Goal: Navigation & Orientation: Find specific page/section

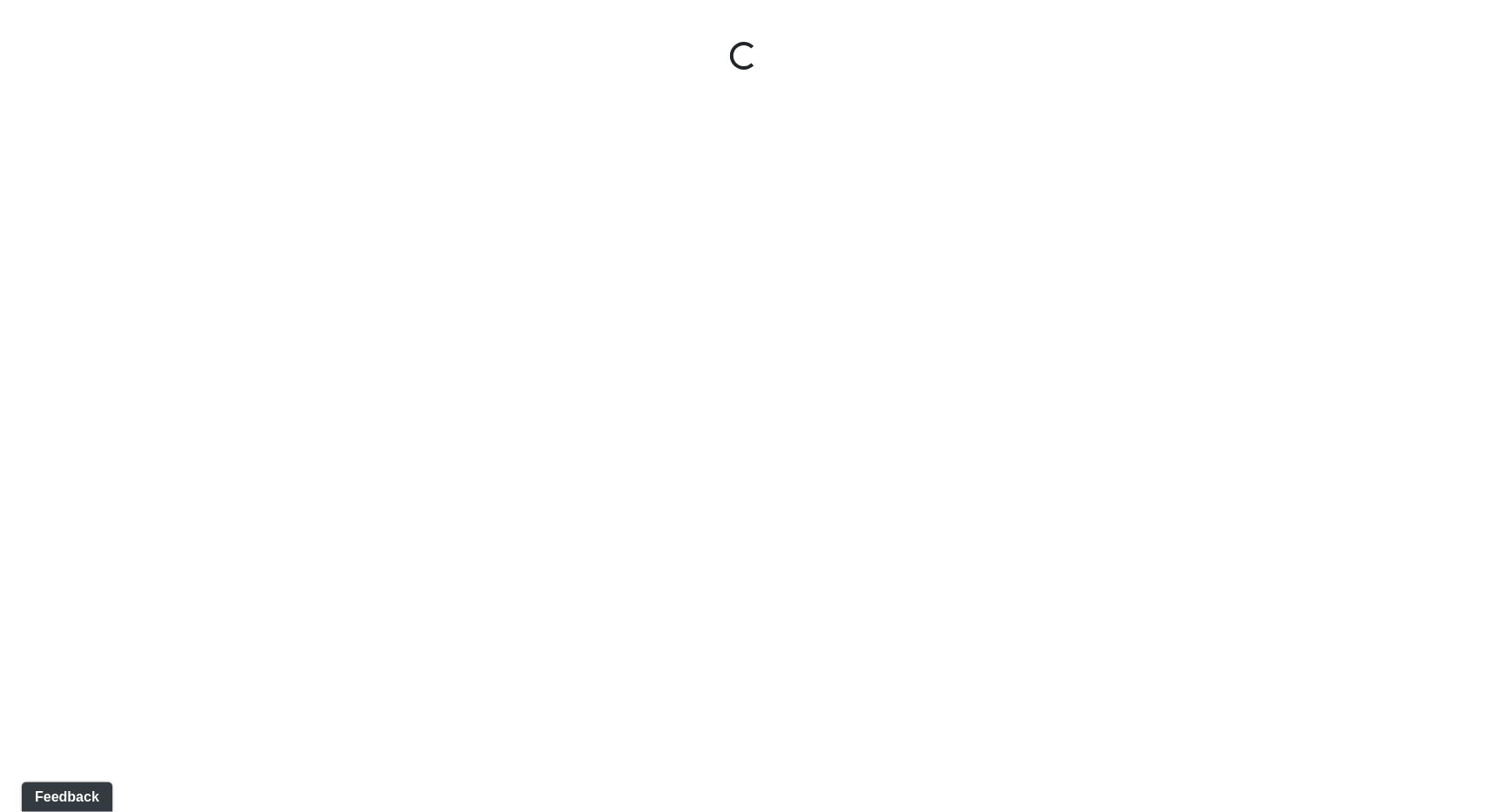
select select "jSbzXF9d96j3rUUmxPYLxy"
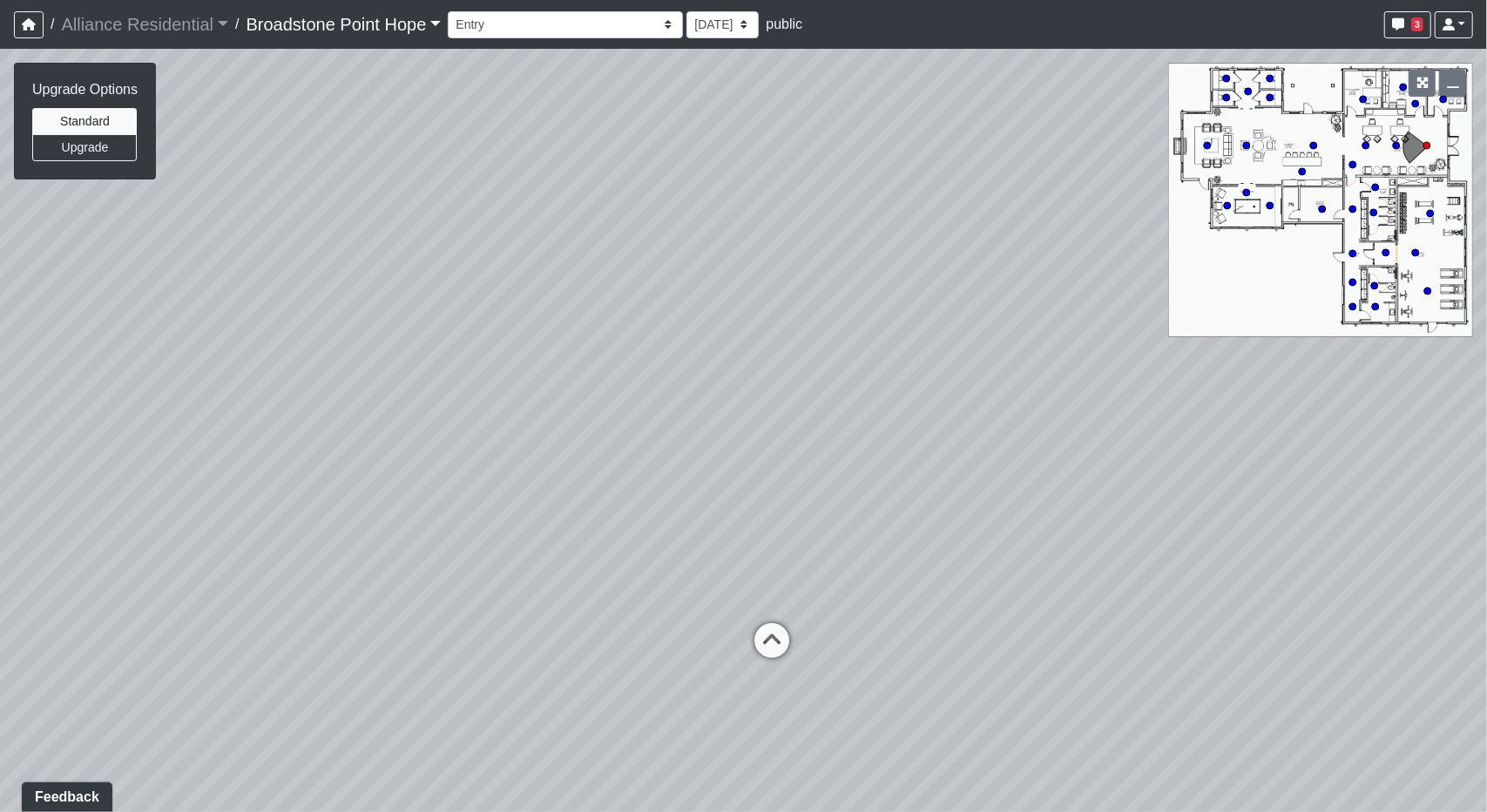
click at [330, 34] on link "Broadstone Point Hope" at bounding box center [344, 24] width 195 height 35
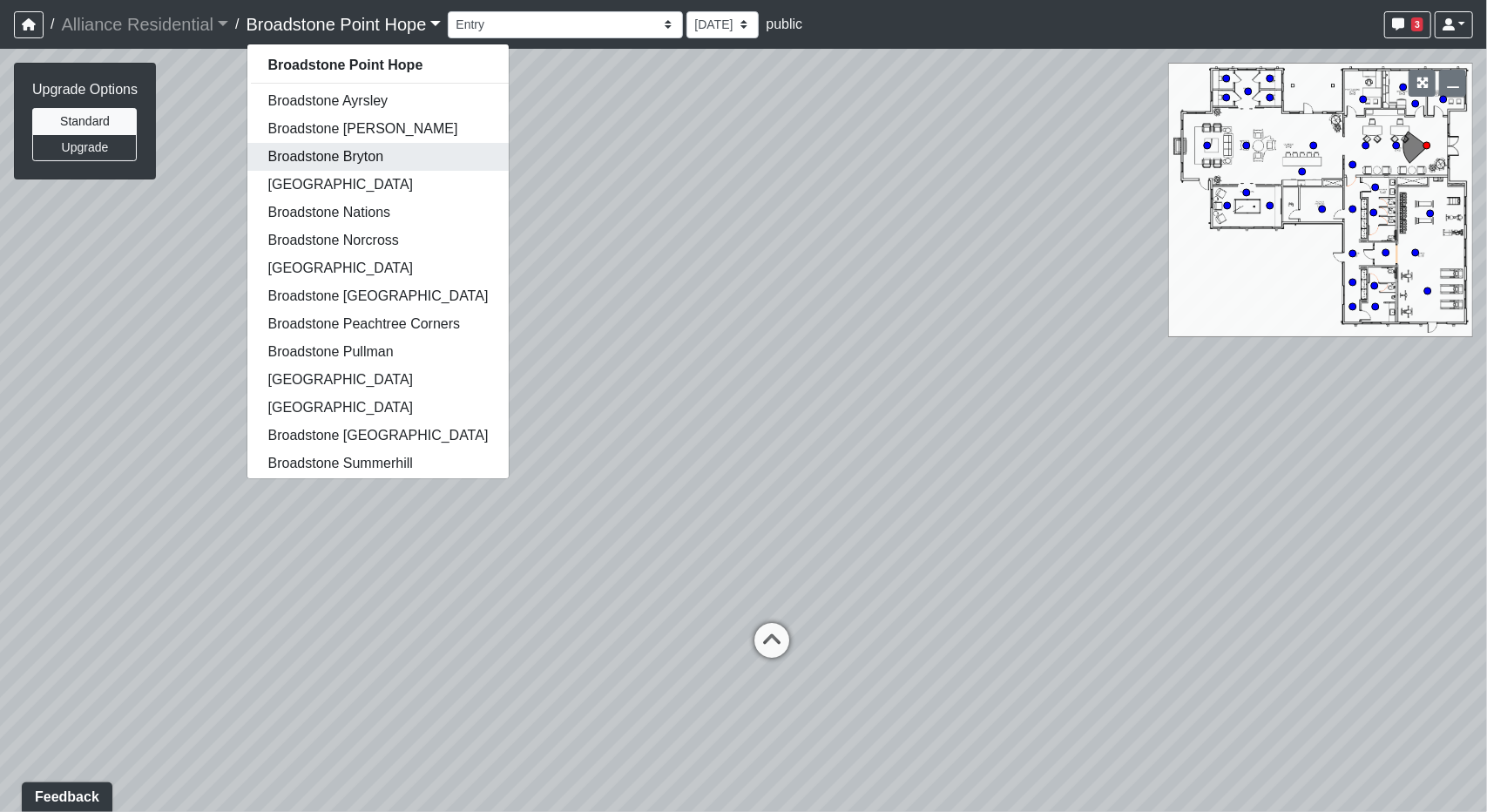
click at [341, 151] on link "Broadstone Bryton" at bounding box center [378, 157] width 262 height 28
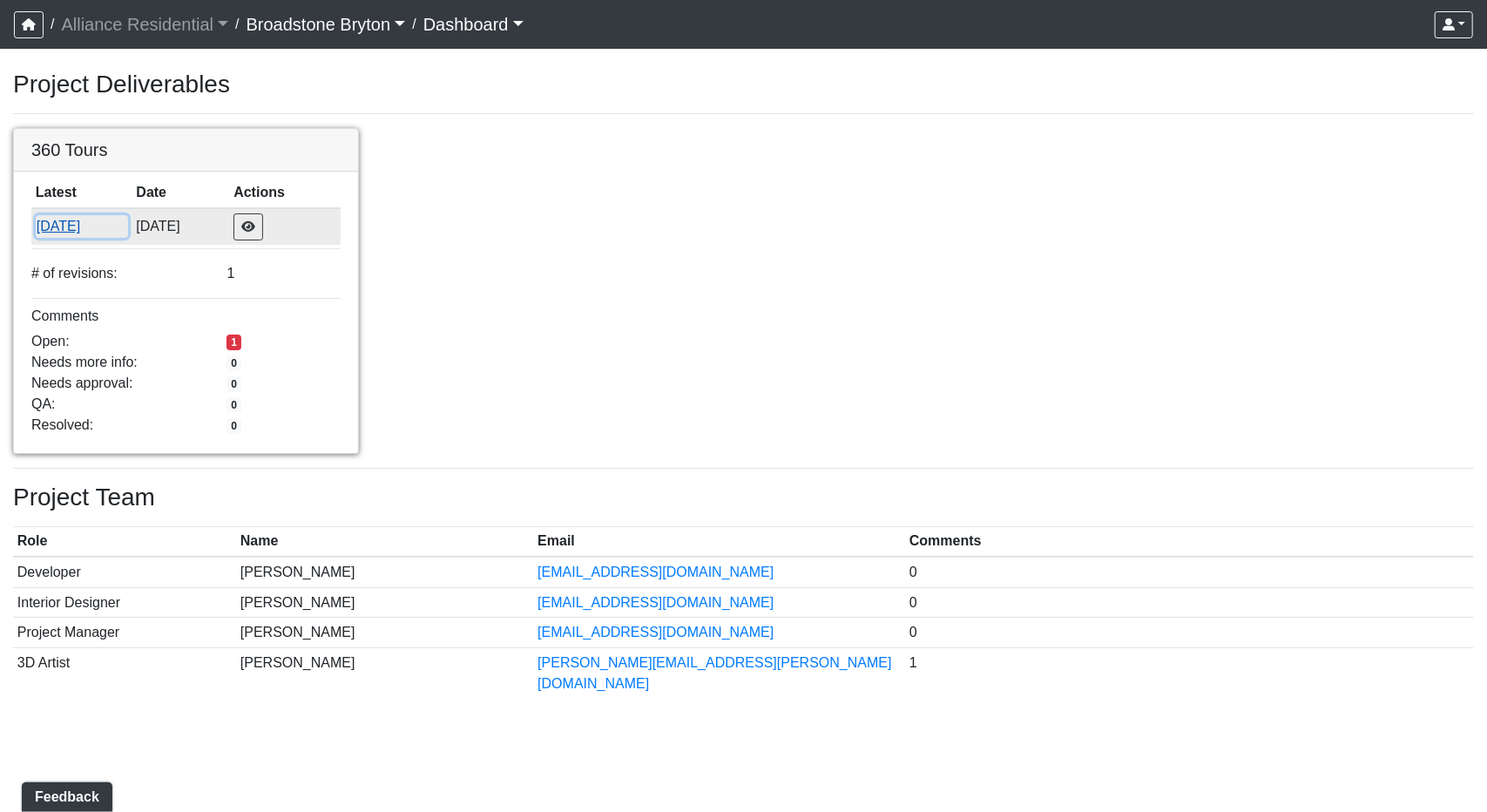
click at [59, 225] on button "8/19/2025" at bounding box center [82, 226] width 93 height 22
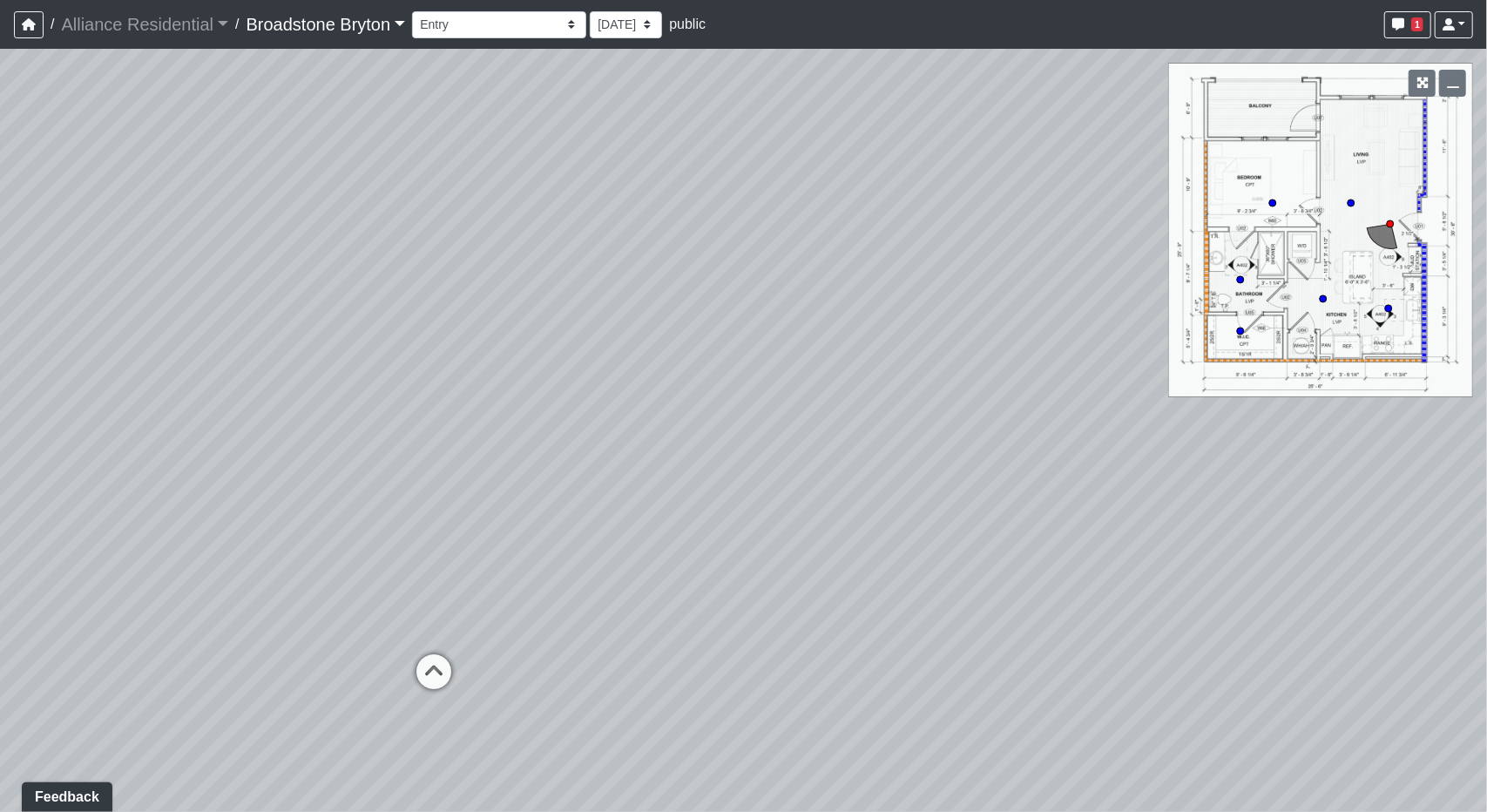
click at [359, 15] on link "Broadstone Bryton" at bounding box center [327, 24] width 160 height 35
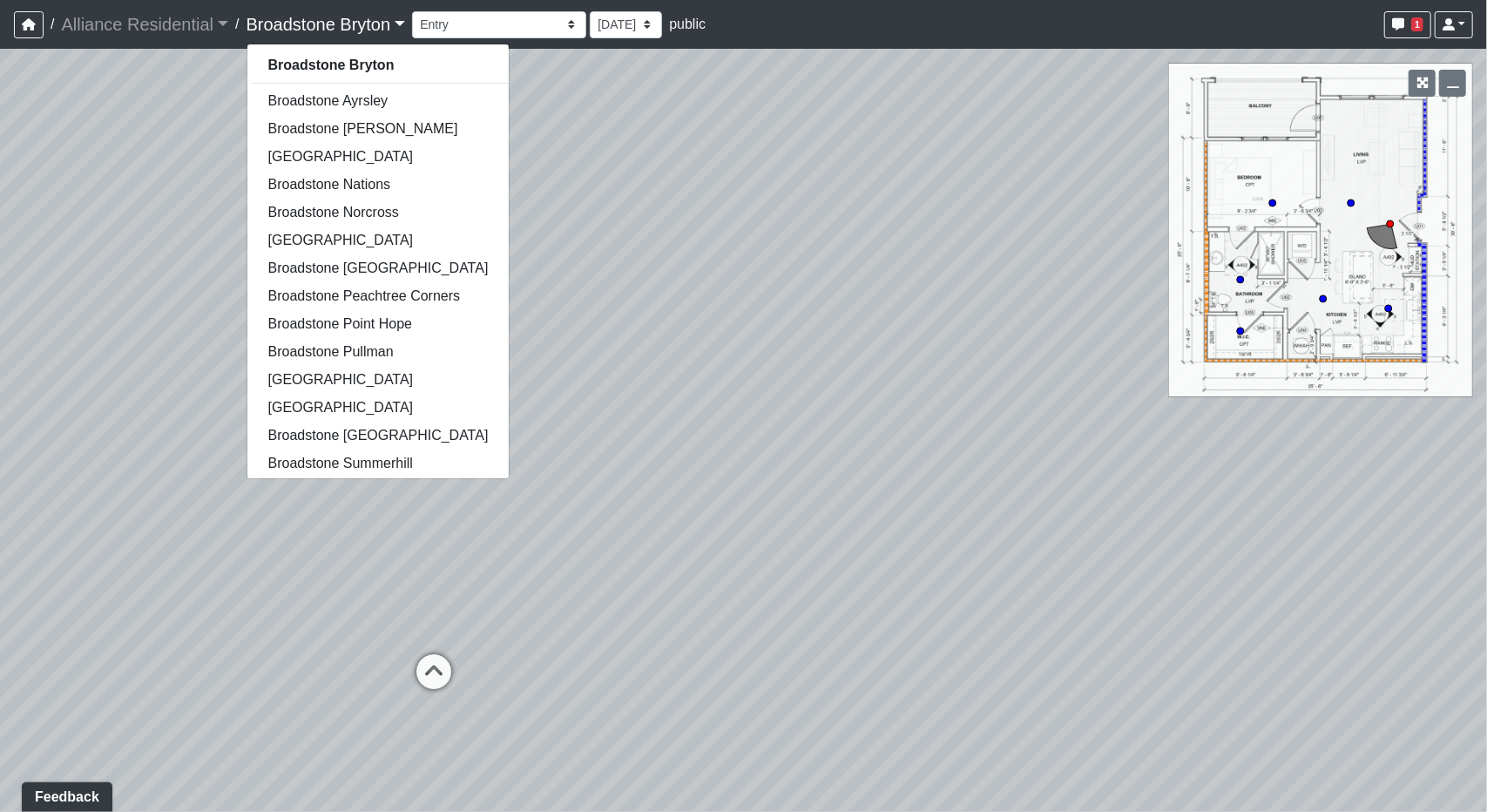
click at [486, 39] on div "Booth Seatings Corridor Entry Counters Entry Game Room 1 Game Room 2 Game Room …" at bounding box center [943, 24] width 1061 height 34
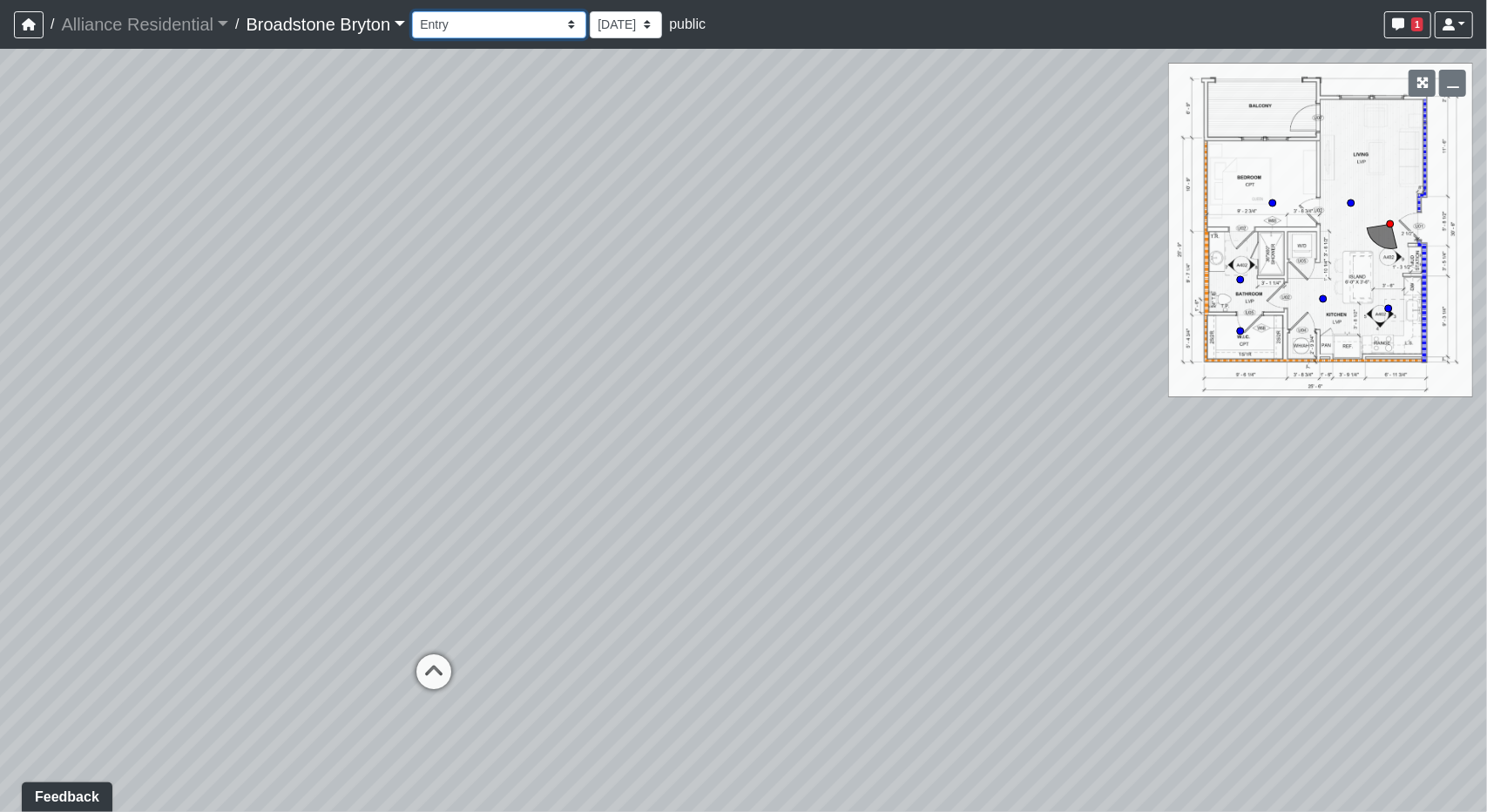
click at [505, 32] on select "Booth Seatings Corridor Entry Counters Entry Game Room 1 Game Room 2 Game Room …" at bounding box center [499, 25] width 175 height 27
click at [503, 36] on select "Booth Seatings Corridor Entry Counters Entry Game Room 1 Game Room 2 Game Room …" at bounding box center [499, 25] width 175 height 27
click at [419, 12] on select "Booth Seatings Corridor Entry Counters Entry Game Room 1 Game Room 2 Game Room …" at bounding box center [499, 25] width 175 height 27
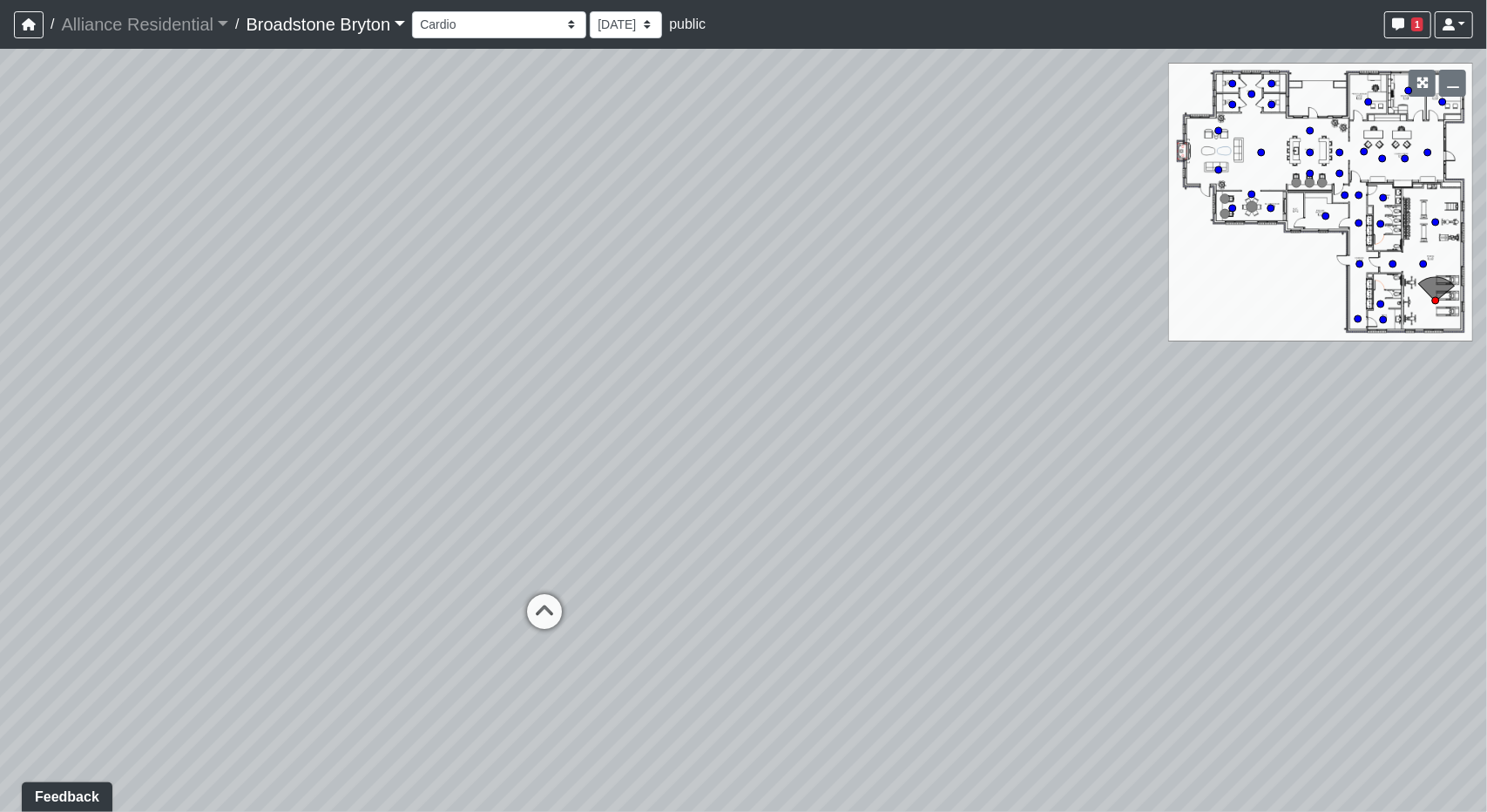
drag, startPoint x: 153, startPoint y: 464, endPoint x: 129, endPoint y: 466, distance: 24.1
click at [129, 466] on div "Loading... Kitchen Loading... Living Room Loading... Machines" at bounding box center [743, 430] width 1487 height 763
drag, startPoint x: 552, startPoint y: 409, endPoint x: 786, endPoint y: 437, distance: 235.7
click at [786, 437] on div "Loading... Kitchen Loading... Living Room Loading... Machines" at bounding box center [743, 430] width 1487 height 763
drag, startPoint x: 496, startPoint y: 320, endPoint x: 795, endPoint y: 258, distance: 305.4
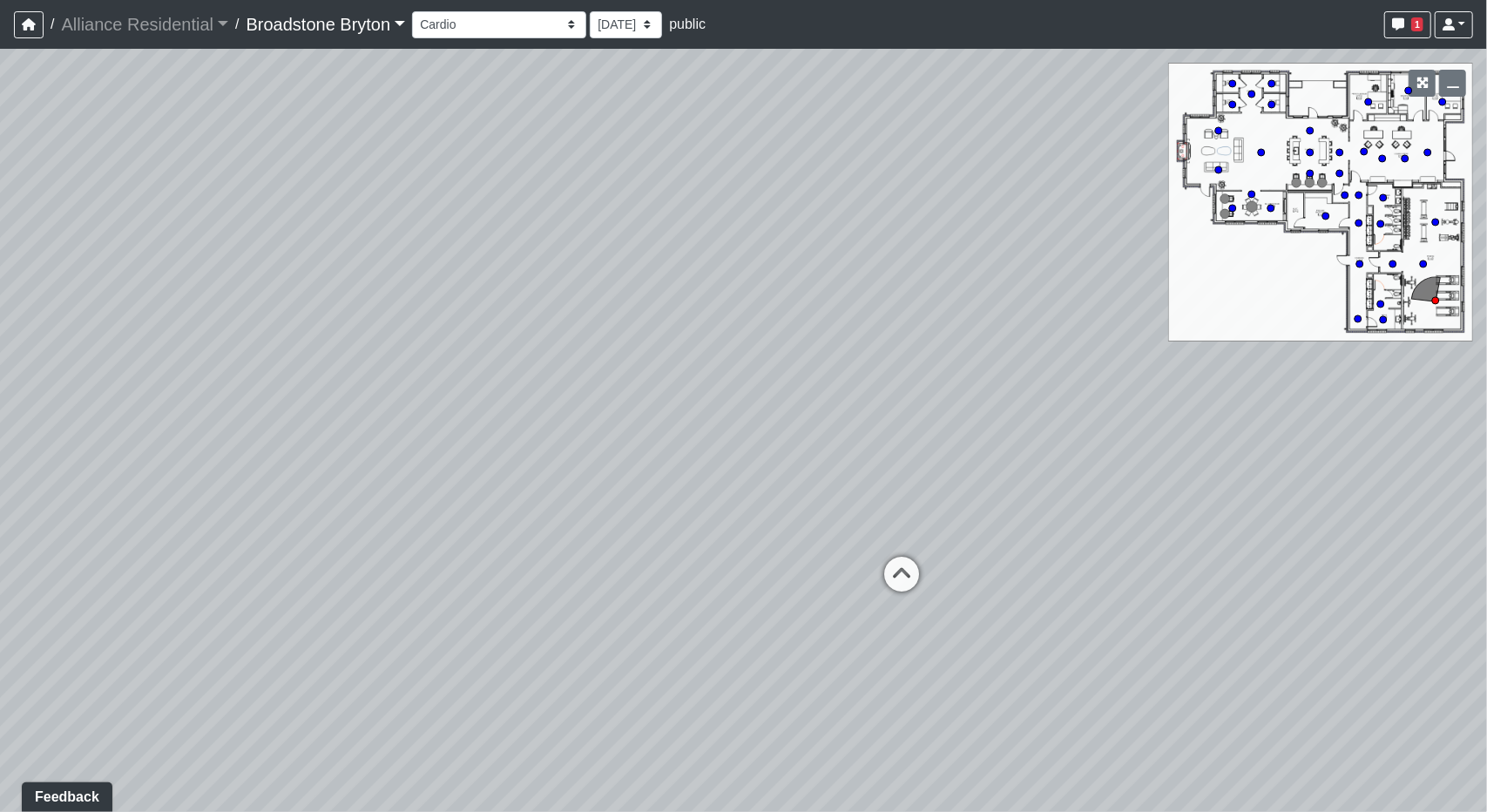
click at [795, 258] on div "Loading... Kitchen Loading... Living Room Loading... Machines" at bounding box center [743, 430] width 1487 height 763
click at [898, 572] on icon at bounding box center [903, 583] width 53 height 53
drag, startPoint x: 481, startPoint y: 446, endPoint x: 921, endPoint y: 411, distance: 441.4
click at [921, 411] on div "Loading... Kitchen Loading... Living Room Loading... Machines Loading... Weight…" at bounding box center [743, 430] width 1487 height 763
click at [587, 582] on icon at bounding box center [571, 601] width 53 height 53
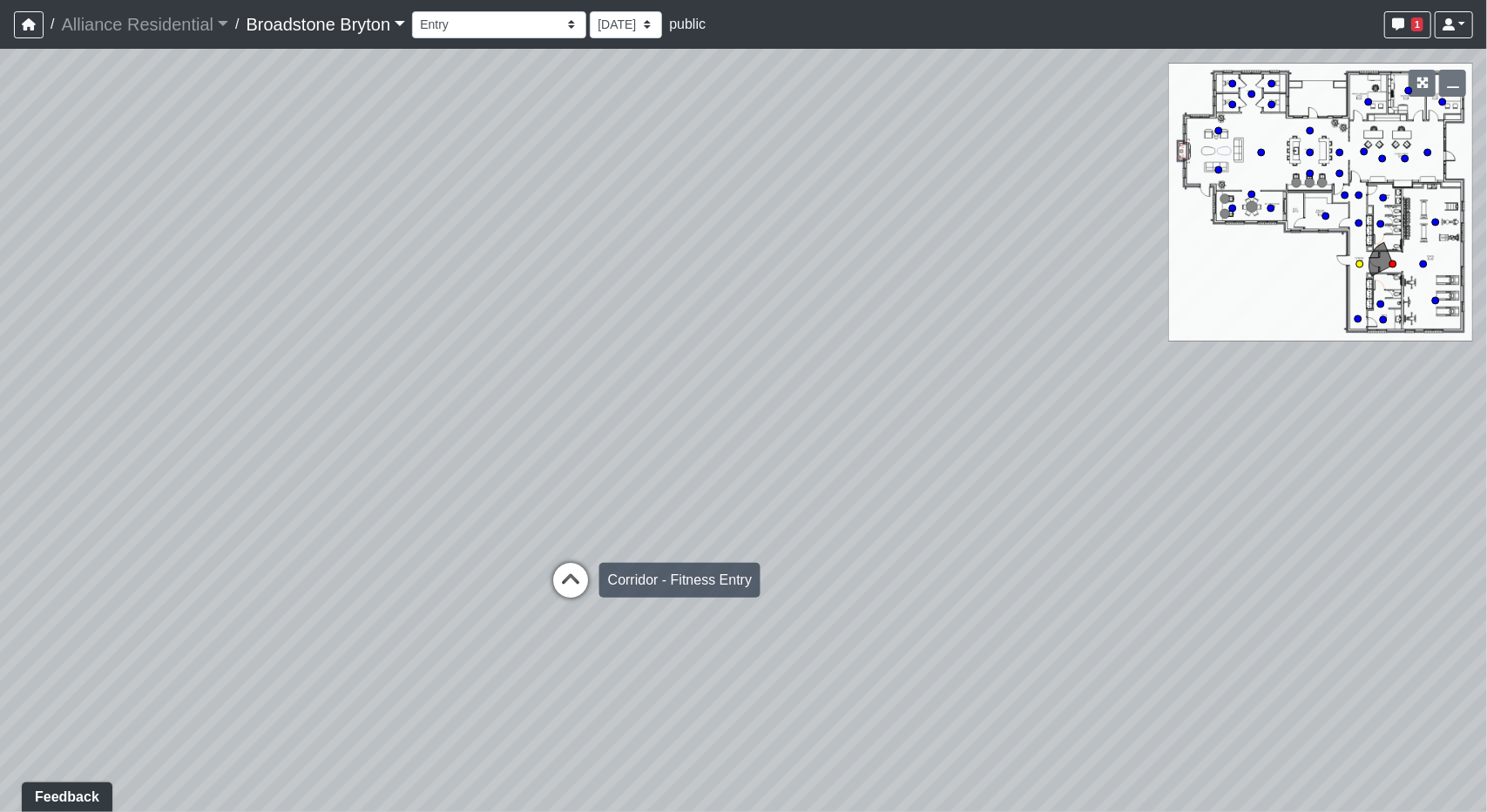
click at [593, 574] on icon at bounding box center [570, 589] width 53 height 53
drag, startPoint x: 917, startPoint y: 495, endPoint x: 168, endPoint y: 515, distance: 749.3
click at [168, 515] on div "Loading... Kitchen Loading... Living Room Loading... Machines Loading... Weight…" at bounding box center [743, 430] width 1487 height 763
drag, startPoint x: 580, startPoint y: 553, endPoint x: 568, endPoint y: 555, distance: 12.2
click at [568, 555] on div "Loading... Kitchen Loading... Living Room Loading... Machines Loading... Weight…" at bounding box center [743, 430] width 1487 height 763
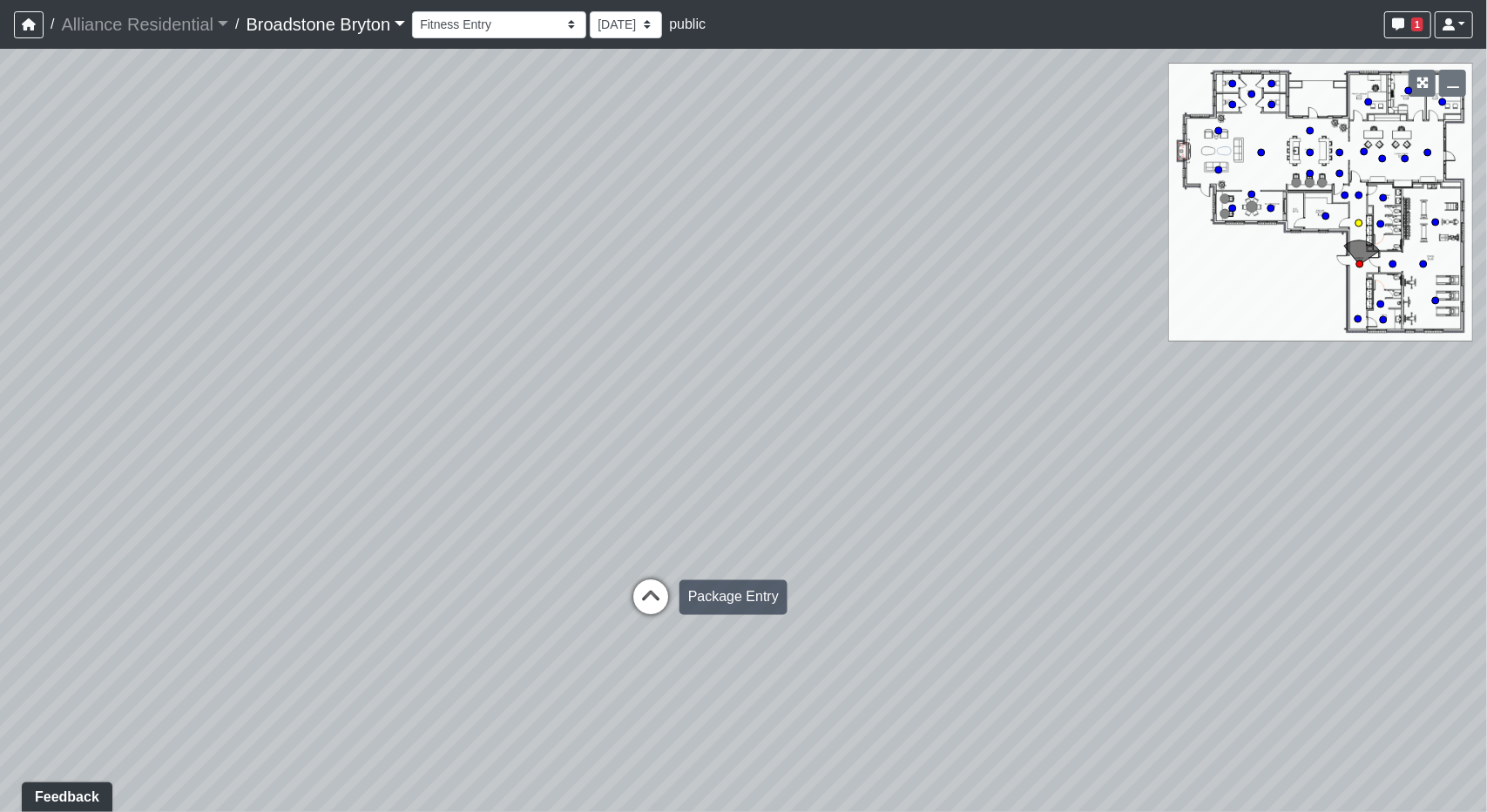
click at [647, 603] on icon at bounding box center [651, 606] width 53 height 53
click at [645, 499] on div "Loading... Kitchen Loading... Living Room Loading... Machines Loading... Weight…" at bounding box center [743, 430] width 1487 height 763
drag, startPoint x: 660, startPoint y: 658, endPoint x: 667, endPoint y: 671, distance: 14.8
click at [664, 667] on div "Loading... Leasing Entry" at bounding box center [673, 683] width 53 height 53
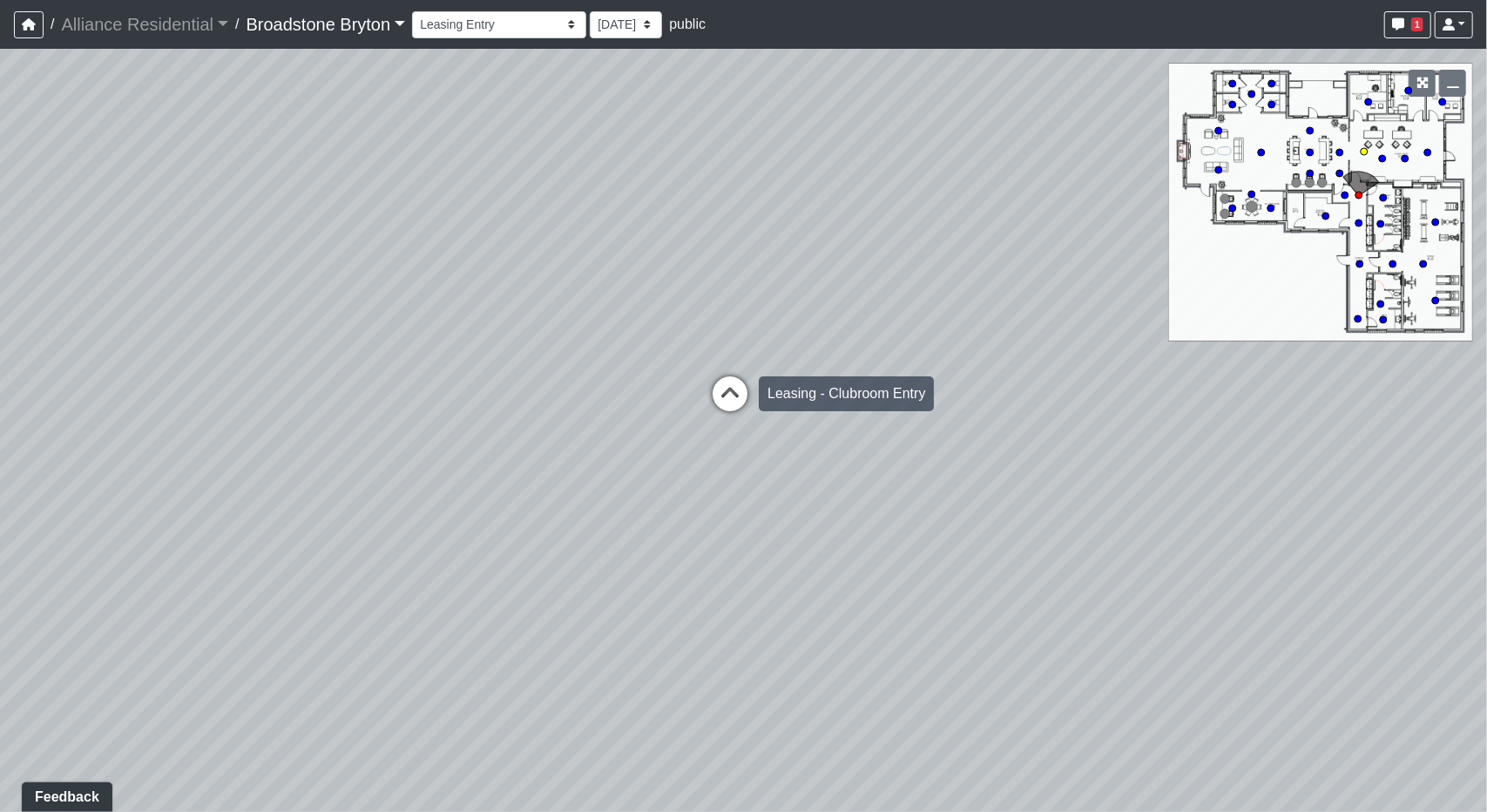
click at [730, 407] on icon at bounding box center [730, 403] width 53 height 53
drag, startPoint x: 456, startPoint y: 520, endPoint x: 1146, endPoint y: 551, distance: 690.7
click at [1146, 551] on div "Loading... Kitchen Loading... Living Room Loading... Machines Loading... Weight…" at bounding box center [743, 430] width 1487 height 763
drag, startPoint x: 643, startPoint y: 448, endPoint x: 957, endPoint y: 446, distance: 314.0
click at [957, 446] on div "Loading... Kitchen Loading... Living Room Loading... Machines Loading... Weight…" at bounding box center [743, 430] width 1487 height 763
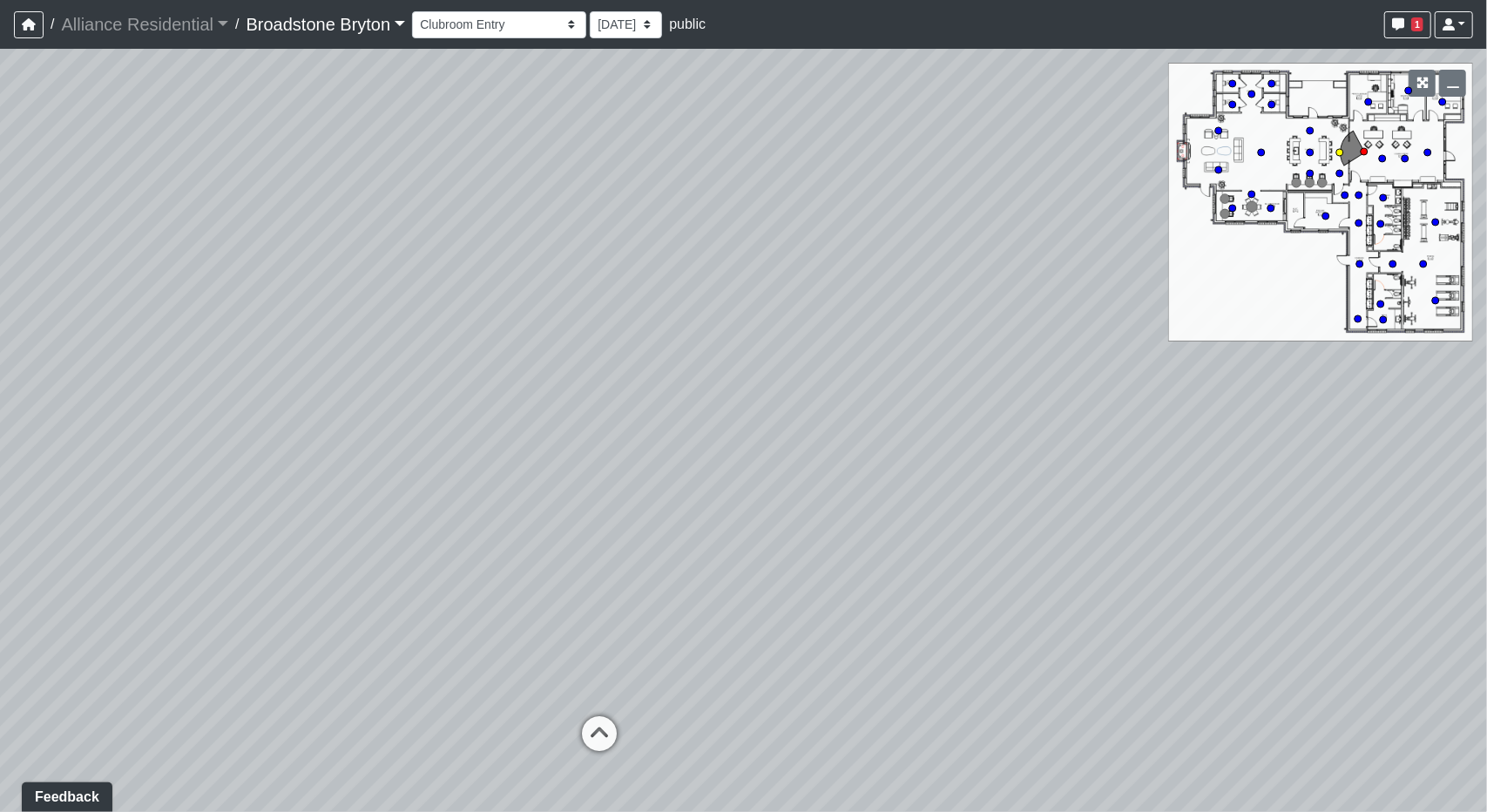
drag, startPoint x: 585, startPoint y: 715, endPoint x: 554, endPoint y: 545, distance: 172.8
click at [585, 714] on div "Loading... Clubroom - Leasing Entry" at bounding box center [600, 734] width 53 height 53
drag, startPoint x: 505, startPoint y: 290, endPoint x: 583, endPoint y: 501, distance: 225.0
click at [583, 501] on div "Loading... Kitchen Loading... Living Room Loading... Machines Loading... Weight…" at bounding box center [743, 430] width 1487 height 763
drag, startPoint x: 674, startPoint y: 566, endPoint x: 706, endPoint y: 346, distance: 222.3
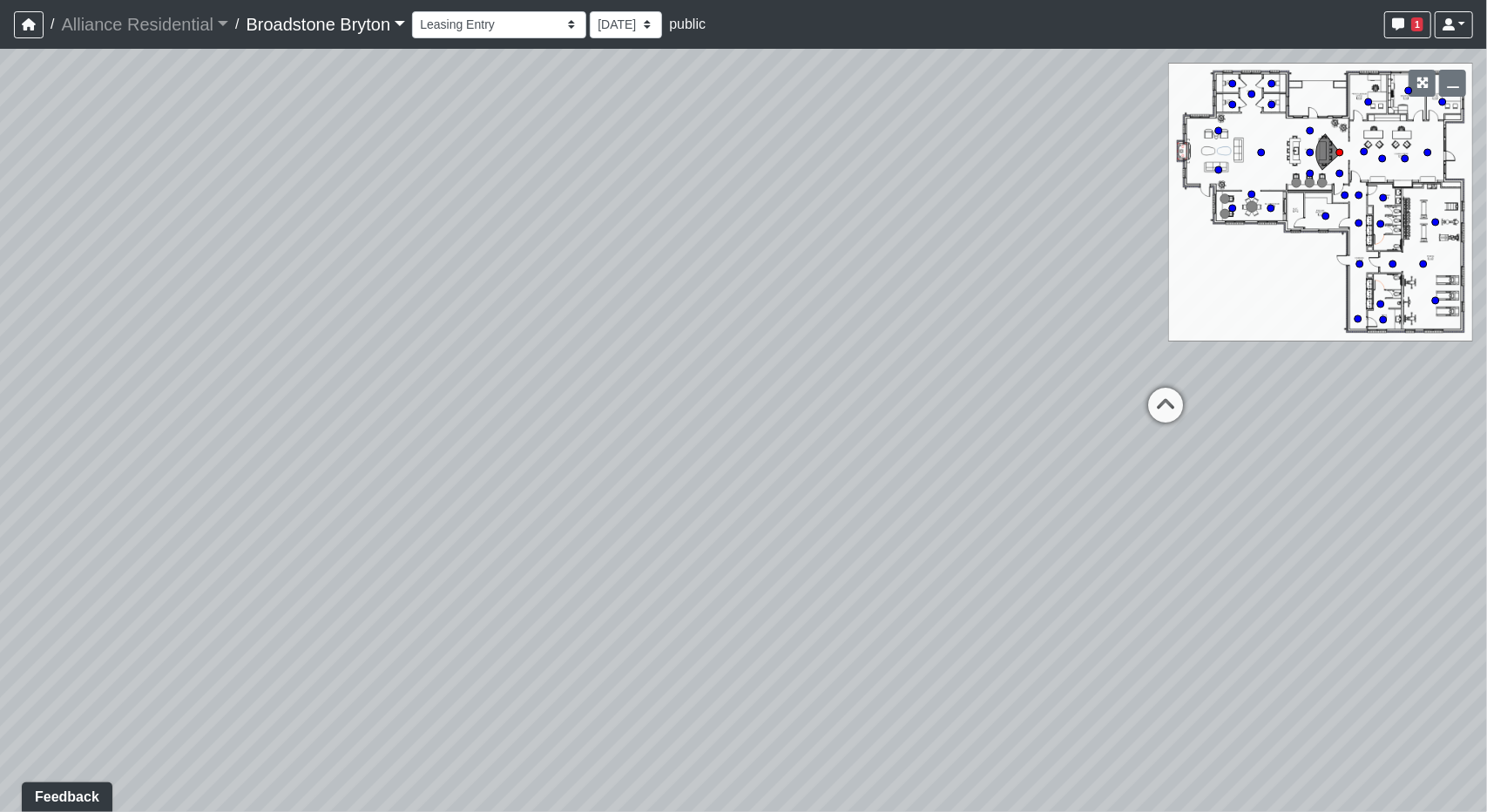
click at [706, 347] on div "Loading... Kitchen Loading... Living Room Loading... Machines Loading... Weight…" at bounding box center [743, 430] width 1487 height 763
drag, startPoint x: 327, startPoint y: 417, endPoint x: 709, endPoint y: 415, distance: 382.0
click at [709, 415] on div "Loading... Kitchen Loading... Living Room Loading... Machines Loading... Weight…" at bounding box center [743, 430] width 1487 height 763
drag, startPoint x: 846, startPoint y: 407, endPoint x: 469, endPoint y: 390, distance: 377.4
click at [469, 390] on div "Loading... Kitchen Loading... Living Room Loading... Machines Loading... Weight…" at bounding box center [743, 430] width 1487 height 763
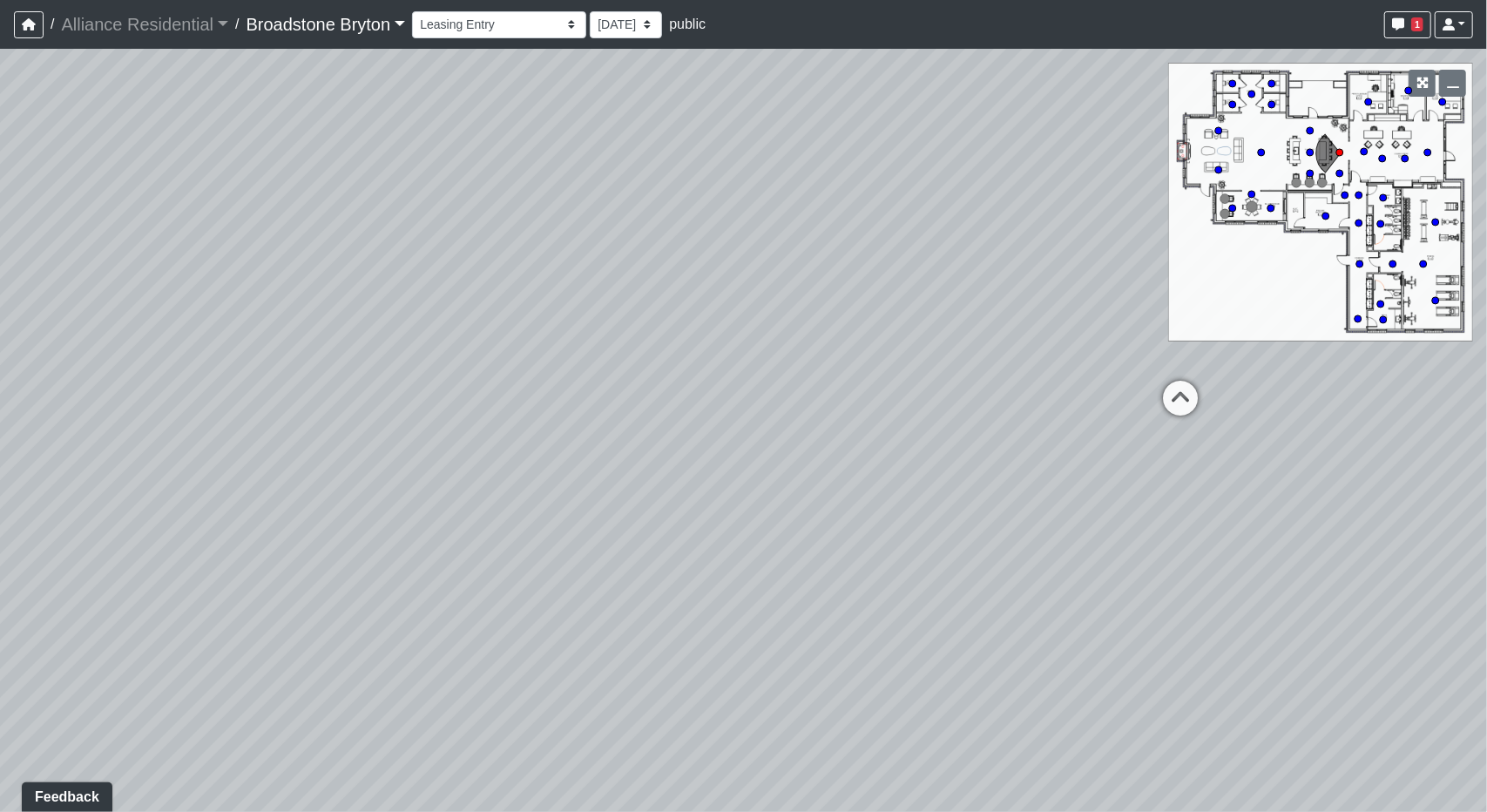
drag, startPoint x: 571, startPoint y: 426, endPoint x: 164, endPoint y: 480, distance: 410.6
click at [560, 446] on div "Loading... Kitchen Loading... Living Room Loading... Machines Loading... Weight…" at bounding box center [743, 430] width 1487 height 763
drag, startPoint x: 521, startPoint y: 483, endPoint x: 1257, endPoint y: 427, distance: 738.1
click at [1247, 427] on div "Loading... Kitchen Loading... Living Room Loading... Machines Loading... Weight…" at bounding box center [743, 430] width 1487 height 763
drag, startPoint x: 913, startPoint y: 398, endPoint x: 975, endPoint y: 394, distance: 62.1
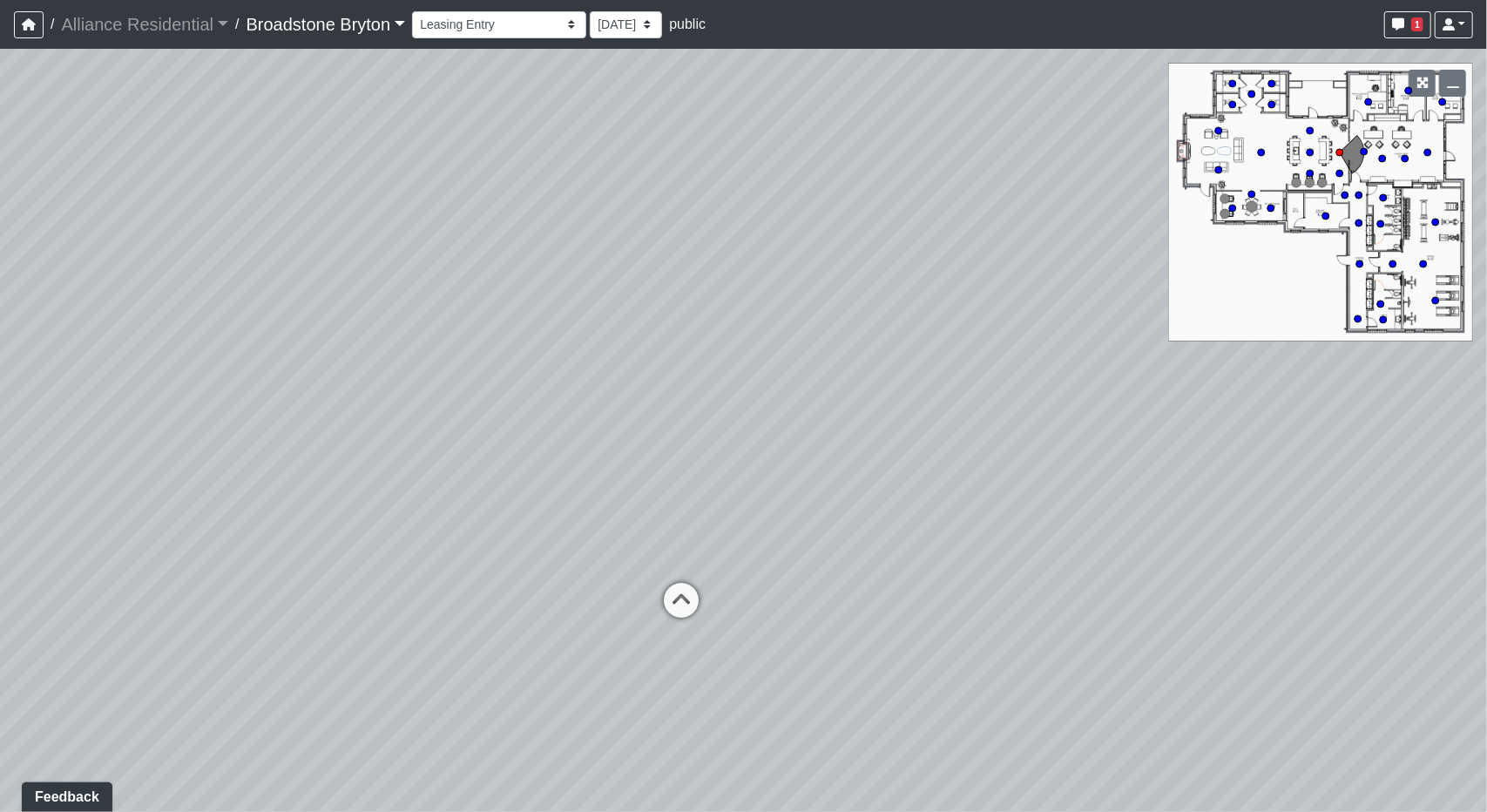
click at [975, 394] on div "Loading... Kitchen Loading... Living Room Loading... Machines Loading... Weight…" at bounding box center [743, 430] width 1487 height 763
click at [680, 600] on icon at bounding box center [683, 609] width 53 height 53
drag, startPoint x: 549, startPoint y: 577, endPoint x: 1072, endPoint y: 515, distance: 526.7
click at [1072, 515] on div "Loading... Kitchen Loading... Living Room Loading... Machines Loading... Weight…" at bounding box center [743, 430] width 1487 height 763
click at [1190, 714] on icon at bounding box center [1190, 739] width 53 height 53
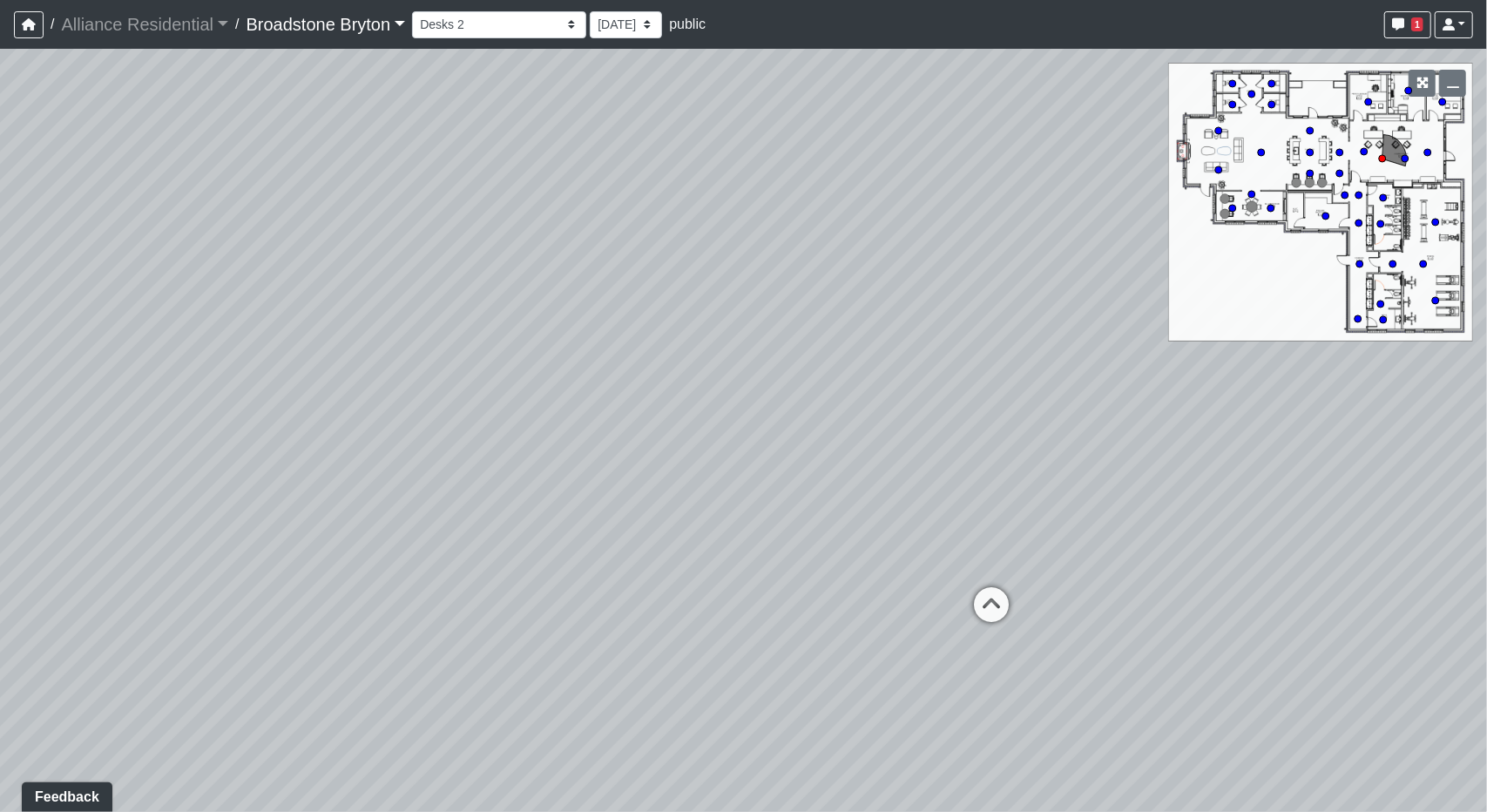
drag, startPoint x: 637, startPoint y: 431, endPoint x: 908, endPoint y: 428, distance: 271.0
click at [908, 428] on div "Loading... Kitchen Loading... Living Room Loading... Machines Loading... Weight…" at bounding box center [743, 430] width 1487 height 763
click at [1225, 710] on icon at bounding box center [1234, 717] width 53 height 53
drag, startPoint x: 311, startPoint y: 444, endPoint x: 1030, endPoint y: 519, distance: 722.9
click at [1067, 526] on div "Loading... Kitchen Loading... Living Room Loading... Machines Loading... Weight…" at bounding box center [743, 430] width 1487 height 763
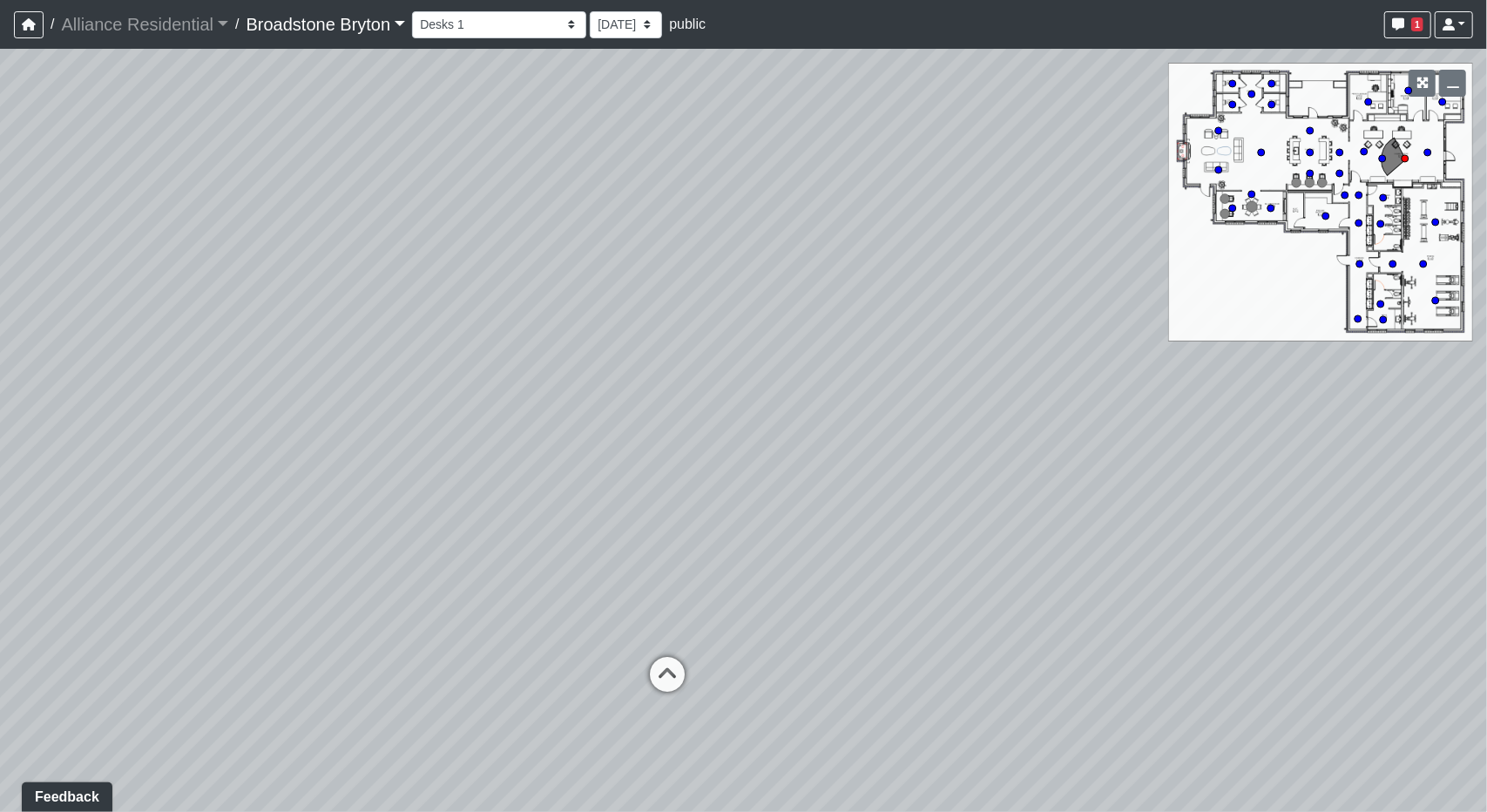
drag, startPoint x: 529, startPoint y: 424, endPoint x: 1180, endPoint y: 458, distance: 651.9
click at [1180, 458] on div "Loading... Kitchen Loading... Living Room Loading... Machines Loading... Weight…" at bounding box center [743, 430] width 1487 height 763
drag, startPoint x: 899, startPoint y: 366, endPoint x: 949, endPoint y: 375, distance: 50.8
click at [949, 375] on div "Loading... Kitchen Loading... Living Room Loading... Machines Loading... Weight…" at bounding box center [743, 430] width 1487 height 763
drag, startPoint x: 773, startPoint y: 255, endPoint x: 830, endPoint y: 290, distance: 66.9
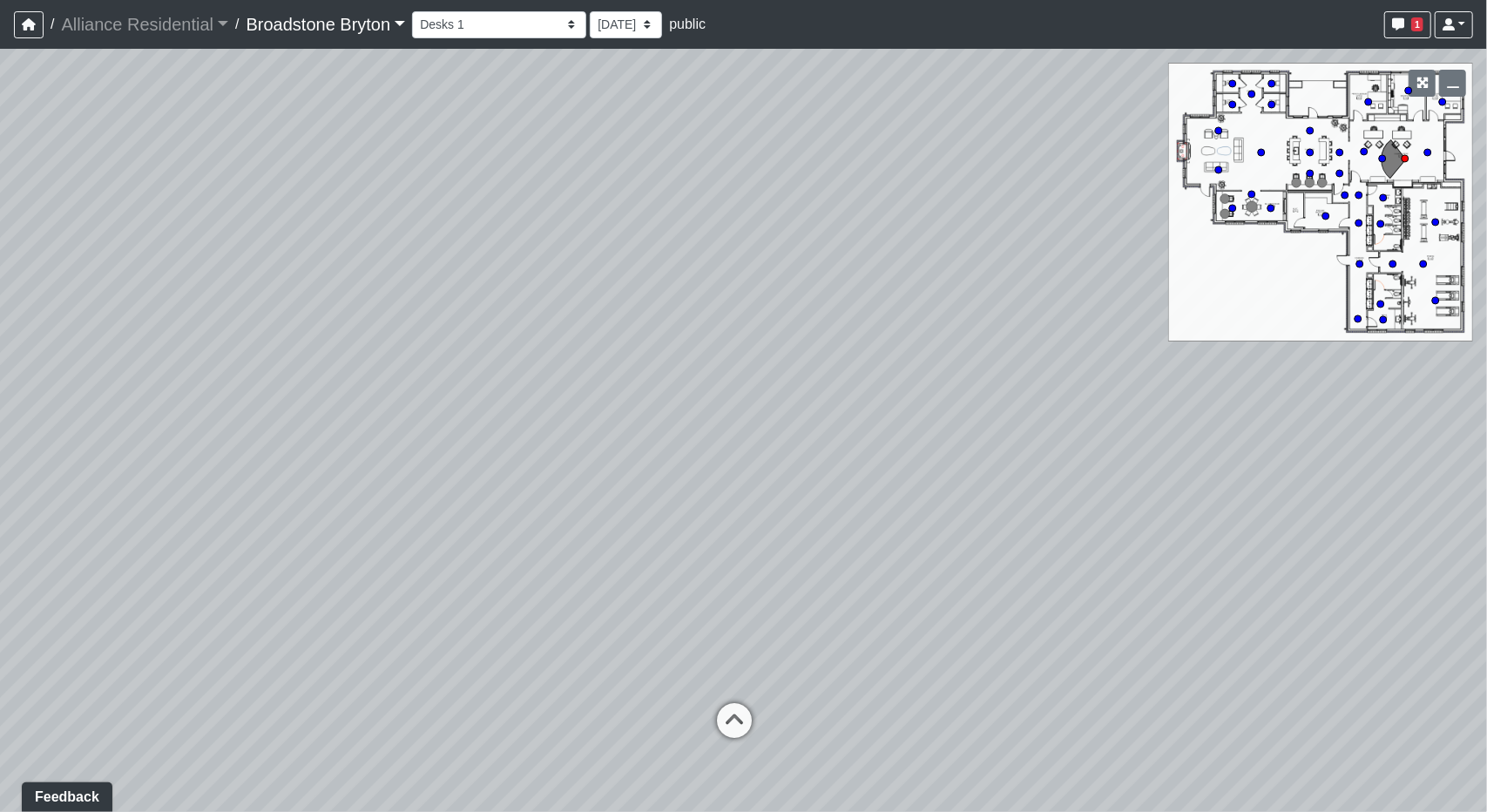
click at [830, 290] on div "Loading... Kitchen Loading... Living Room Loading... Machines Loading... Weight…" at bounding box center [743, 430] width 1487 height 763
drag, startPoint x: 415, startPoint y: 462, endPoint x: 1124, endPoint y: 462, distance: 709.0
click at [1127, 462] on div "Loading... Kitchen Loading... Living Room Loading... Machines Loading... Weight…" at bounding box center [743, 430] width 1487 height 763
drag, startPoint x: 564, startPoint y: 454, endPoint x: 976, endPoint y: 462, distance: 412.1
click at [976, 462] on div "Loading... Kitchen Loading... Living Room Loading... Machines Loading... Weight…" at bounding box center [743, 430] width 1487 height 763
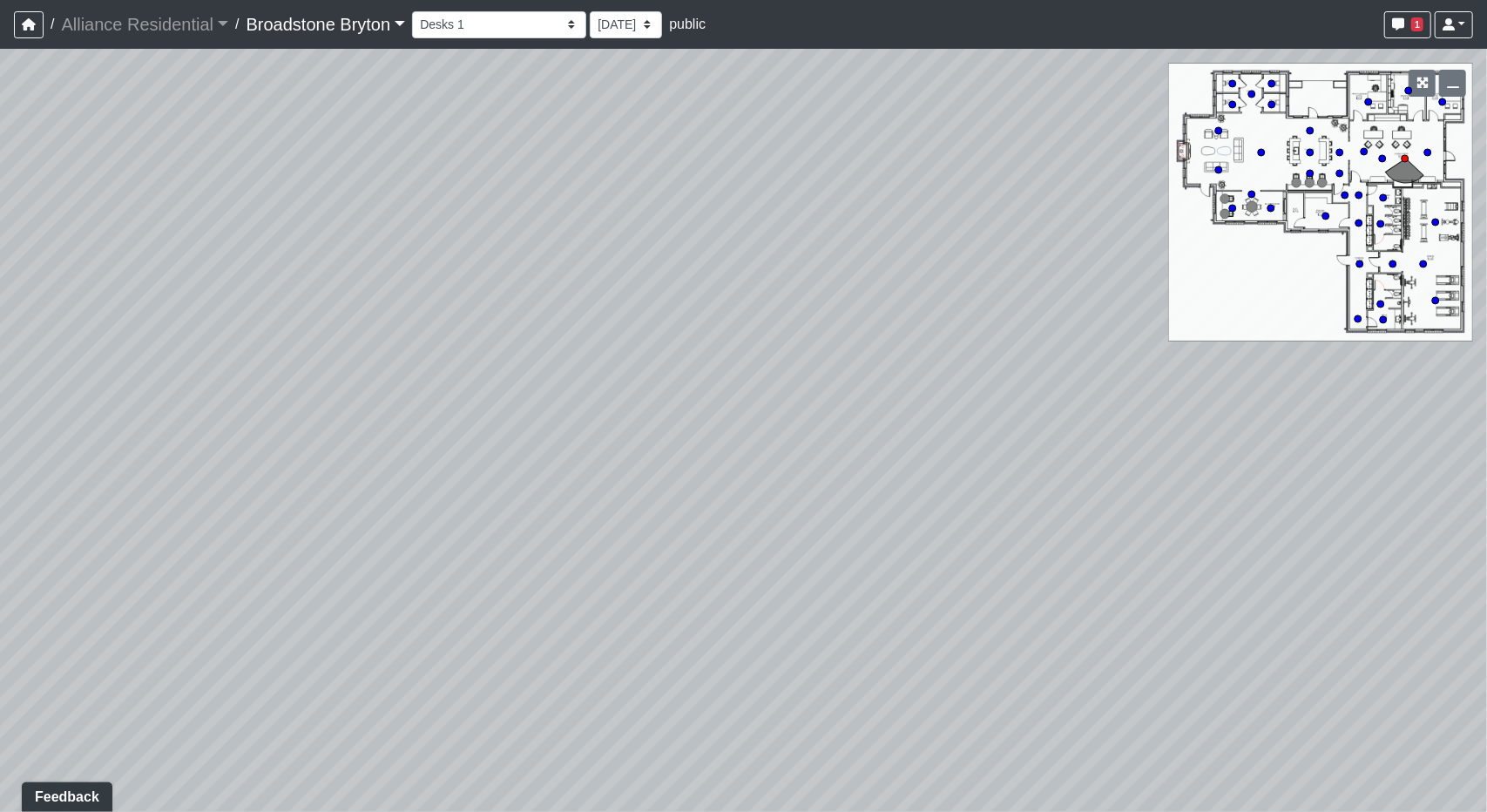
drag, startPoint x: 1104, startPoint y: 293, endPoint x: 482, endPoint y: 257, distance: 623.0
click at [482, 257] on div "Loading... Kitchen Loading... Living Room Loading... Machines Loading... Weight…" at bounding box center [743, 430] width 1487 height 763
drag, startPoint x: 1067, startPoint y: 290, endPoint x: 527, endPoint y: 289, distance: 540.0
click at [527, 289] on div "Loading... Kitchen Loading... Living Room Loading... Machines Loading... Weight…" at bounding box center [743, 430] width 1487 height 763
drag, startPoint x: 969, startPoint y: 515, endPoint x: 716, endPoint y: 511, distance: 253.0
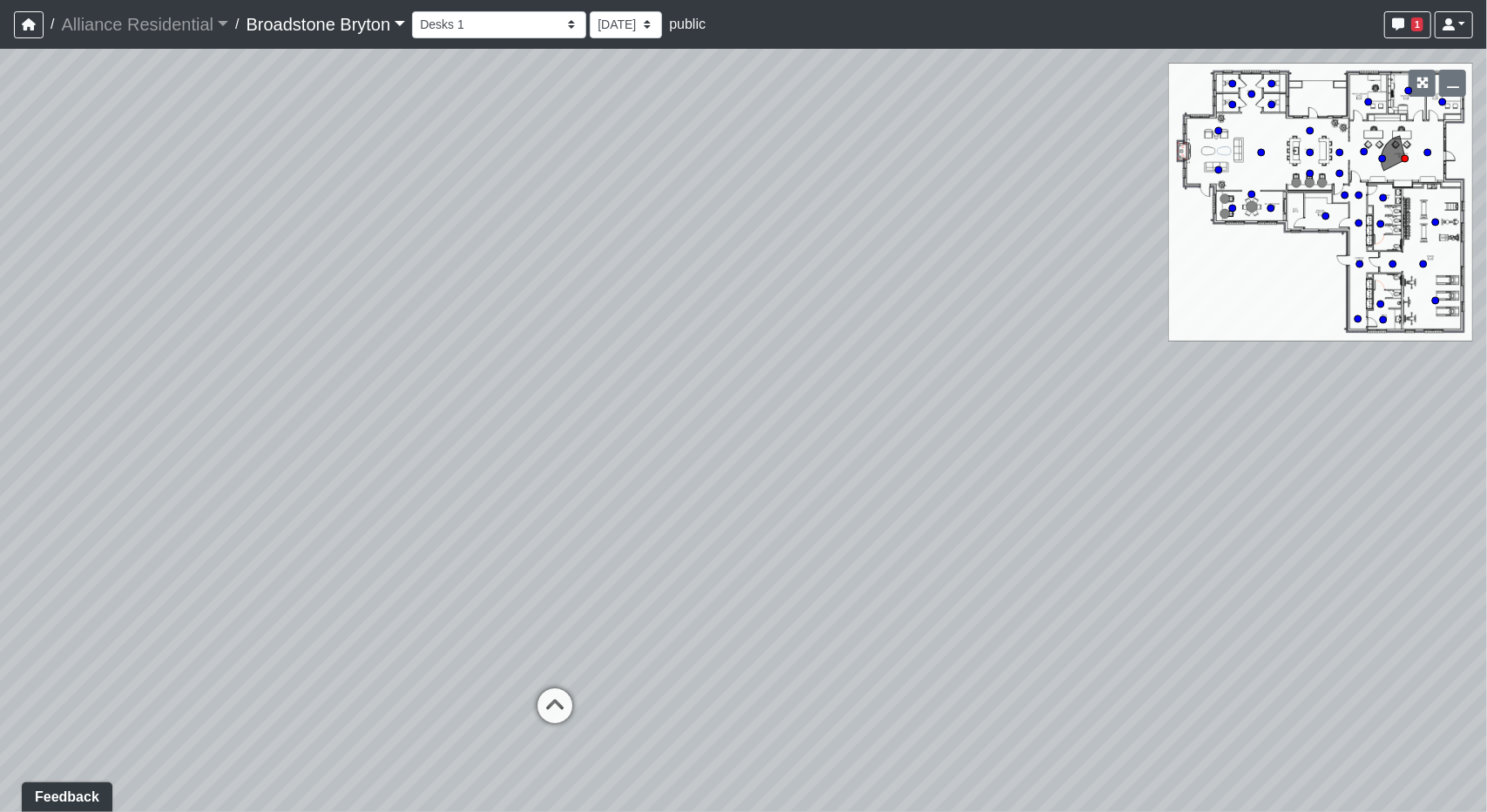
click at [716, 511] on div "Loading... Kitchen Loading... Living Room Loading... Machines Loading... Weight…" at bounding box center [743, 430] width 1487 height 763
click at [539, 685] on div "Loading... Desks 2" at bounding box center [555, 706] width 53 height 53
click at [716, 698] on icon at bounding box center [707, 721] width 53 height 53
drag, startPoint x: 503, startPoint y: 271, endPoint x: 881, endPoint y: 286, distance: 378.3
click at [881, 286] on div "Loading... Kitchen Loading... Living Room Loading... Machines Loading... Weight…" at bounding box center [743, 430] width 1487 height 763
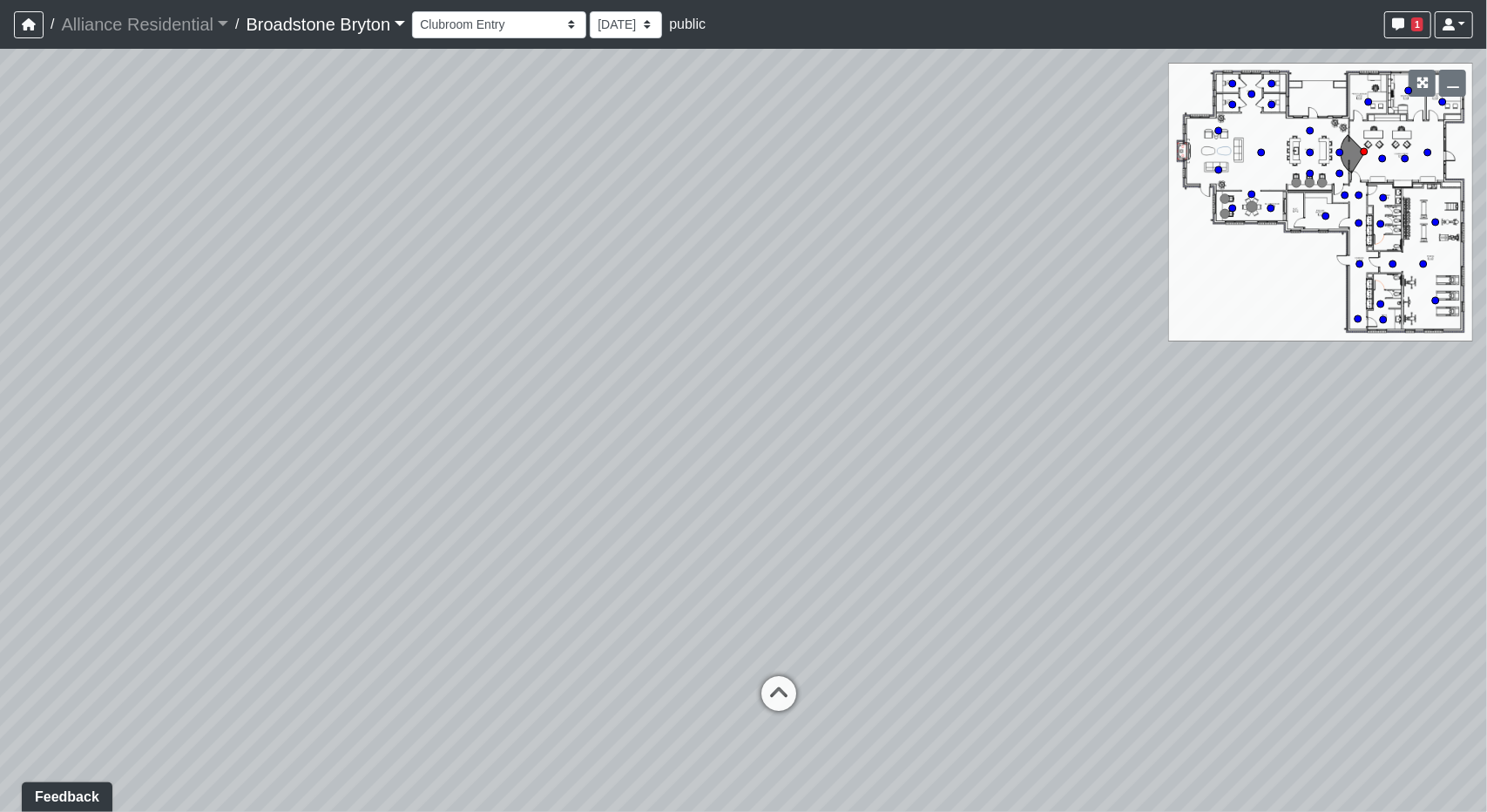
drag, startPoint x: 695, startPoint y: 123, endPoint x: 695, endPoint y: 150, distance: 27.0
click at [695, 150] on div "Loading... Kitchen Loading... Living Room Loading... Machines Loading... Weight…" at bounding box center [743, 430] width 1487 height 763
click at [730, 102] on span "Add comment" at bounding box center [765, 109] width 86 height 15
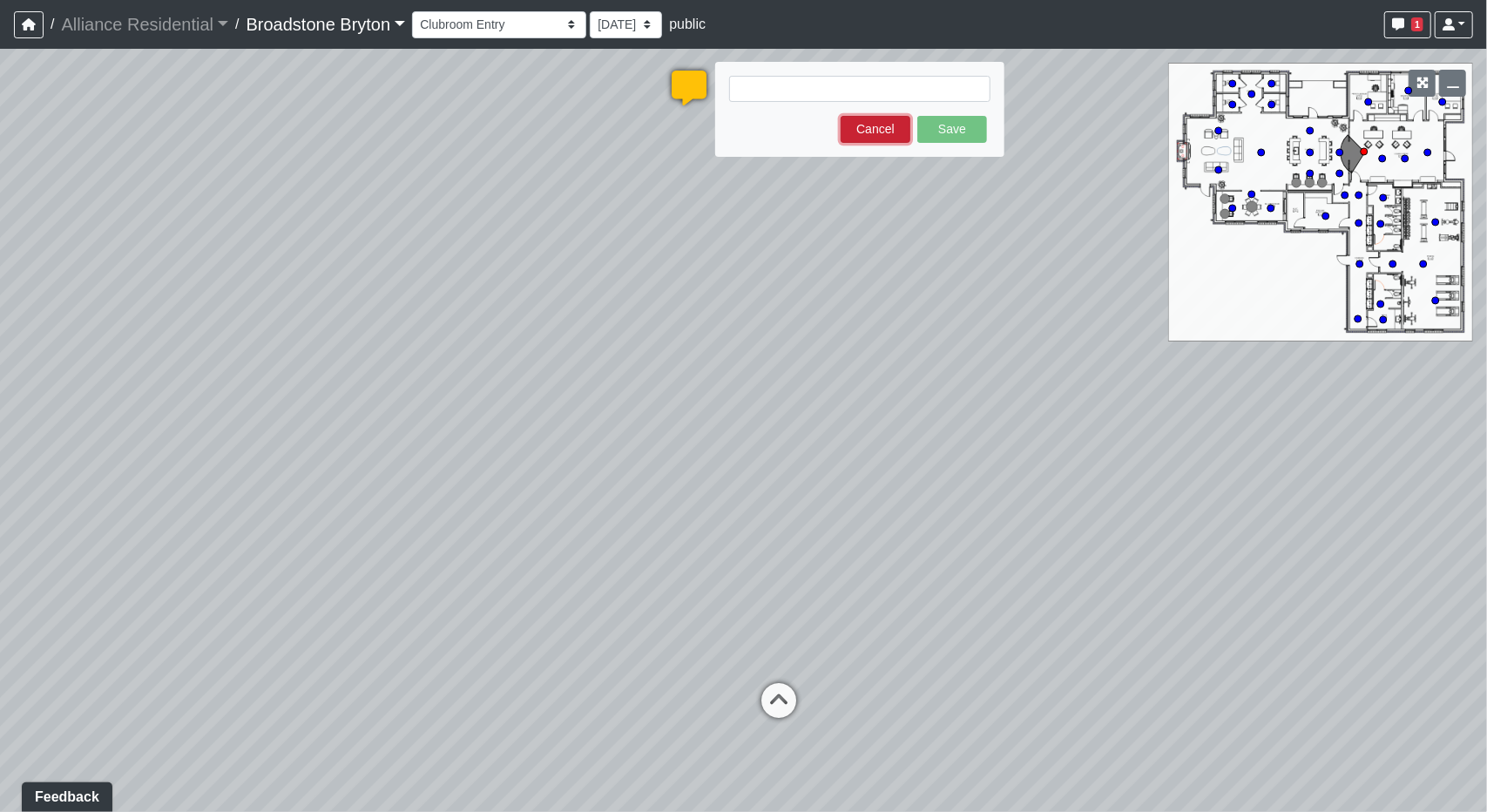
click at [856, 134] on button "Cancel" at bounding box center [875, 130] width 69 height 27
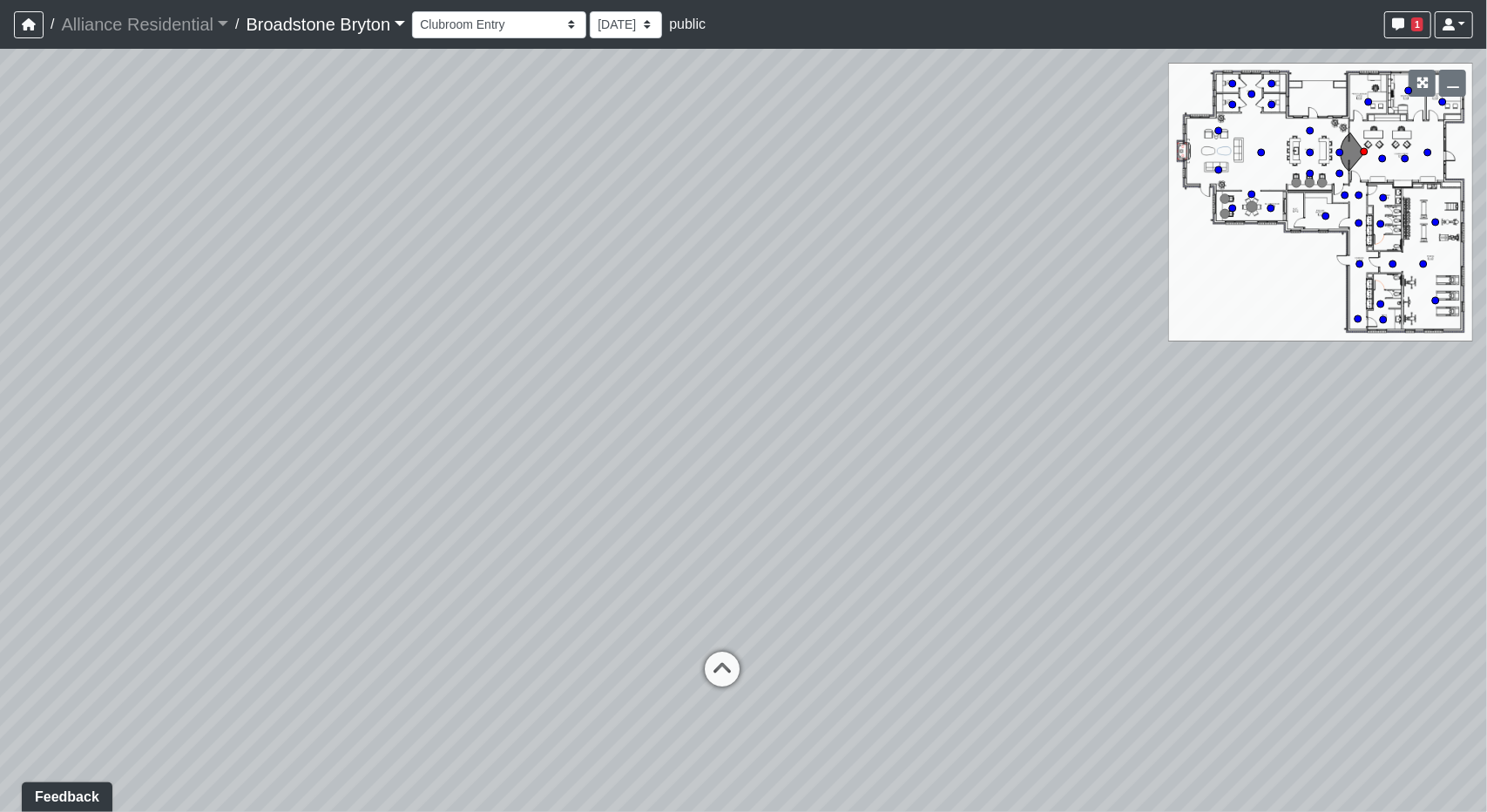
drag, startPoint x: 822, startPoint y: 400, endPoint x: 724, endPoint y: 371, distance: 102.2
click at [724, 371] on div "Loading... Kitchen Loading... Living Room Loading... Machines Loading... Weight…" at bounding box center [743, 430] width 1487 height 763
drag, startPoint x: 731, startPoint y: 295, endPoint x: 737, endPoint y: 309, distance: 15.2
click at [737, 309] on div "Loading... Kitchen Loading... Living Room Loading... Machines Loading... Weight…" at bounding box center [743, 430] width 1487 height 763
drag, startPoint x: 783, startPoint y: 395, endPoint x: 0, endPoint y: 377, distance: 783.2
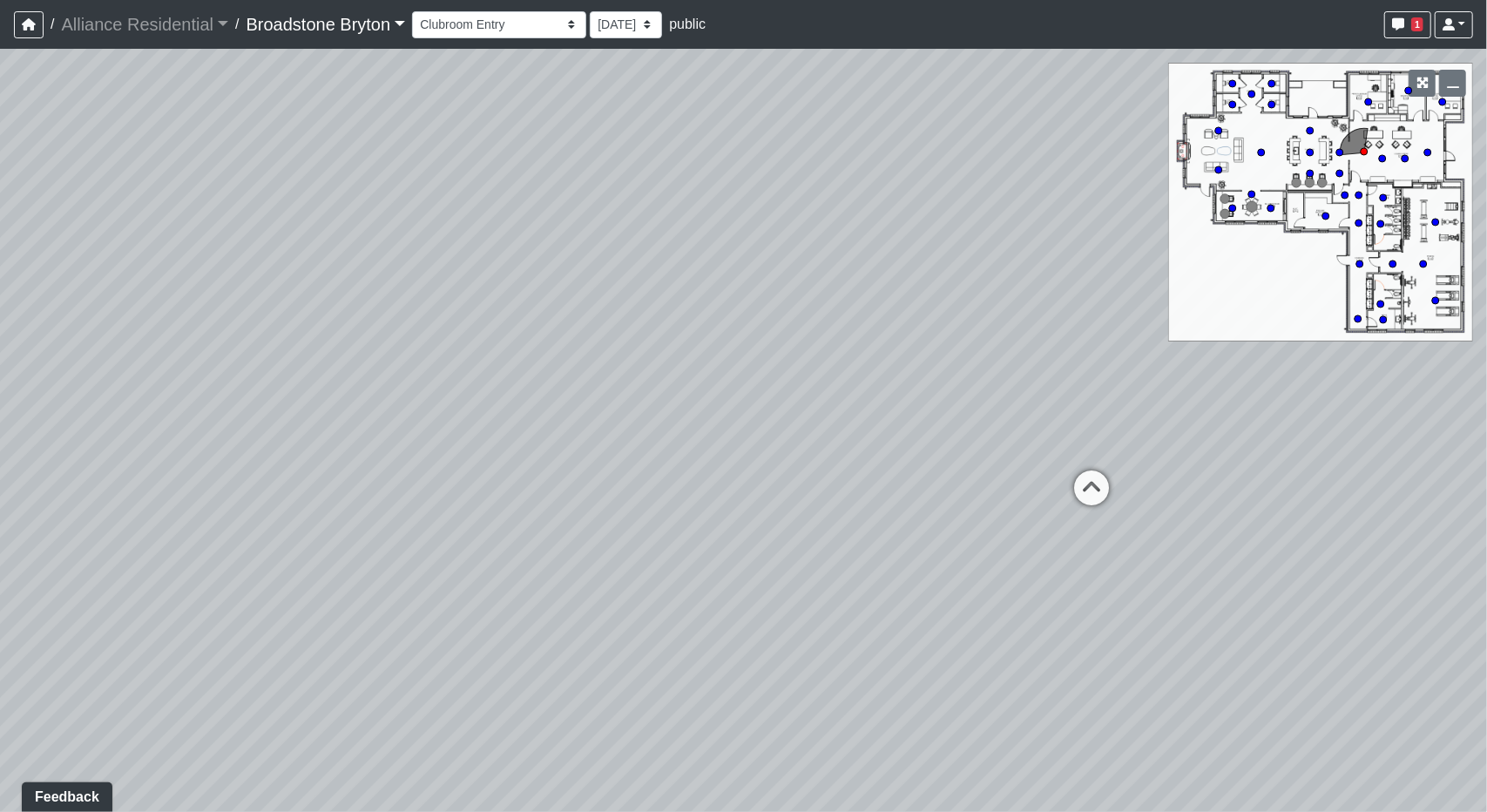
click at [0, 377] on div "Loading... Kitchen Loading... Living Room Loading... Machines Loading... Weight…" at bounding box center [743, 430] width 1487 height 763
drag, startPoint x: 697, startPoint y: 507, endPoint x: 495, endPoint y: 477, distance: 204.2
click at [495, 477] on div "Loading... Kitchen Loading... Living Room Loading... Machines Loading... Weight…" at bounding box center [743, 430] width 1487 height 763
drag, startPoint x: 629, startPoint y: 561, endPoint x: 0, endPoint y: 515, distance: 630.7
click at [0, 515] on div "Loading... Kitchen Loading... Living Room Loading... Machines Loading... Weight…" at bounding box center [743, 430] width 1487 height 763
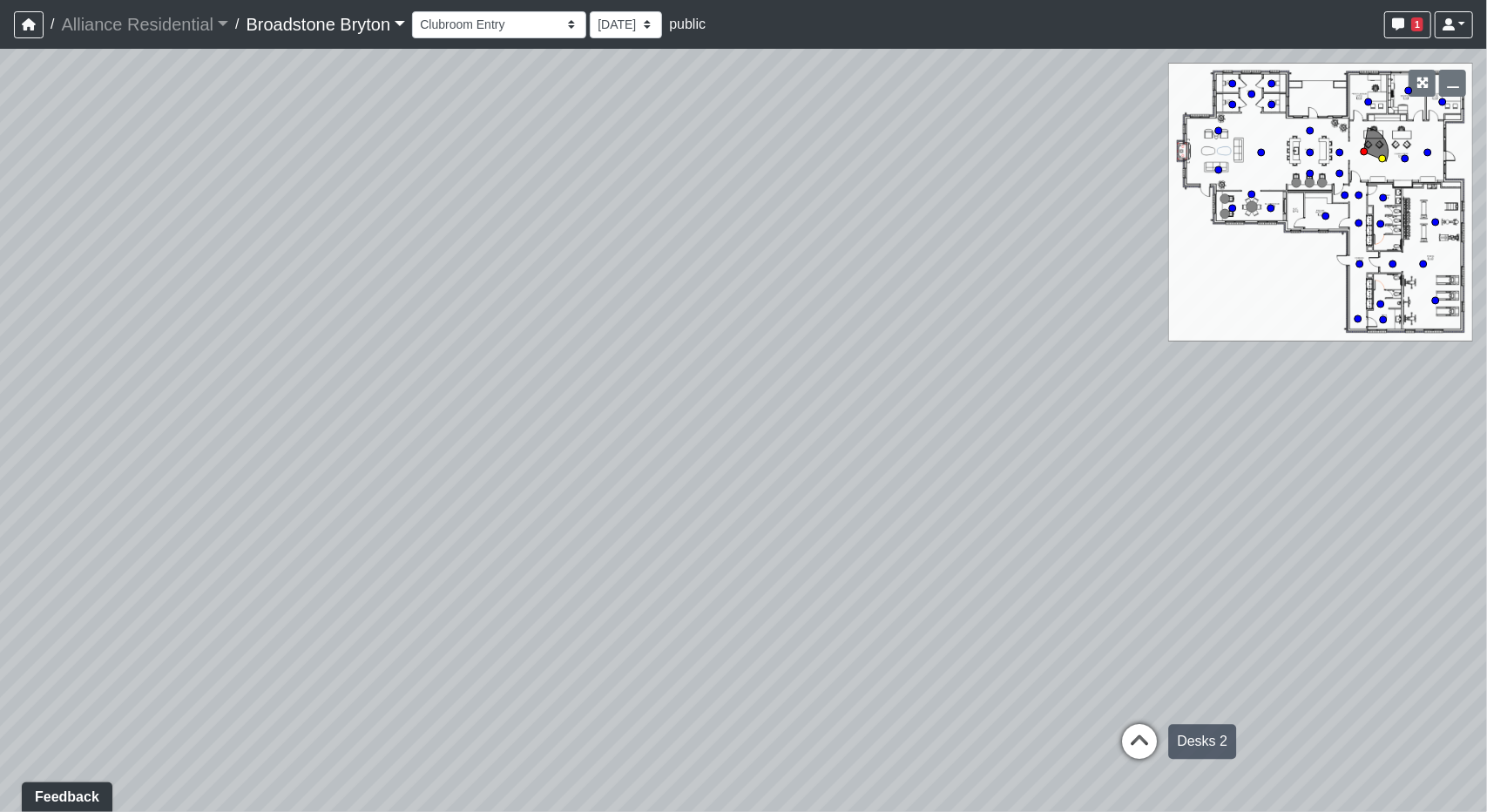
click at [1147, 726] on icon at bounding box center [1140, 750] width 53 height 53
click at [947, 620] on icon at bounding box center [952, 638] width 53 height 53
drag, startPoint x: 228, startPoint y: 457, endPoint x: 707, endPoint y: 503, distance: 481.2
click at [707, 503] on div "Loading... Kitchen Loading... Living Room Loading... Machines Loading... Weight…" at bounding box center [743, 430] width 1487 height 763
click at [1226, 766] on icon at bounding box center [1241, 778] width 53 height 53
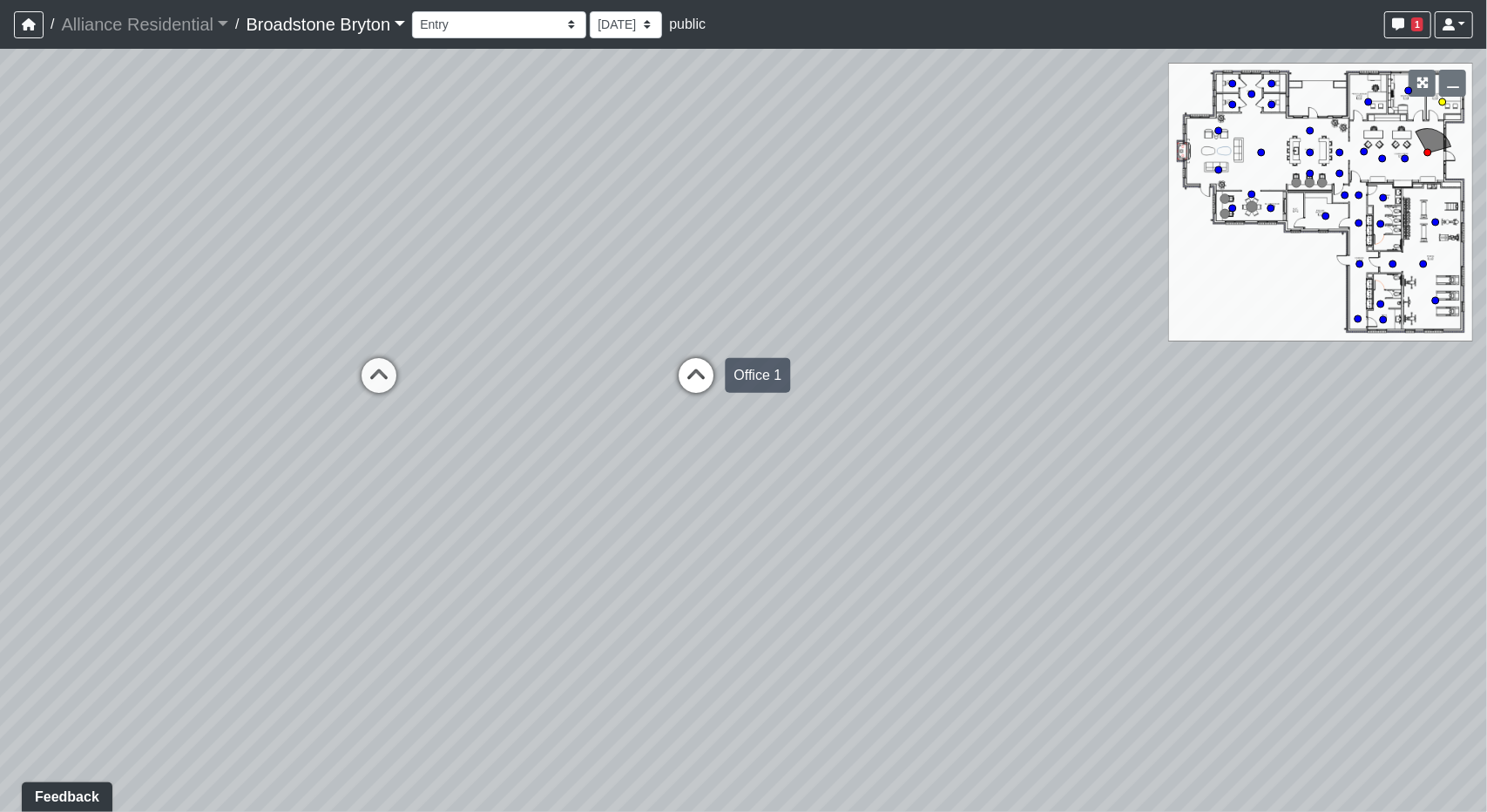
click at [720, 393] on icon at bounding box center [696, 384] width 53 height 53
drag, startPoint x: 355, startPoint y: 439, endPoint x: 1126, endPoint y: 403, distance: 771.8
click at [1126, 403] on div "Loading... Kitchen Loading... Living Room Loading... Machines Loading... Weight…" at bounding box center [743, 430] width 1487 height 763
drag, startPoint x: 607, startPoint y: 467, endPoint x: 712, endPoint y: 216, distance: 272.1
click at [712, 213] on div "Loading... Kitchen Loading... Living Room Loading... Machines Loading... Weight…" at bounding box center [743, 430] width 1487 height 763
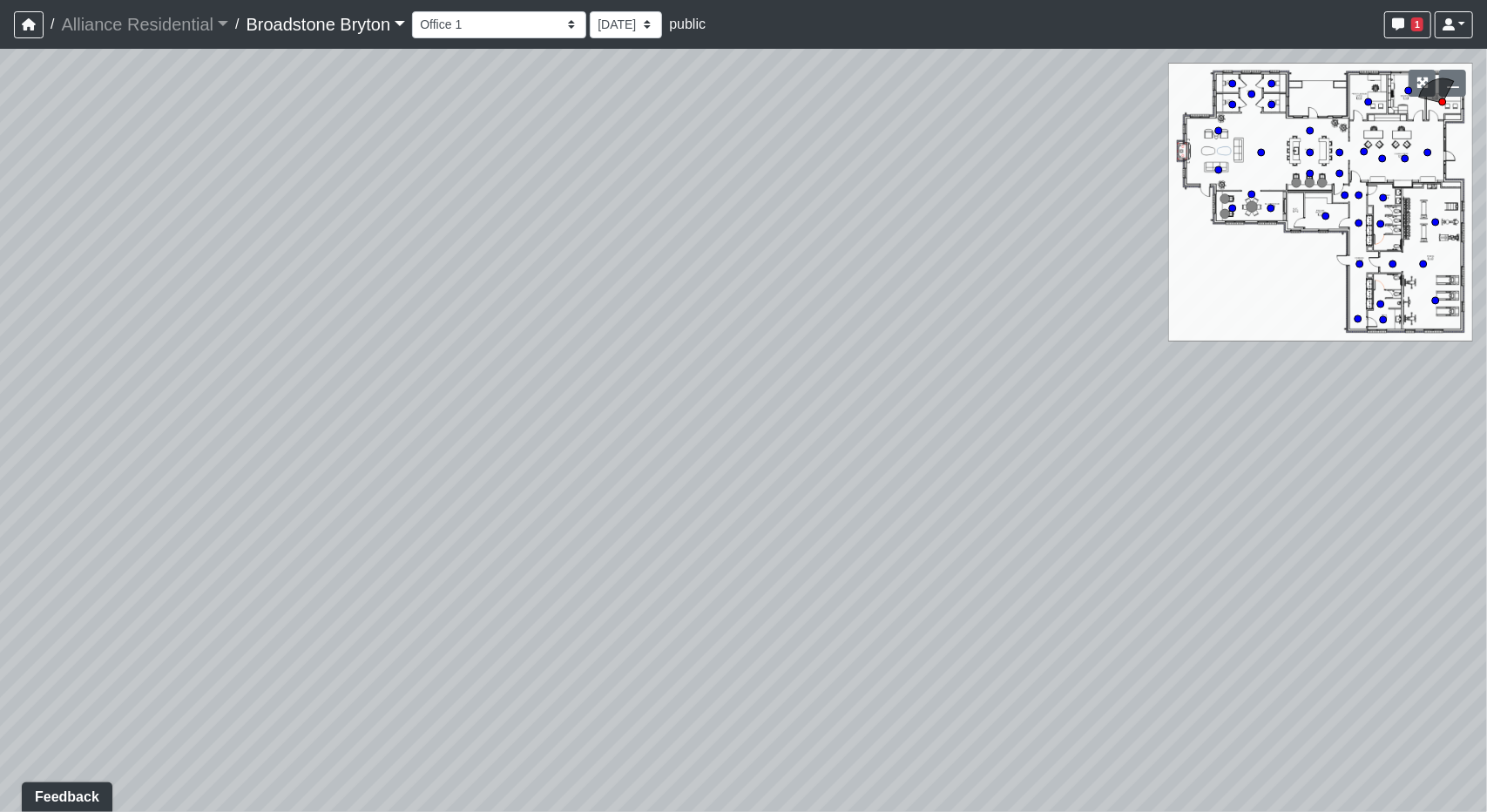
drag, startPoint x: 888, startPoint y: 649, endPoint x: 613, endPoint y: 382, distance: 383.3
click at [603, 331] on div "Loading... Kitchen Loading... Living Room Loading... Machines Loading... Weight…" at bounding box center [743, 430] width 1487 height 763
drag, startPoint x: 609, startPoint y: 273, endPoint x: 969, endPoint y: 493, distance: 421.9
click at [1024, 538] on div "Loading... Kitchen Loading... Living Room Loading... Machines Loading... Weight…" at bounding box center [743, 430] width 1487 height 763
drag, startPoint x: 680, startPoint y: 264, endPoint x: 1037, endPoint y: 656, distance: 530.2
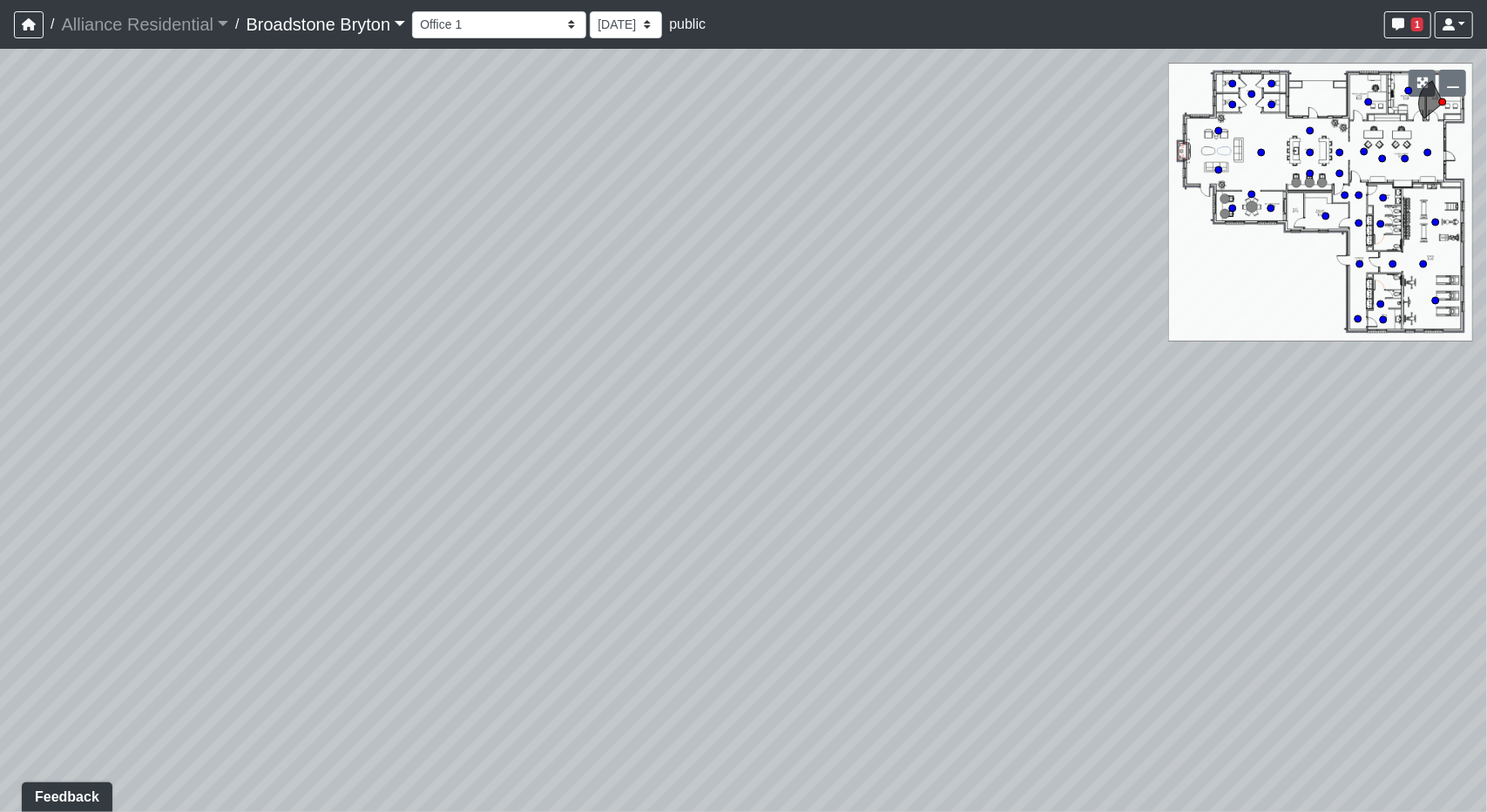
click at [1037, 656] on div "Loading... Kitchen Loading... Living Room Loading... Machines Loading... Weight…" at bounding box center [743, 430] width 1487 height 763
drag, startPoint x: 570, startPoint y: 453, endPoint x: 508, endPoint y: 314, distance: 152.2
click at [508, 314] on div "Loading... Kitchen Loading... Living Room Loading... Machines Loading... Weight…" at bounding box center [743, 430] width 1487 height 763
drag, startPoint x: 982, startPoint y: 561, endPoint x: 466, endPoint y: 189, distance: 636.1
click at [466, 189] on div "Loading... Kitchen Loading... Living Room Loading... Machines Loading... Weight…" at bounding box center [743, 430] width 1487 height 763
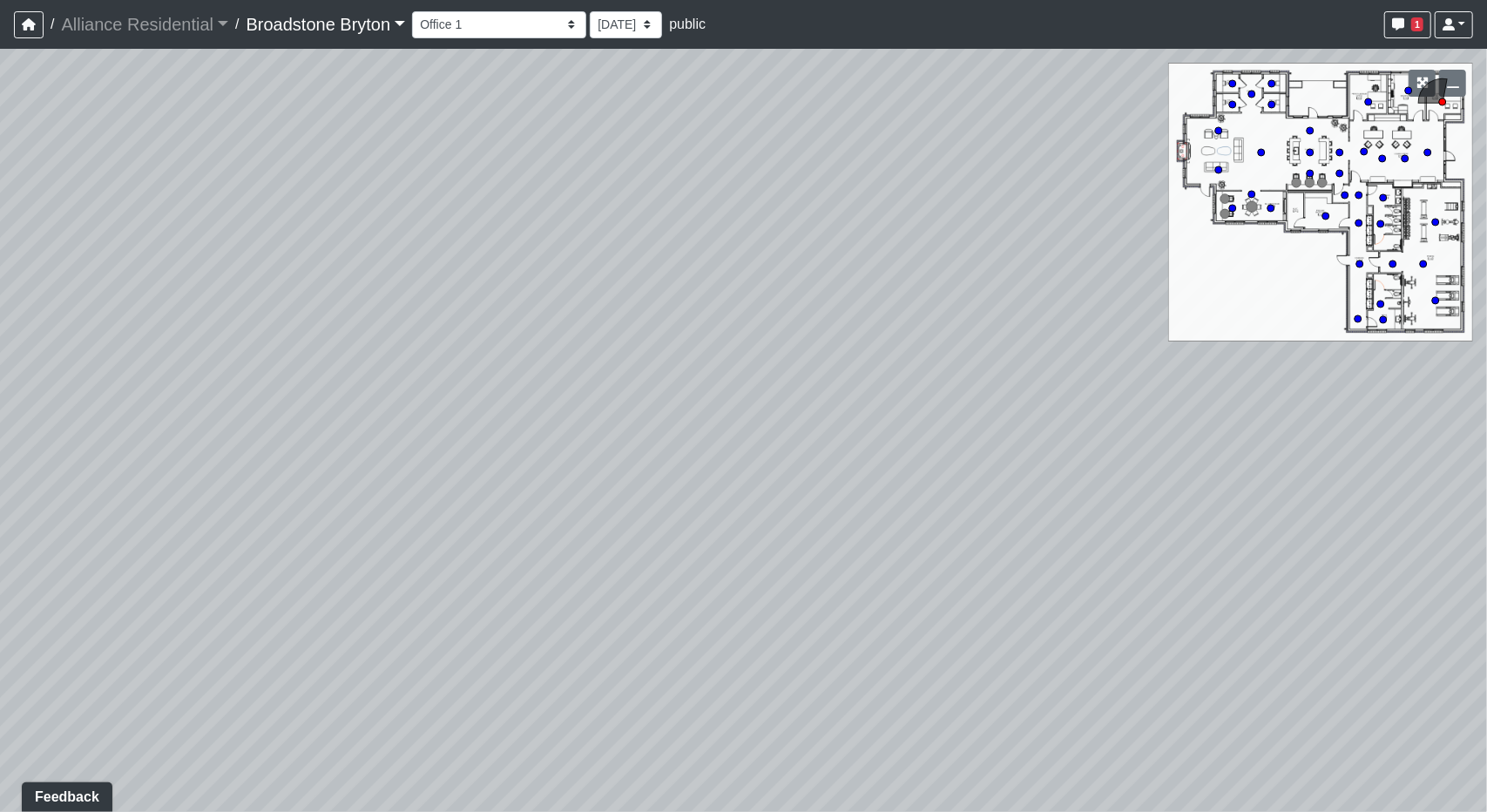
drag, startPoint x: 386, startPoint y: 455, endPoint x: 1167, endPoint y: 599, distance: 794.2
click at [1145, 590] on div "Loading... Kitchen Loading... Living Room Loading... Machines Loading... Weight…" at bounding box center [743, 430] width 1487 height 763
drag, startPoint x: 661, startPoint y: 308, endPoint x: 764, endPoint y: 511, distance: 227.6
click at [764, 511] on div "Loading... Kitchen Loading... Living Room Loading... Machines Loading... Weight…" at bounding box center [743, 430] width 1487 height 763
click at [714, 410] on icon at bounding box center [714, 430] width 53 height 53
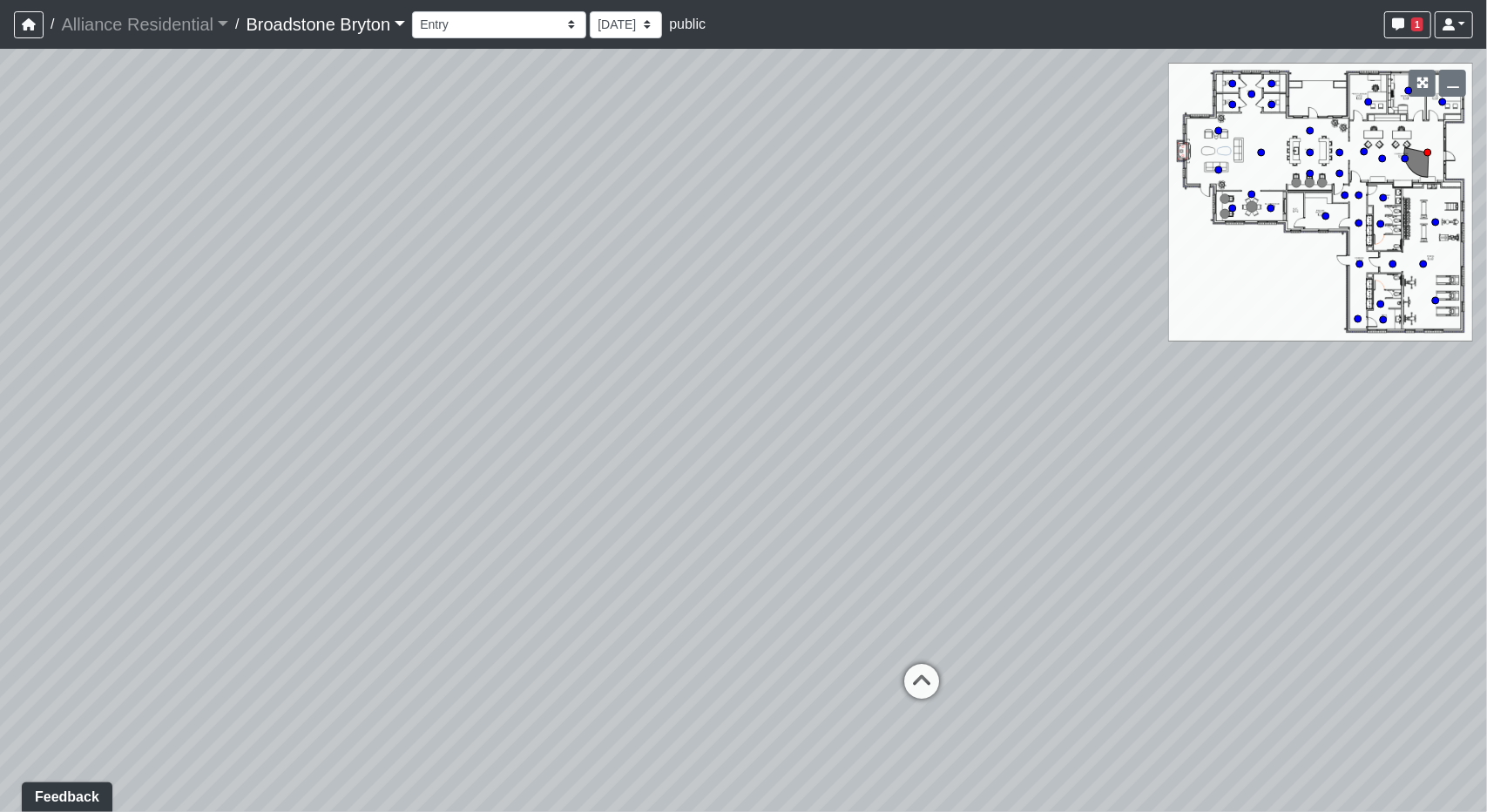
drag, startPoint x: 963, startPoint y: 423, endPoint x: 345, endPoint y: 356, distance: 621.6
click at [345, 356] on div "Loading... Kitchen Loading... Living Room Loading... Machines Loading... Weight…" at bounding box center [743, 430] width 1487 height 763
click at [763, 637] on icon at bounding box center [782, 638] width 53 height 53
drag, startPoint x: 941, startPoint y: 566, endPoint x: 580, endPoint y: 540, distance: 361.9
click at [580, 540] on div "Loading... Kitchen Loading... Living Room Loading... Machines Loading... Weight…" at bounding box center [743, 430] width 1487 height 763
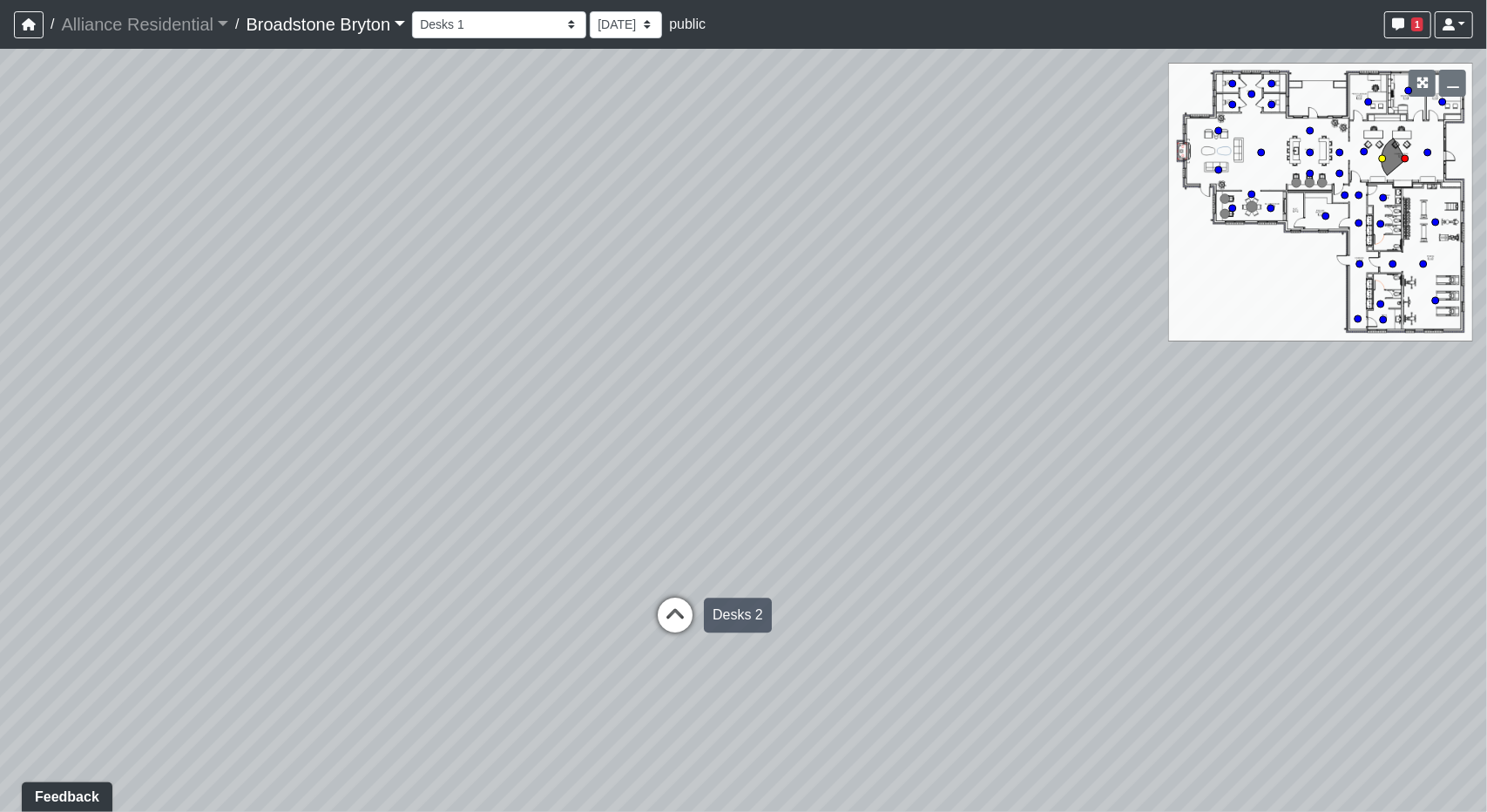
click at [680, 634] on icon at bounding box center [676, 624] width 53 height 53
click at [802, 637] on icon at bounding box center [813, 653] width 53 height 53
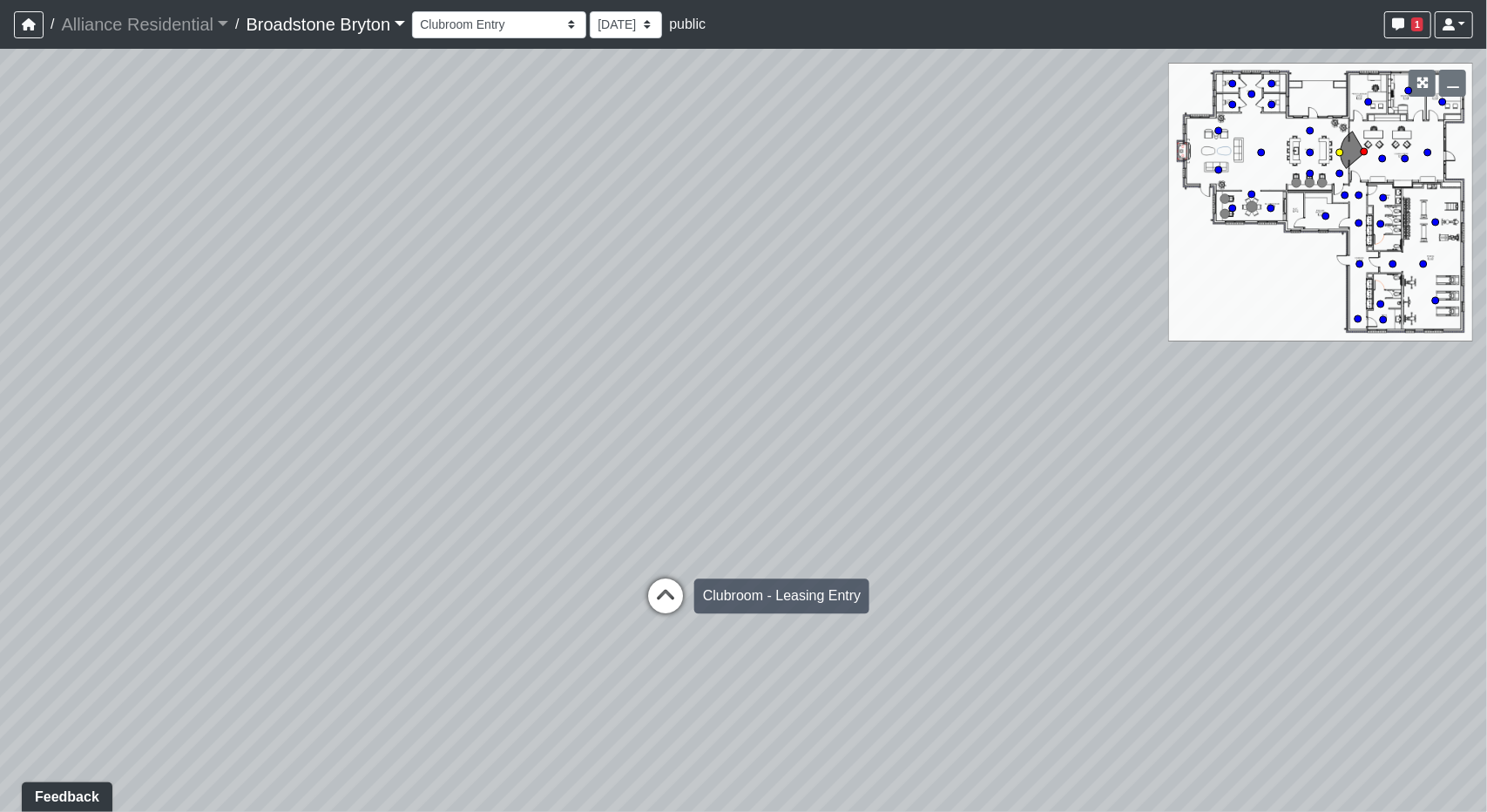
click at [673, 604] on icon at bounding box center [666, 604] width 53 height 53
drag, startPoint x: 740, startPoint y: 399, endPoint x: 1040, endPoint y: 225, distance: 346.8
click at [1040, 225] on div "Loading... Kitchen Loading... Living Room Loading... Machines Loading... Weight…" at bounding box center [743, 430] width 1487 height 763
drag, startPoint x: 671, startPoint y: 282, endPoint x: 399, endPoint y: 508, distance: 353.6
click at [399, 508] on div "Loading... Kitchen Loading... Living Room Loading... Machines Loading... Weight…" at bounding box center [743, 430] width 1487 height 763
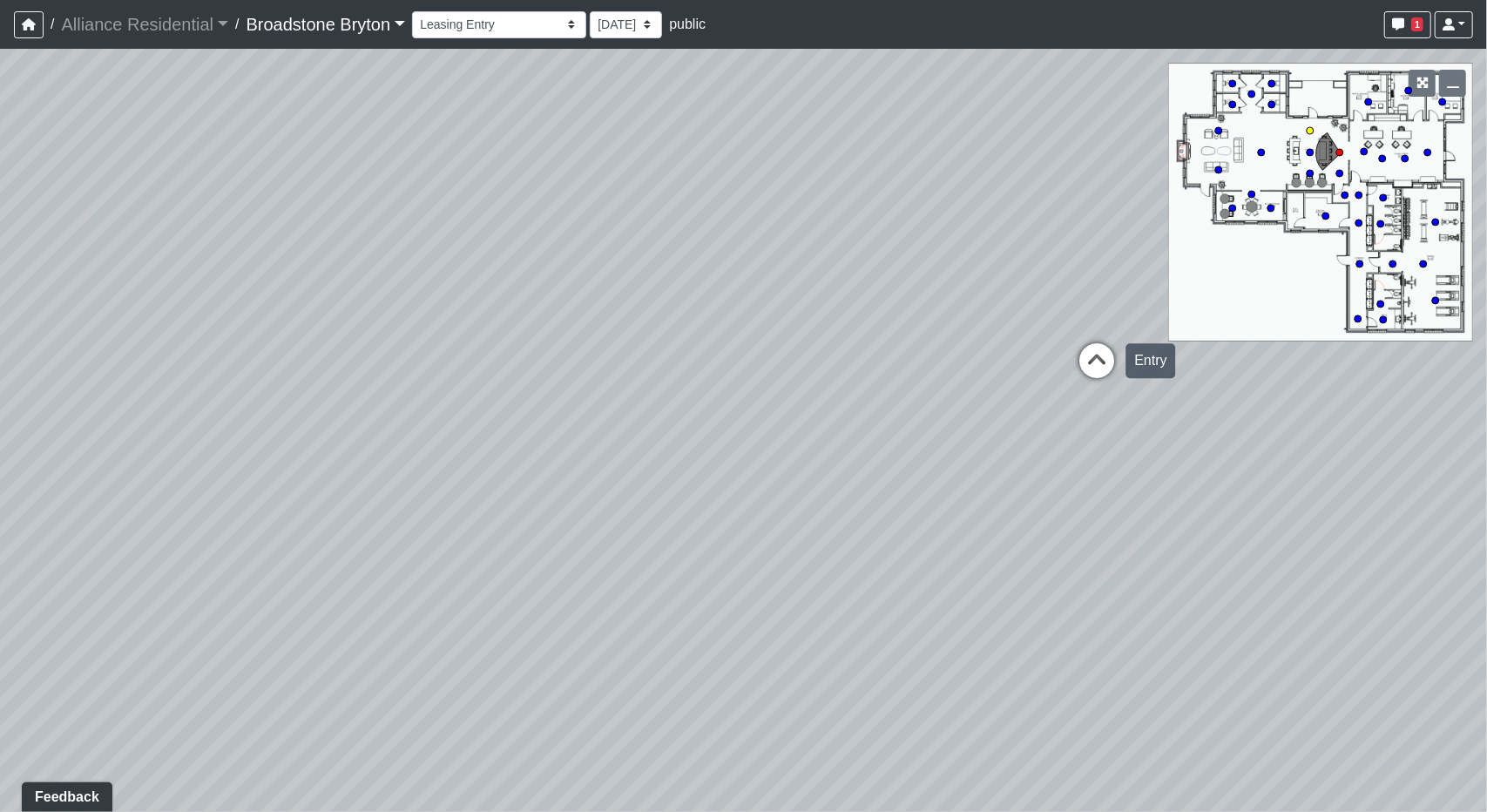
click at [1076, 354] on icon at bounding box center [1097, 369] width 53 height 53
click at [573, 508] on icon at bounding box center [564, 520] width 53 height 53
drag, startPoint x: 805, startPoint y: 518, endPoint x: 375, endPoint y: 523, distance: 430.0
click at [375, 523] on div "Loading... Kitchen Loading... Living Room Loading... Machines Loading... Weight…" at bounding box center [743, 430] width 1487 height 763
drag, startPoint x: 608, startPoint y: 652, endPoint x: 623, endPoint y: 167, distance: 485.2
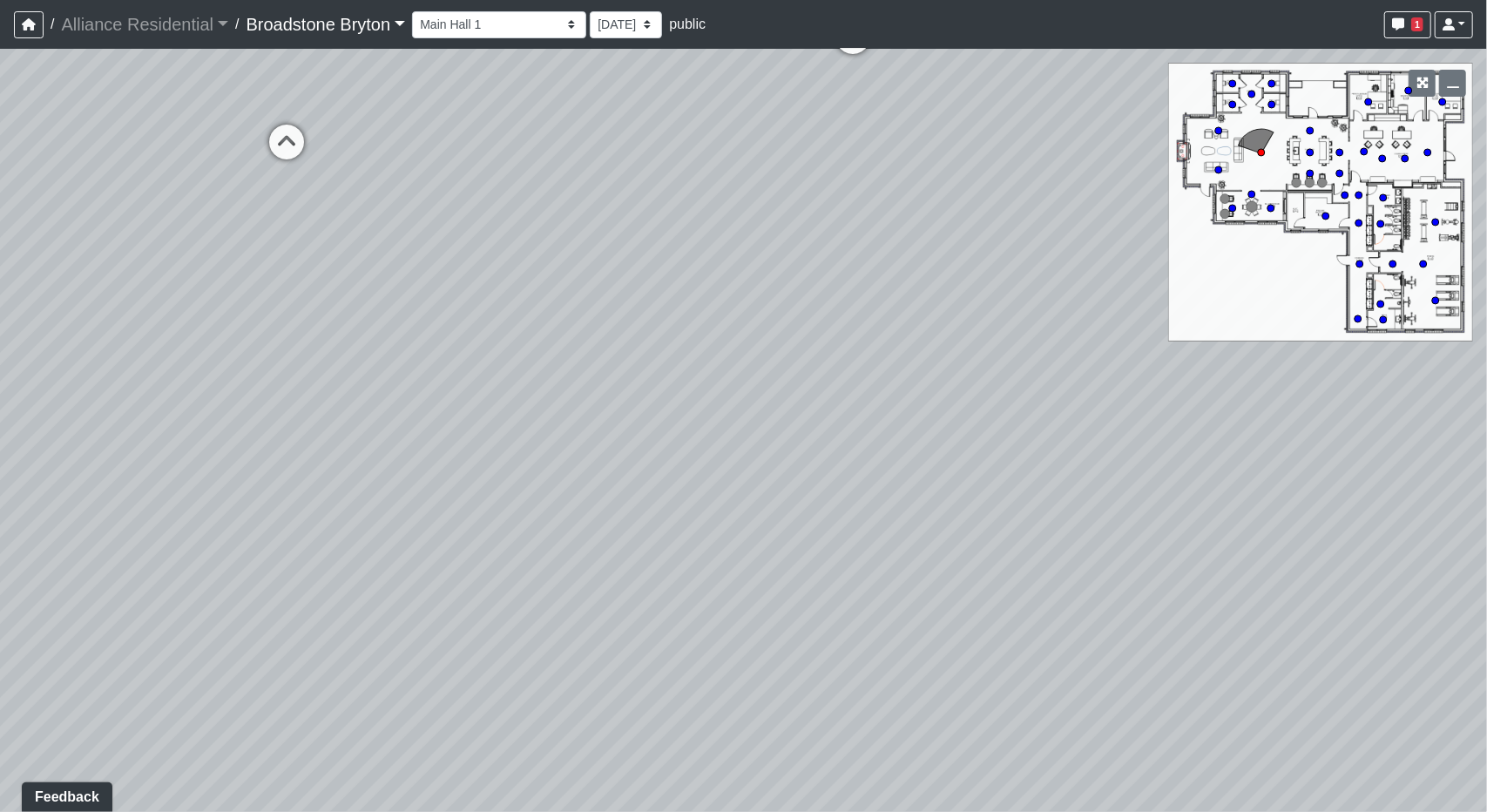
click at [622, 166] on div "Loading... Kitchen Loading... Living Room Loading... Machines Loading... Weight…" at bounding box center [743, 430] width 1487 height 763
drag, startPoint x: 556, startPoint y: 544, endPoint x: 1035, endPoint y: 461, distance: 486.1
click at [1035, 461] on div "Loading... Kitchen Loading... Living Room Loading... Machines Loading... Weight…" at bounding box center [743, 430] width 1487 height 763
click at [360, 32] on link "Broadstone Bryton" at bounding box center [327, 24] width 160 height 35
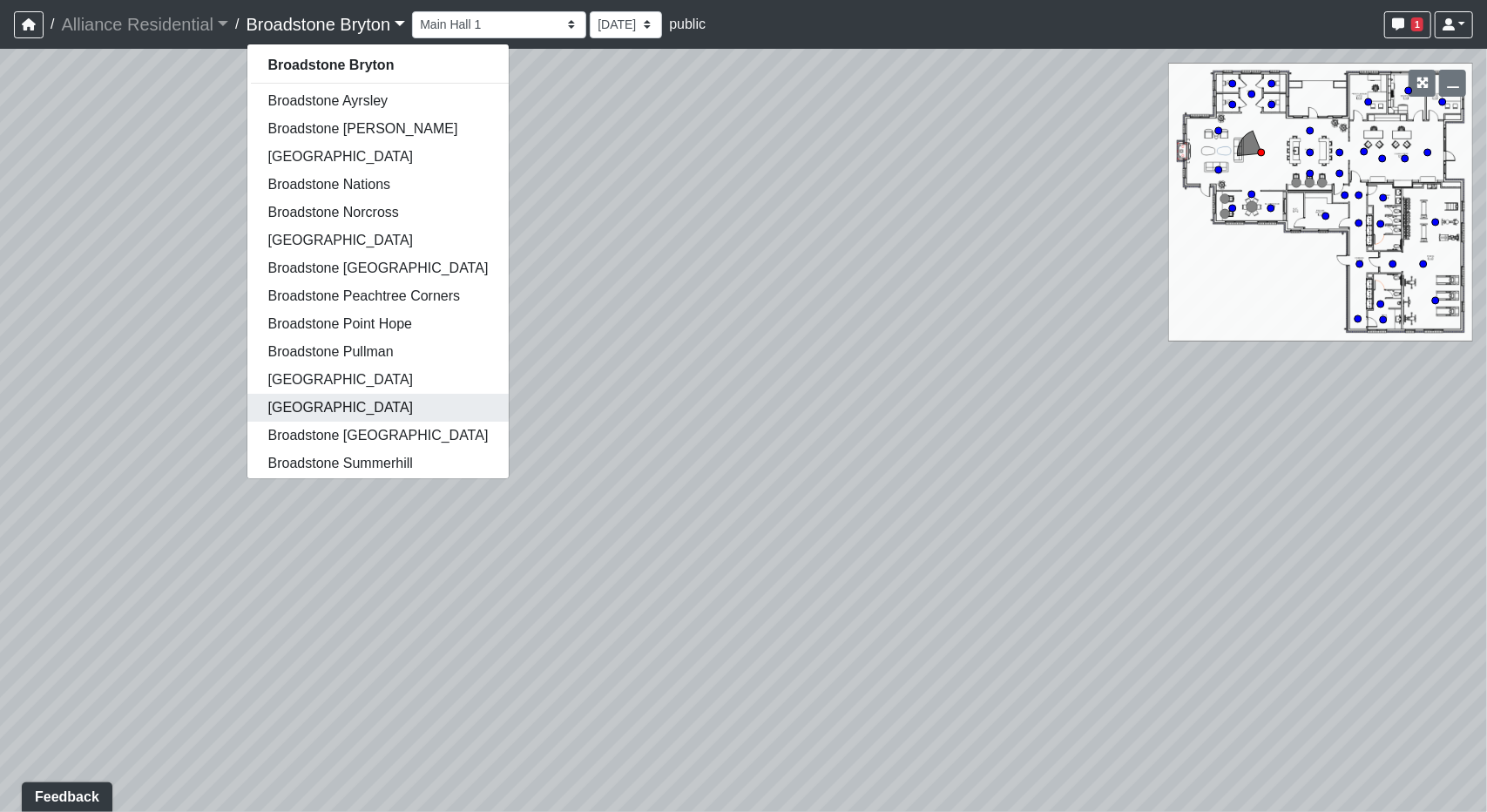
click at [355, 410] on link "[GEOGRAPHIC_DATA]" at bounding box center [378, 407] width 262 height 28
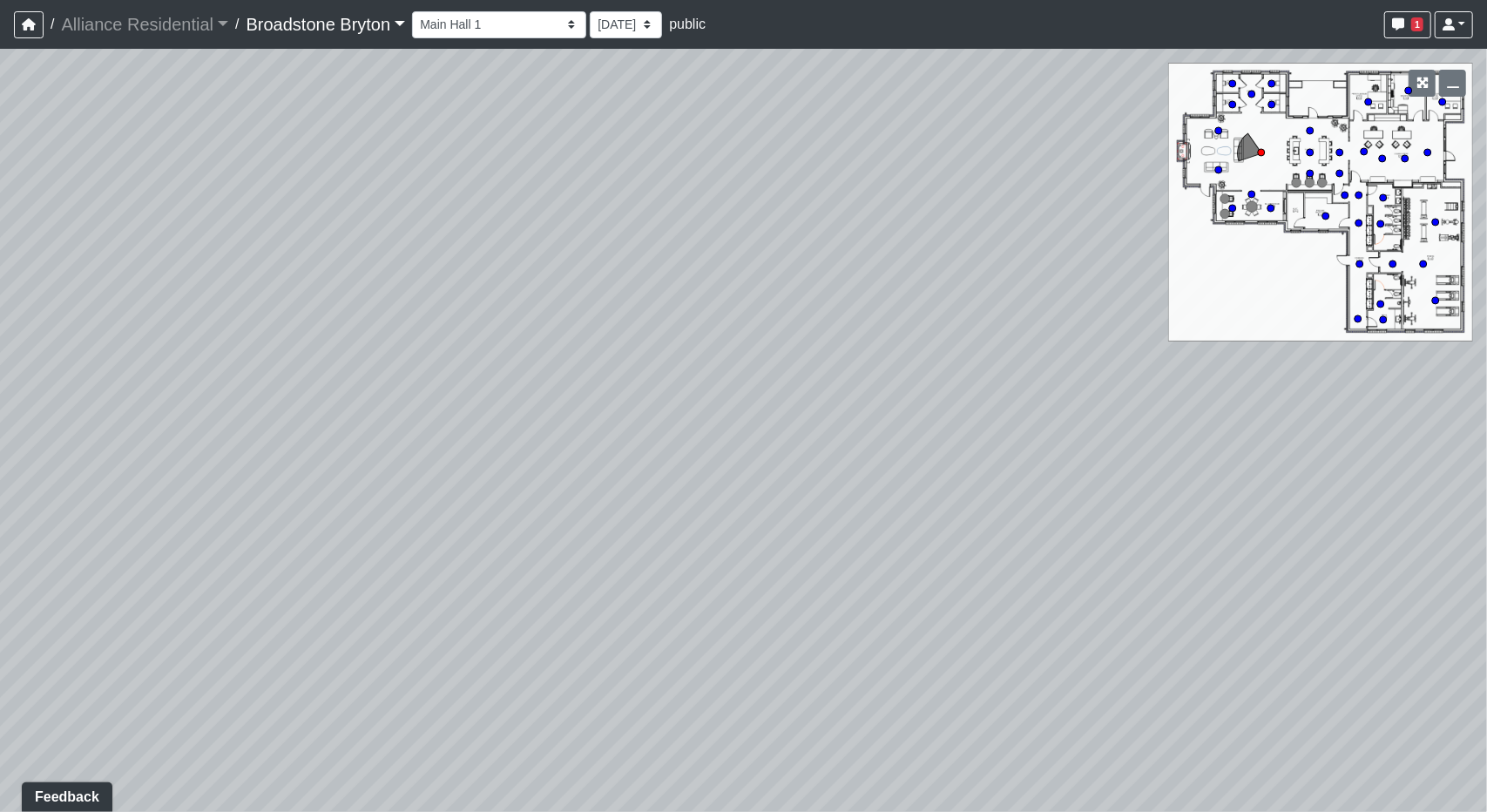
drag, startPoint x: 636, startPoint y: 282, endPoint x: 1035, endPoint y: 580, distance: 498.0
click at [974, 541] on div "Loading... Kitchen Loading... Living Room Loading... Machines Loading... Weight…" at bounding box center [743, 430] width 1487 height 763
drag, startPoint x: 740, startPoint y: 428, endPoint x: 159, endPoint y: 569, distance: 597.9
click at [159, 569] on div "Loading... Kitchen Loading... Living Room Loading... Machines Loading... Weight…" at bounding box center [743, 430] width 1487 height 763
drag, startPoint x: 332, startPoint y: 568, endPoint x: 1165, endPoint y: 574, distance: 833.0
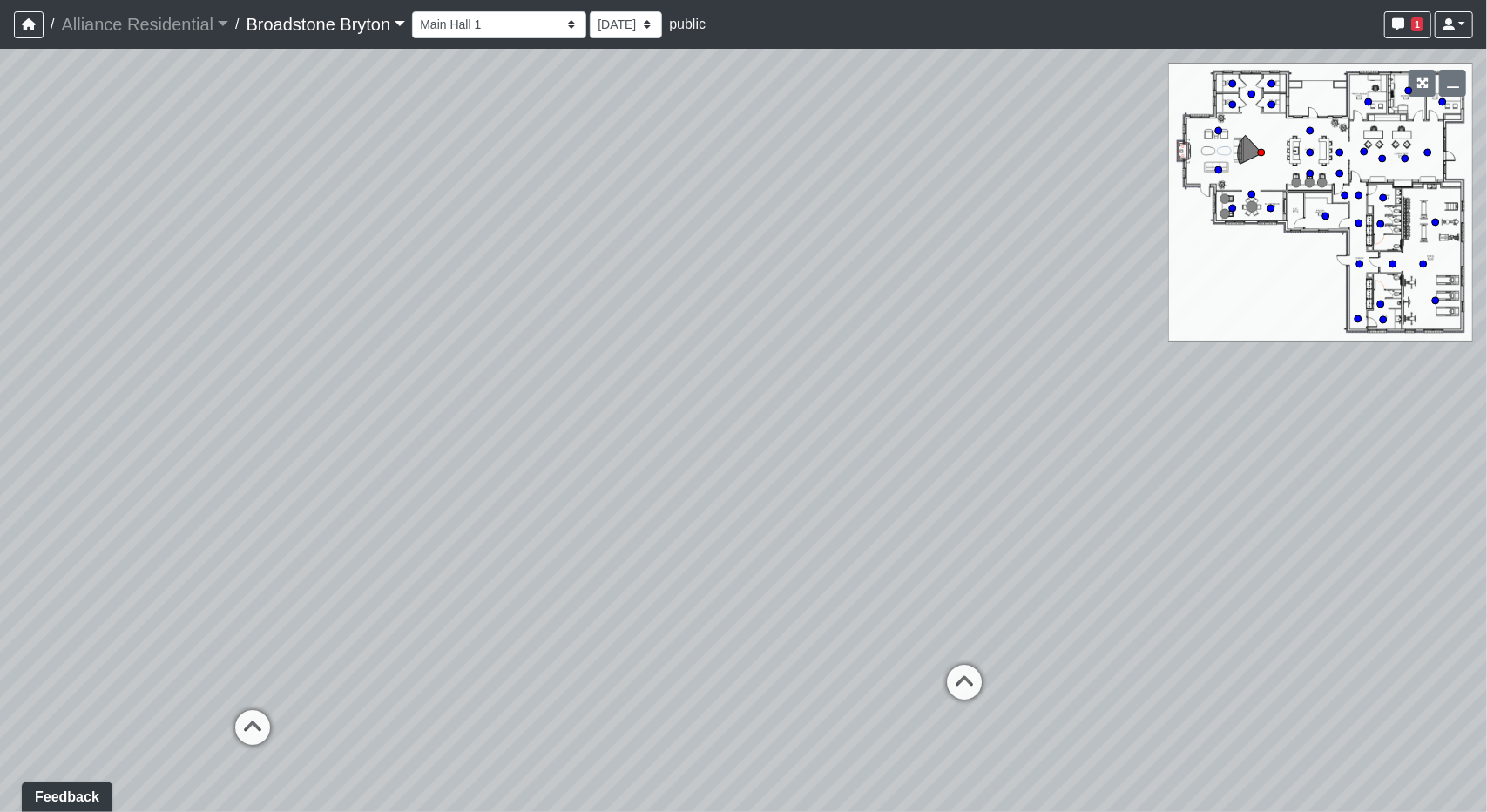
click at [1162, 579] on div "Loading... Kitchen Loading... Living Room Loading... Machines Loading... Weight…" at bounding box center [743, 430] width 1487 height 763
drag, startPoint x: 959, startPoint y: 524, endPoint x: 441, endPoint y: 826, distance: 599.6
click at [441, 811] on html "/ Alliance Residential Alliance Residential Loading... / Broadstone Bryton Broa…" at bounding box center [743, 406] width 1487 height 812
drag, startPoint x: 480, startPoint y: 525, endPoint x: 1160, endPoint y: 374, distance: 696.6
click at [1163, 374] on div "Loading... Kitchen Loading... Living Room Loading... Machines Loading... Weight…" at bounding box center [743, 430] width 1487 height 763
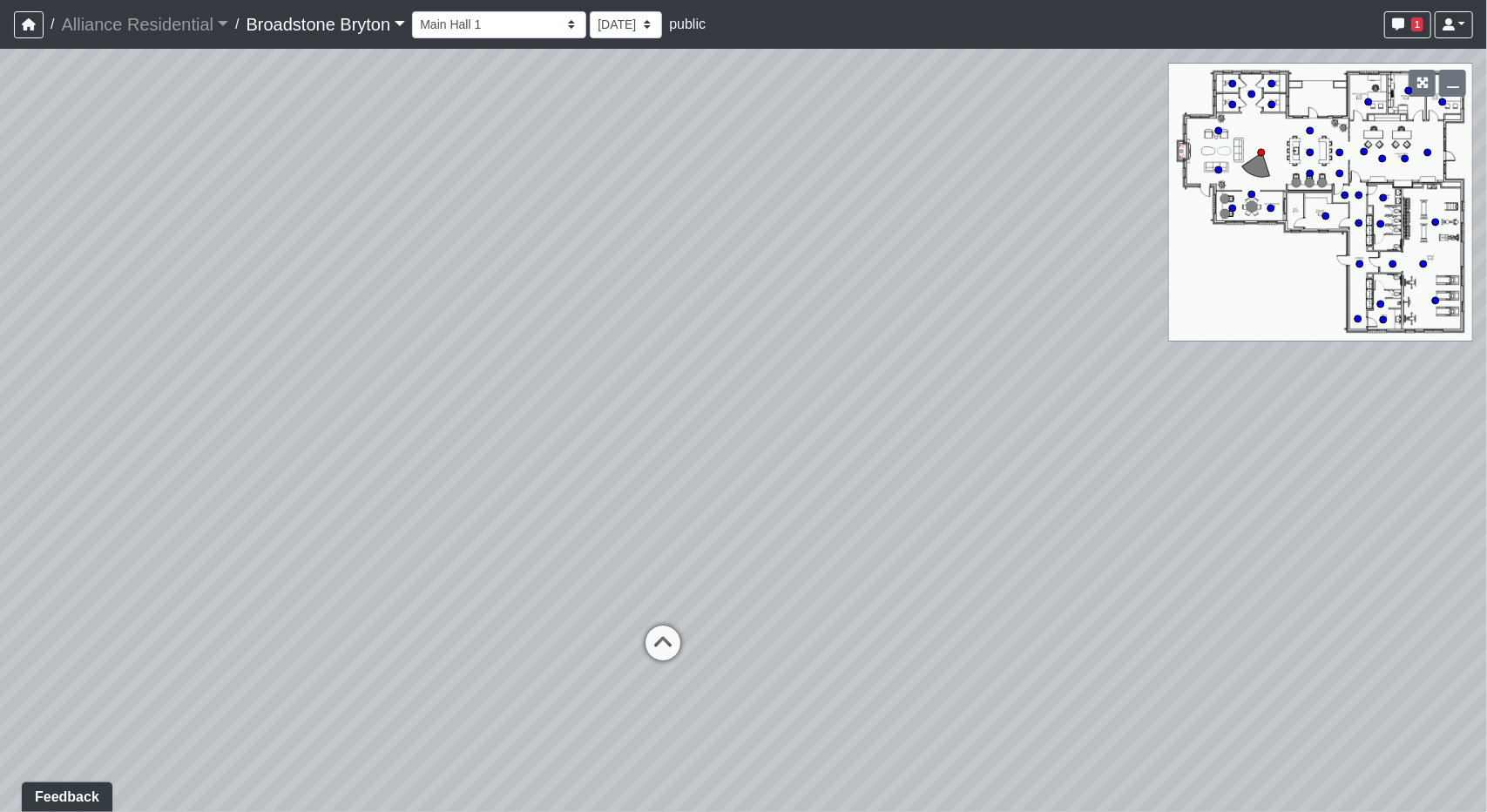
drag, startPoint x: 269, startPoint y: 349, endPoint x: 1157, endPoint y: 282, distance: 890.5
click at [1157, 282] on div "Loading... Kitchen Loading... Living Room Loading... Machines Loading... Weight…" at bounding box center [743, 430] width 1487 height 763
drag, startPoint x: 467, startPoint y: 356, endPoint x: 822, endPoint y: 368, distance: 355.2
click at [822, 368] on div "Loading... Kitchen Loading... Living Room Loading... Machines Loading... Weight…" at bounding box center [743, 430] width 1487 height 763
drag, startPoint x: 959, startPoint y: 223, endPoint x: 735, endPoint y: 305, distance: 238.5
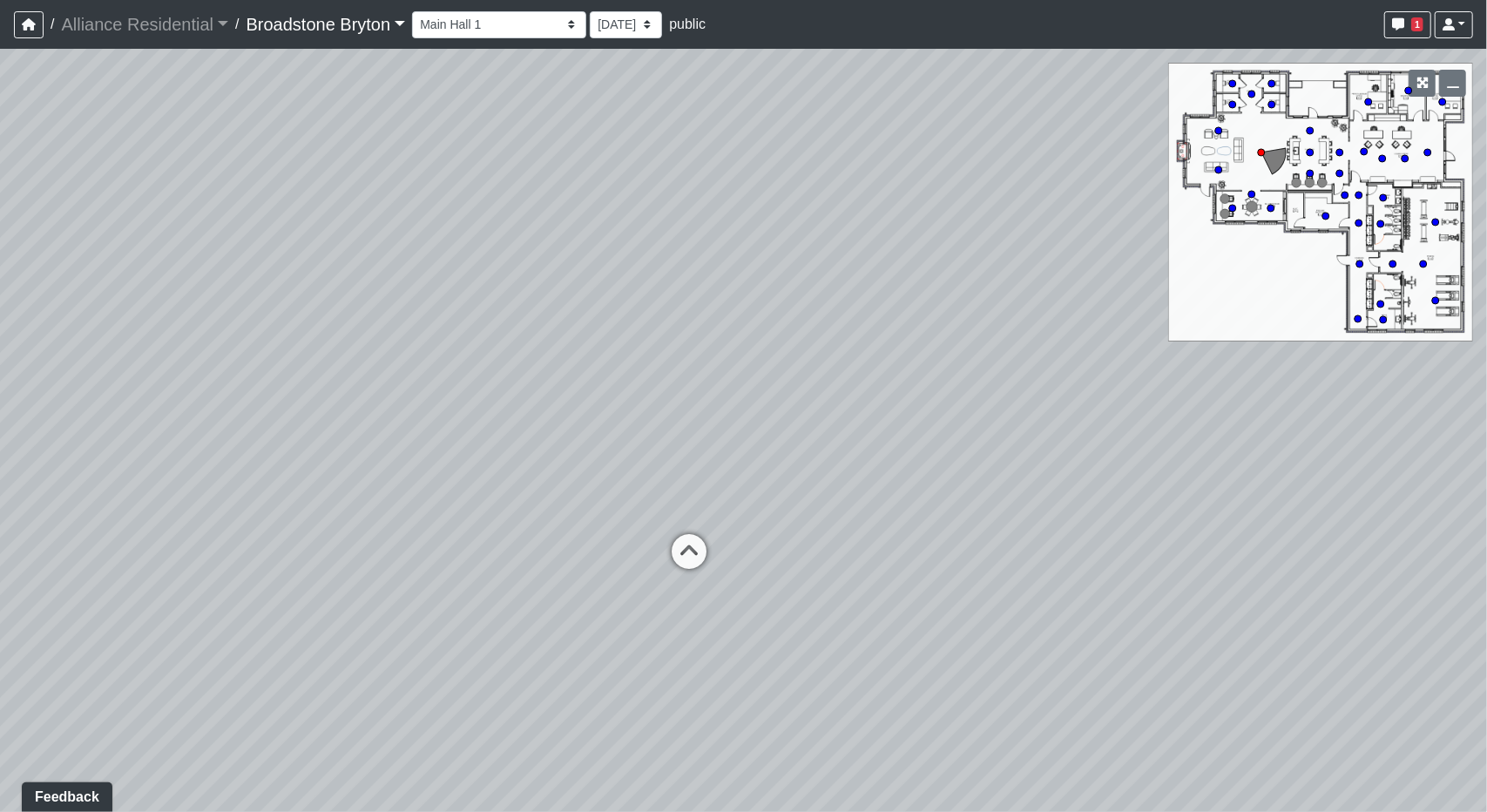
click at [735, 305] on div "Loading... Kitchen Loading... Living Room Loading... Machines Loading... Weight…" at bounding box center [743, 430] width 1487 height 763
drag, startPoint x: 823, startPoint y: 338, endPoint x: 630, endPoint y: 352, distance: 193.5
click at [630, 352] on div "Loading... Kitchen Loading... Living Room Loading... Machines Loading... Weight…" at bounding box center [743, 430] width 1487 height 763
drag, startPoint x: 730, startPoint y: 429, endPoint x: 0, endPoint y: 307, distance: 740.1
click at [0, 307] on div "Loading... Kitchen Loading... Living Room Loading... Machines Loading... Weight…" at bounding box center [743, 430] width 1487 height 763
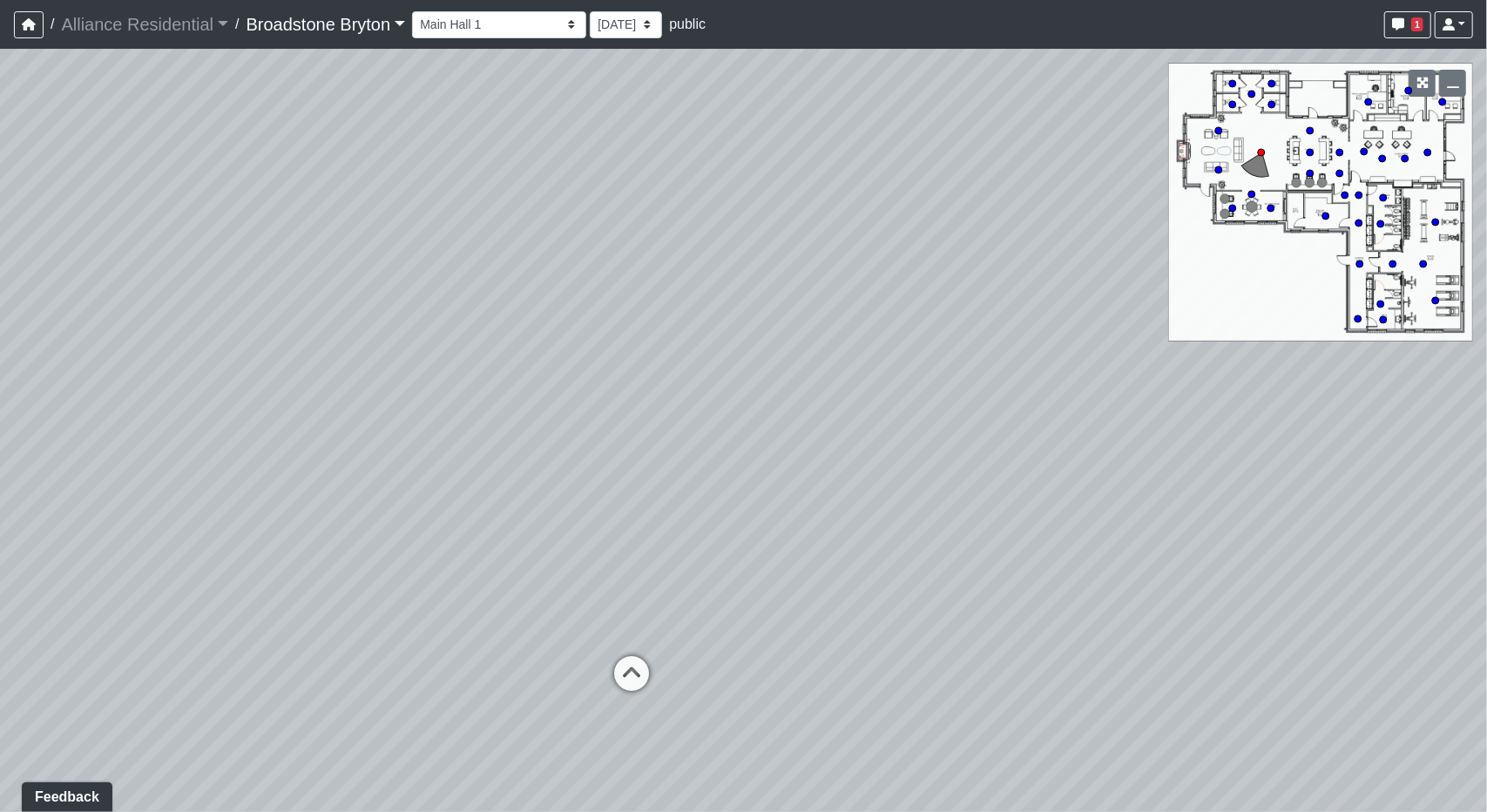
drag, startPoint x: 1101, startPoint y: 323, endPoint x: 620, endPoint y: 380, distance: 484.4
click at [620, 380] on div "Loading... Kitchen Loading... Living Room Loading... Machines Loading... Weight…" at bounding box center [743, 430] width 1487 height 763
drag, startPoint x: 387, startPoint y: 133, endPoint x: 982, endPoint y: 135, distance: 595.0
click at [982, 135] on div "Loading... Kitchen Loading... Living Room Loading... Machines Loading... Weight…" at bounding box center [743, 430] width 1487 height 763
drag, startPoint x: 274, startPoint y: 220, endPoint x: 632, endPoint y: 189, distance: 359.3
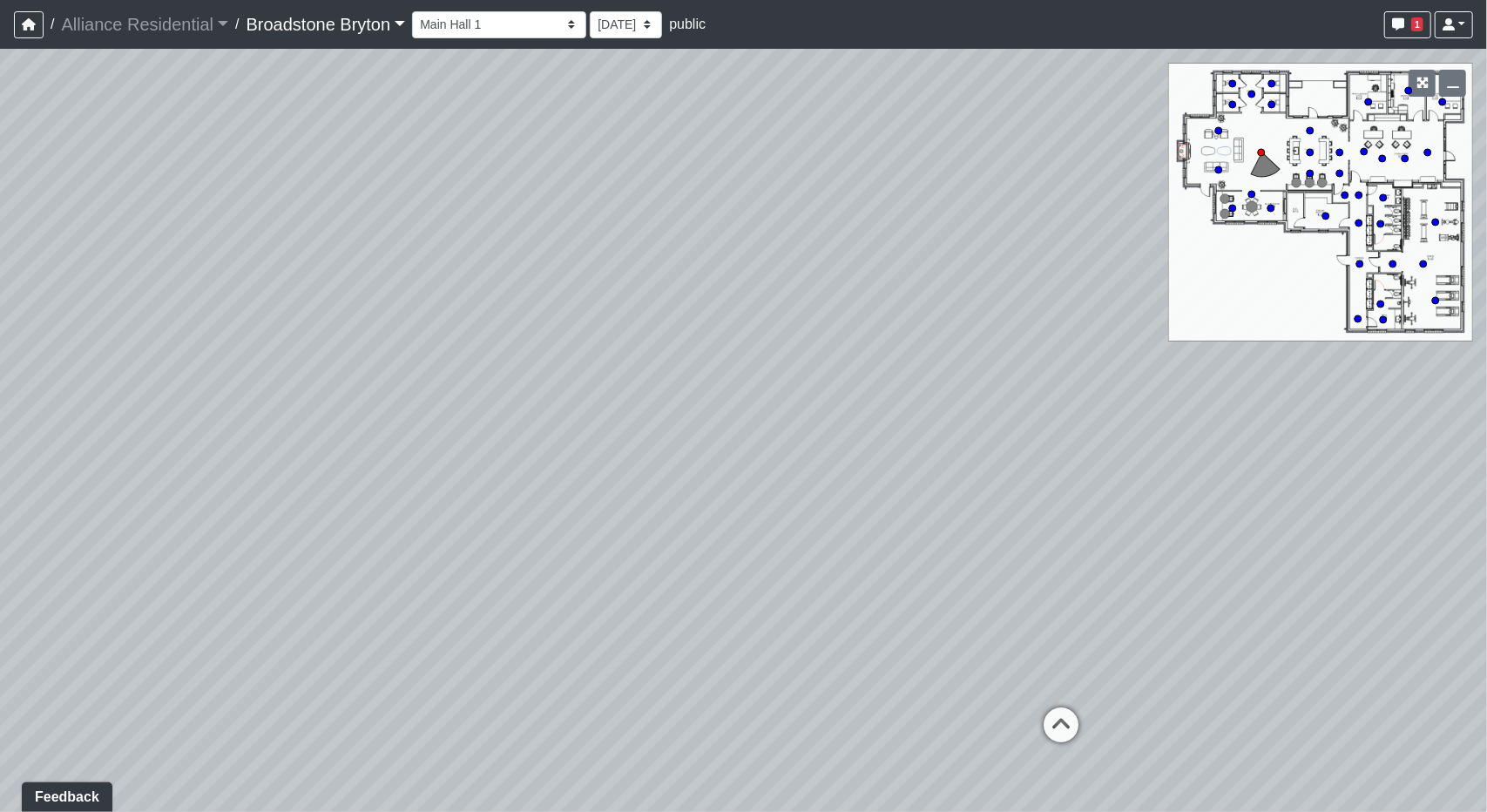
click at [632, 189] on div "Loading... Kitchen Loading... Living Room Loading... Machines Loading... Weight…" at bounding box center [743, 430] width 1487 height 763
drag, startPoint x: 346, startPoint y: 543, endPoint x: 708, endPoint y: 456, distance: 372.3
click at [708, 456] on div "Loading... Kitchen Loading... Living Room Loading... Machines Loading... Weight…" at bounding box center [743, 430] width 1487 height 763
drag, startPoint x: 1012, startPoint y: 543, endPoint x: 1329, endPoint y: 536, distance: 317.1
click at [1329, 536] on div "Loading... Kitchen Loading... Living Room Loading... Machines Loading... Weight…" at bounding box center [743, 430] width 1487 height 763
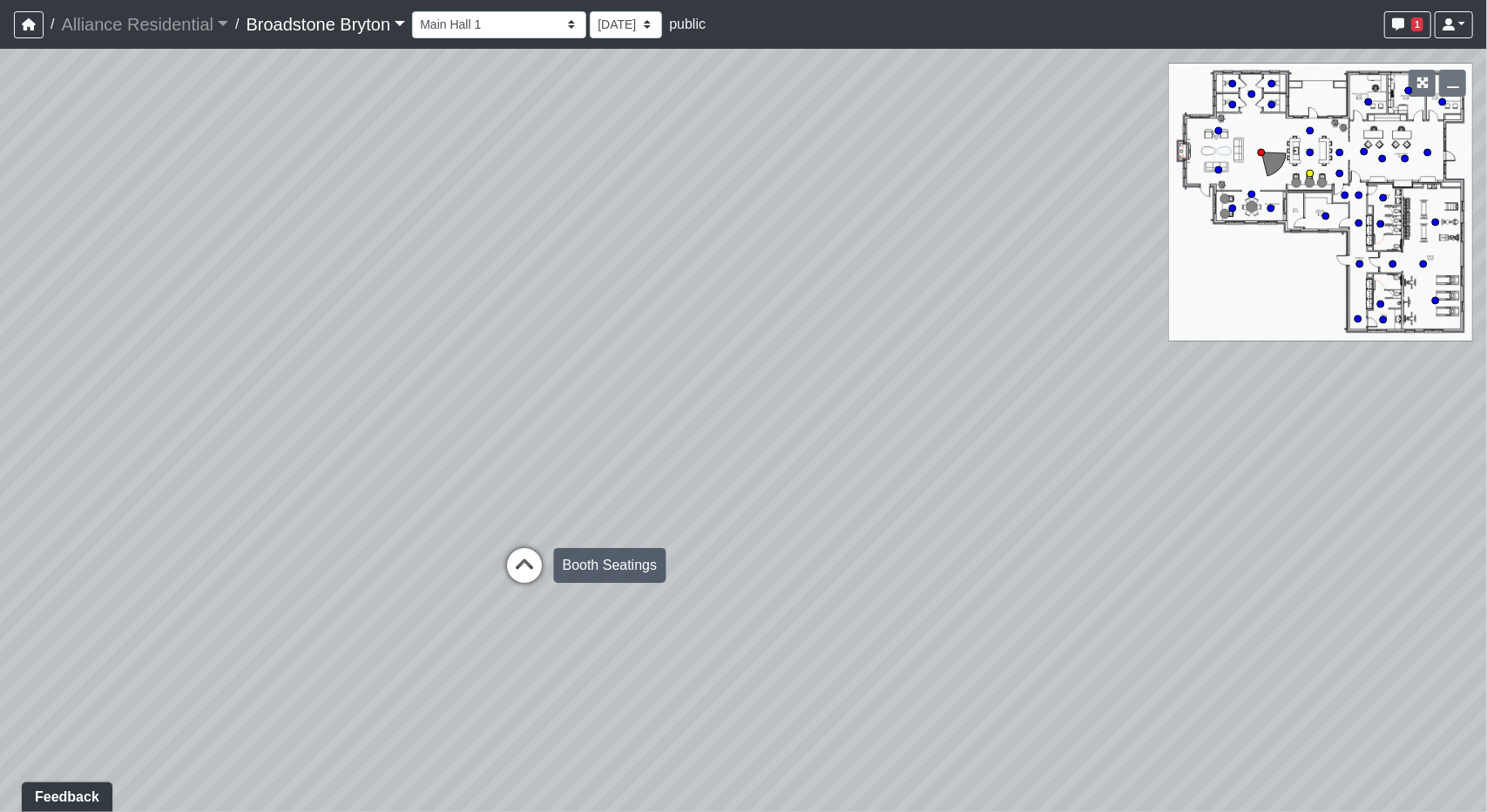
click at [567, 555] on div "Booth Seatings" at bounding box center [609, 565] width 112 height 35
drag, startPoint x: 531, startPoint y: 485, endPoint x: 595, endPoint y: 450, distance: 72.9
click at [595, 450] on div "Loading... Kitchen Loading... Living Room Loading... Machines Loading... Weight…" at bounding box center [743, 430] width 1487 height 763
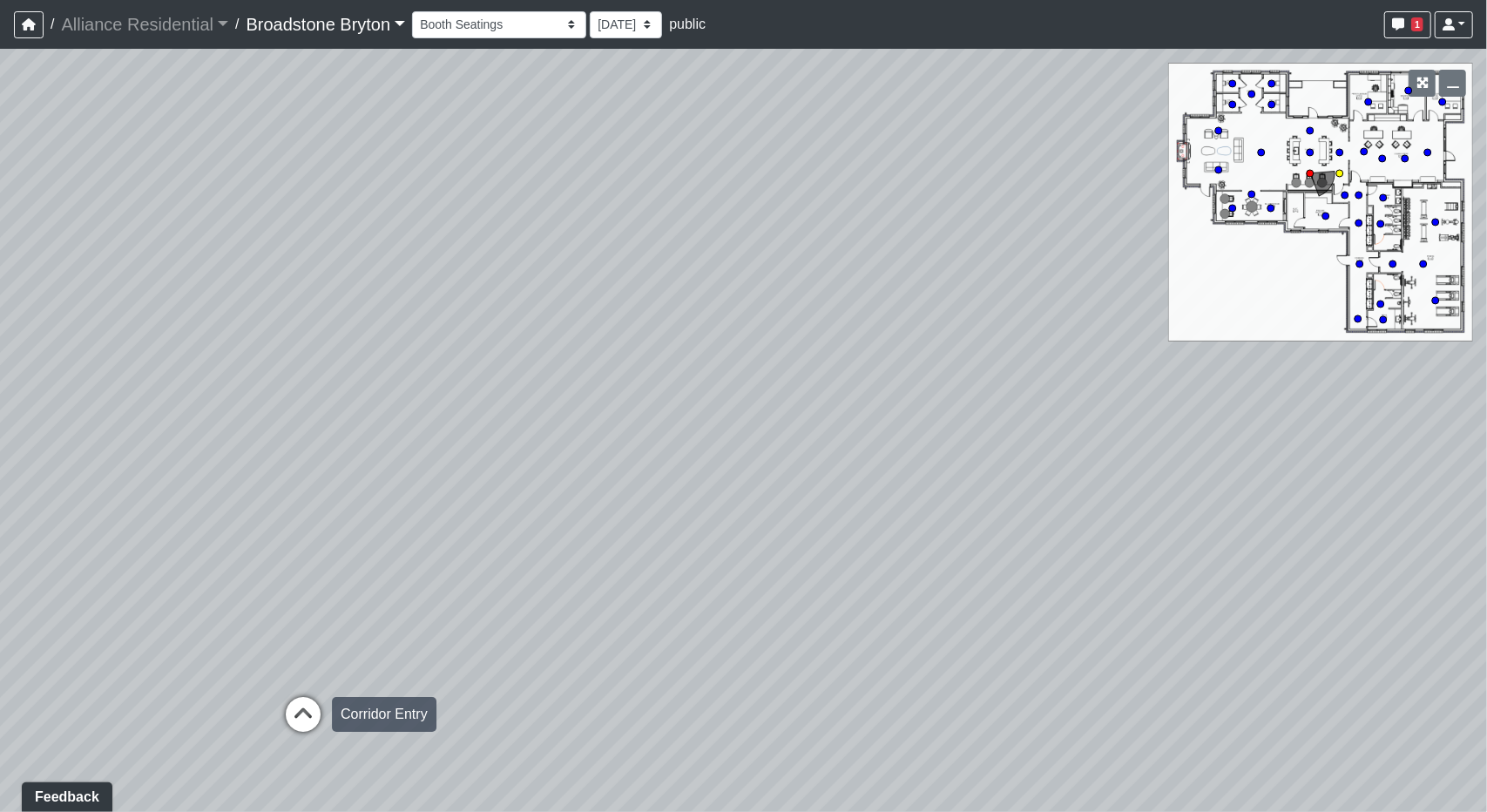
click at [310, 697] on icon at bounding box center [303, 723] width 53 height 53
drag, startPoint x: 547, startPoint y: 421, endPoint x: 237, endPoint y: 421, distance: 310.0
click at [237, 421] on div "Loading... Kitchen Loading... Living Room Loading... Machines Loading... Weight…" at bounding box center [743, 430] width 1487 height 763
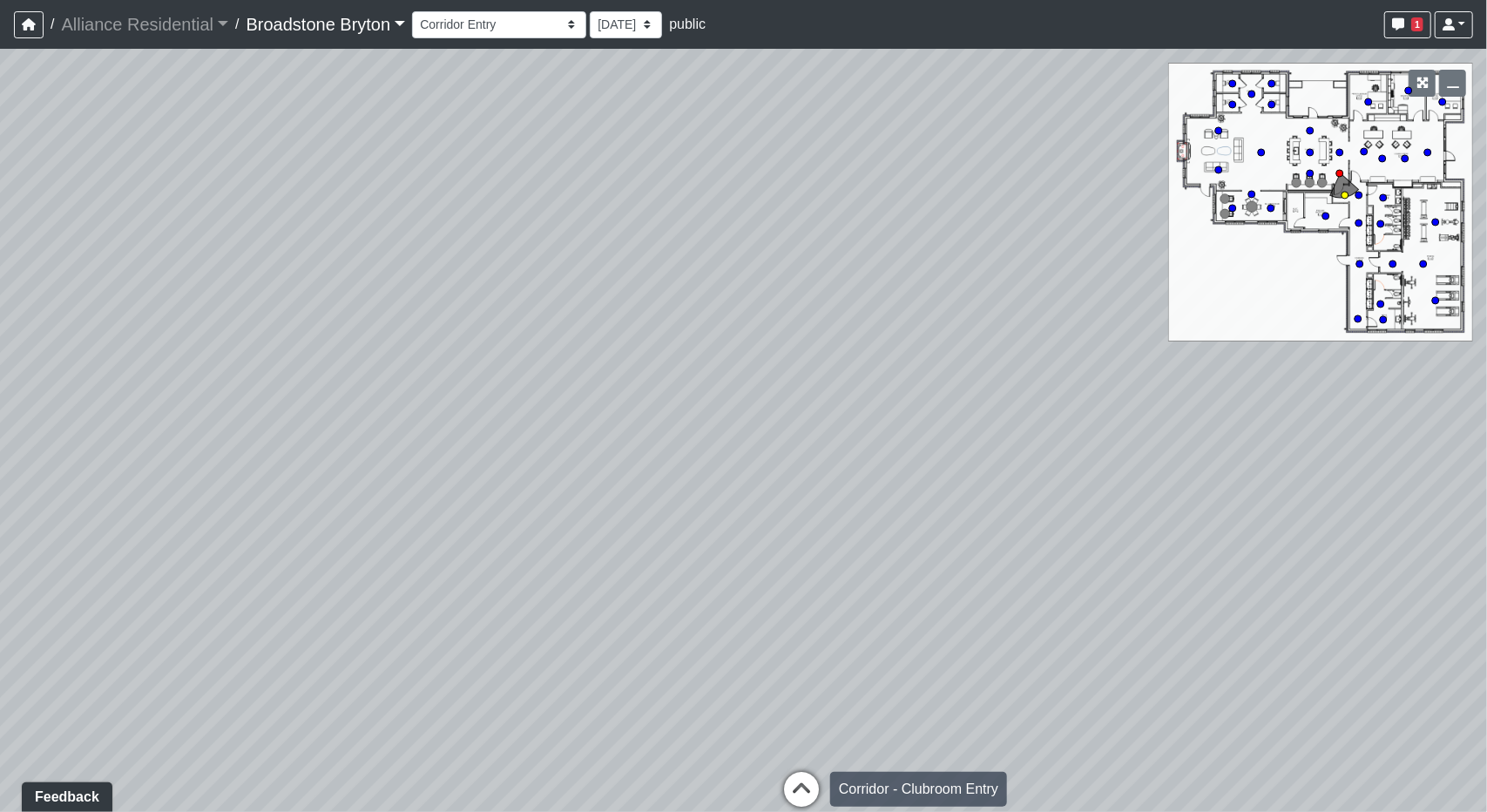
click at [789, 780] on icon at bounding box center [802, 798] width 53 height 53
drag, startPoint x: 575, startPoint y: 546, endPoint x: 1018, endPoint y: 500, distance: 445.4
click at [1018, 500] on div "Loading... Kitchen Loading... Living Room Loading... Machines Loading... Weight…" at bounding box center [743, 430] width 1487 height 763
drag, startPoint x: 772, startPoint y: 558, endPoint x: 1092, endPoint y: 393, distance: 360.0
click at [1092, 393] on div "Loading... Kitchen Loading... Living Room Loading... Machines Loading... Weight…" at bounding box center [743, 430] width 1487 height 763
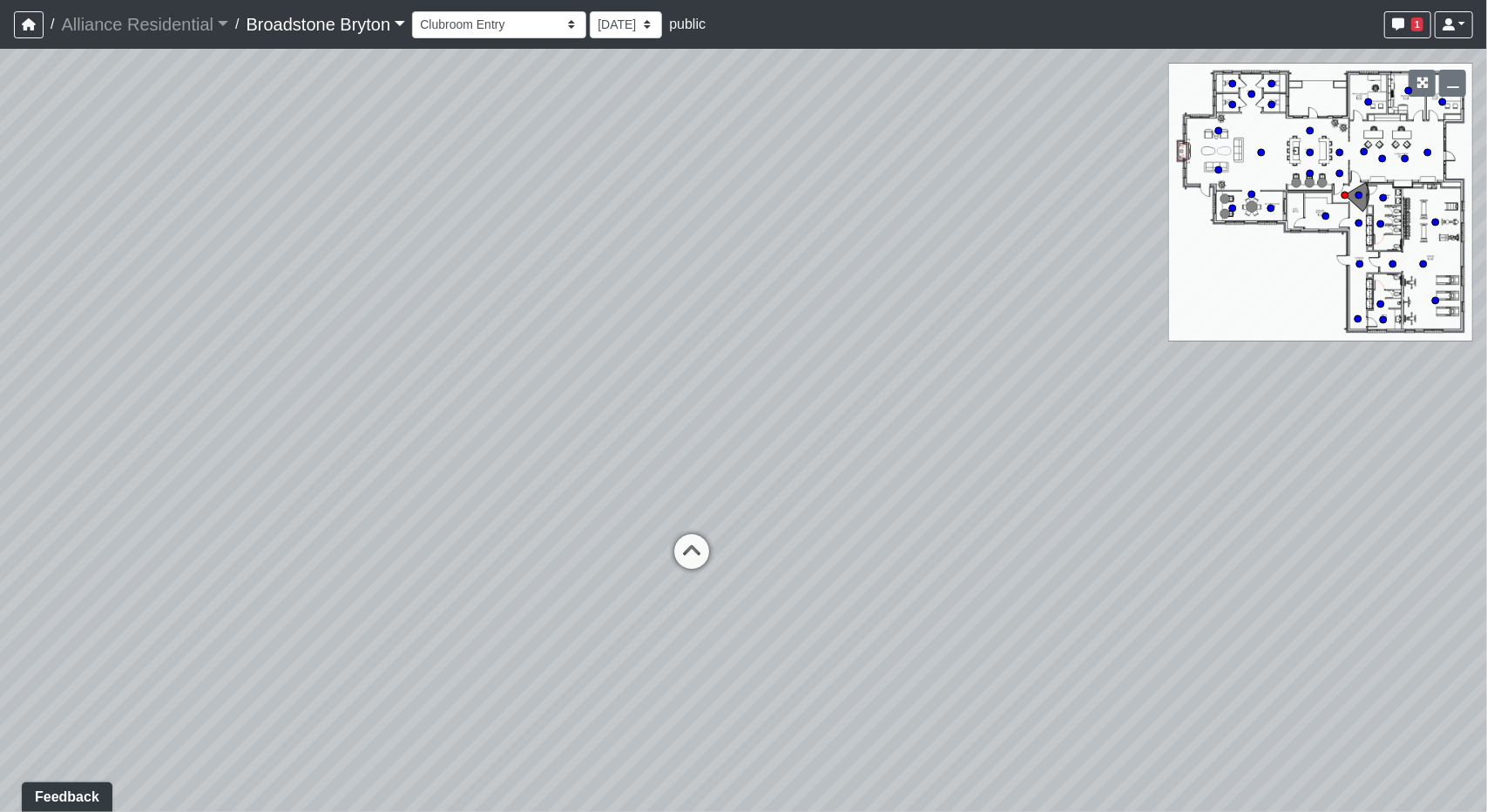
drag, startPoint x: 871, startPoint y: 548, endPoint x: 1253, endPoint y: 654, distance: 396.4
click at [1253, 654] on div "Loading... Kitchen Loading... Living Room Loading... Machines Loading... Weight…" at bounding box center [743, 430] width 1487 height 763
drag, startPoint x: 620, startPoint y: 342, endPoint x: 720, endPoint y: 469, distance: 161.6
click at [709, 224] on div "Loading... Kitchen Loading... Living Room Loading... Machines Loading... Weight…" at bounding box center [743, 430] width 1487 height 763
click at [716, 699] on icon at bounding box center [719, 709] width 53 height 53
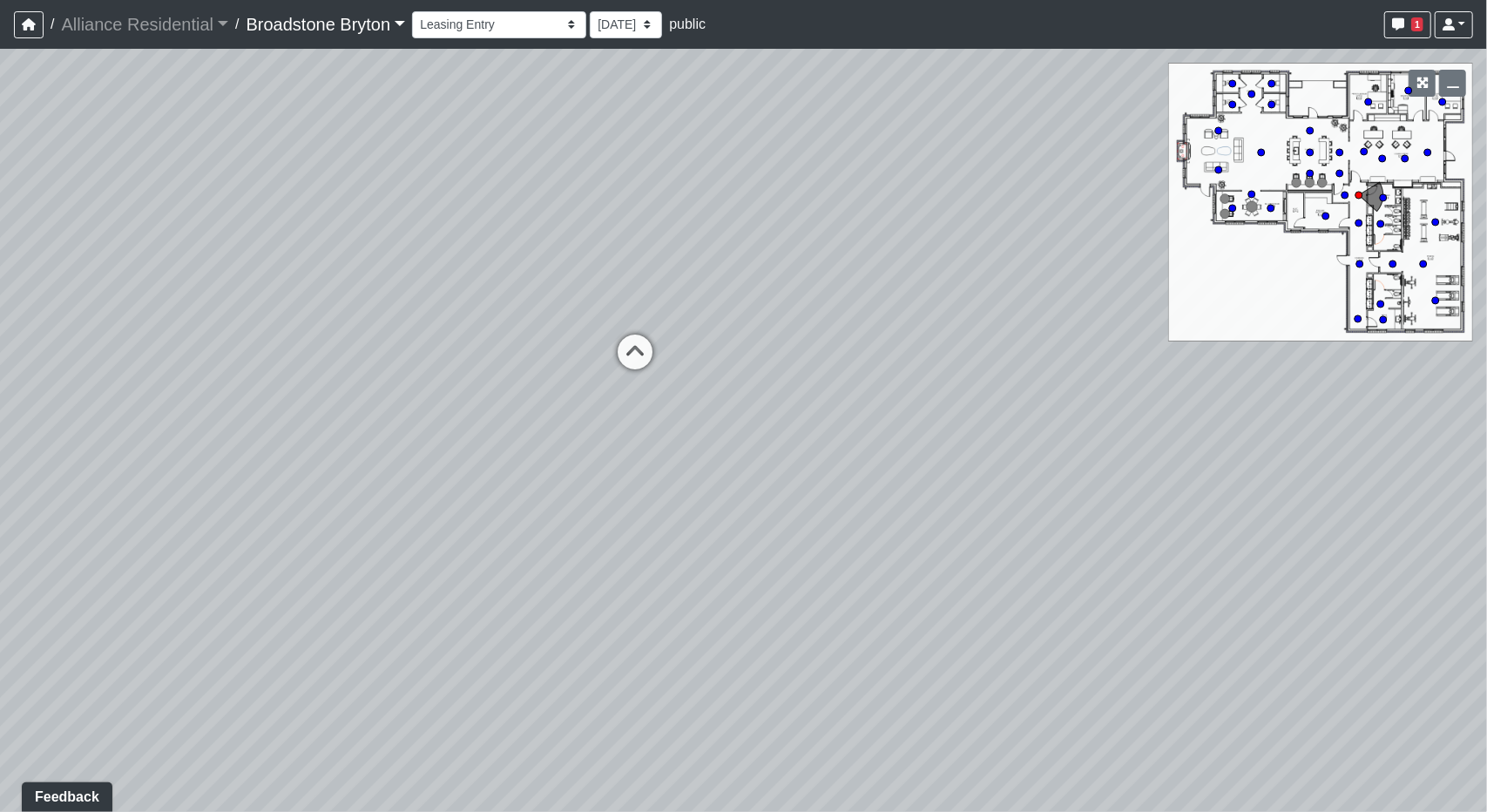
drag, startPoint x: 613, startPoint y: 380, endPoint x: 575, endPoint y: 684, distance: 306.4
click at [575, 684] on div "Loading... Kitchen Loading... Living Room Loading... Machines Loading... Weight…" at bounding box center [743, 430] width 1487 height 763
click at [634, 364] on icon at bounding box center [636, 361] width 53 height 53
drag, startPoint x: 879, startPoint y: 370, endPoint x: 0, endPoint y: 388, distance: 879.2
click at [0, 388] on div "Loading... Kitchen Loading... Living Room Loading... Machines Loading... Weight…" at bounding box center [743, 430] width 1487 height 763
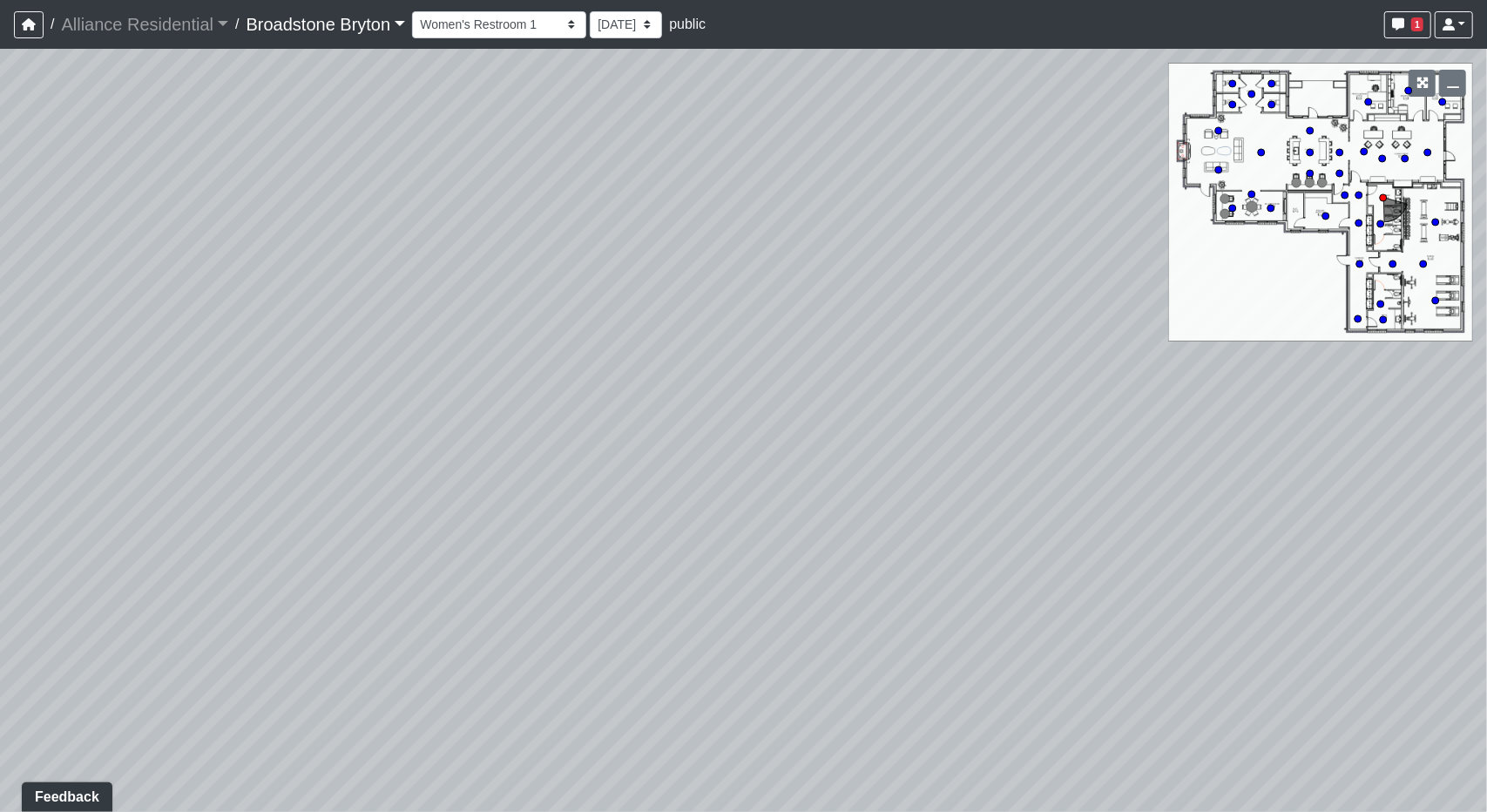
drag, startPoint x: 972, startPoint y: 452, endPoint x: 1038, endPoint y: 786, distance: 340.5
click at [1038, 786] on div "Loading... Kitchen Loading... Living Room Loading... Machines Loading... Weight…" at bounding box center [743, 430] width 1487 height 763
drag, startPoint x: 453, startPoint y: 614, endPoint x: 1486, endPoint y: 369, distance: 1061.7
click at [1467, 373] on div "Loading... Kitchen Loading... Living Room Loading... Machines Loading... Weight…" at bounding box center [743, 430] width 1487 height 763
drag, startPoint x: 923, startPoint y: 437, endPoint x: 374, endPoint y: 464, distance: 549.7
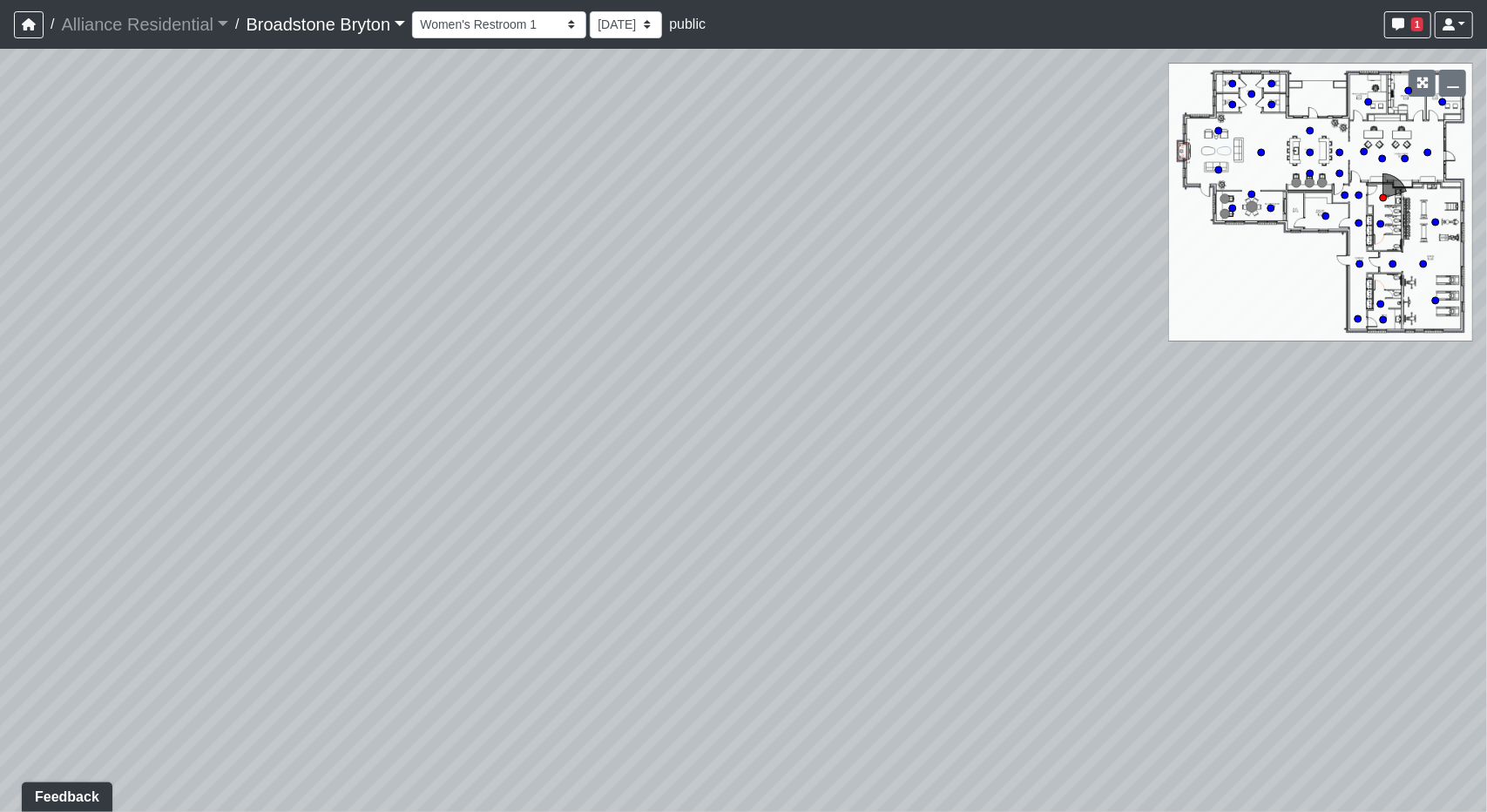
click at [379, 464] on div "Loading... Kitchen Loading... Living Room Loading... Machines Loading... Weight…" at bounding box center [743, 430] width 1487 height 763
drag, startPoint x: 898, startPoint y: 424, endPoint x: 565, endPoint y: 411, distance: 333.3
click at [565, 411] on div "Loading... Kitchen Loading... Living Room Loading... Machines Loading... Weight…" at bounding box center [743, 430] width 1487 height 763
drag, startPoint x: 903, startPoint y: 617, endPoint x: 24, endPoint y: 367, distance: 913.9
click at [24, 367] on div "Loading... Kitchen Loading... Living Room Loading... Machines Loading... Weight…" at bounding box center [743, 430] width 1487 height 763
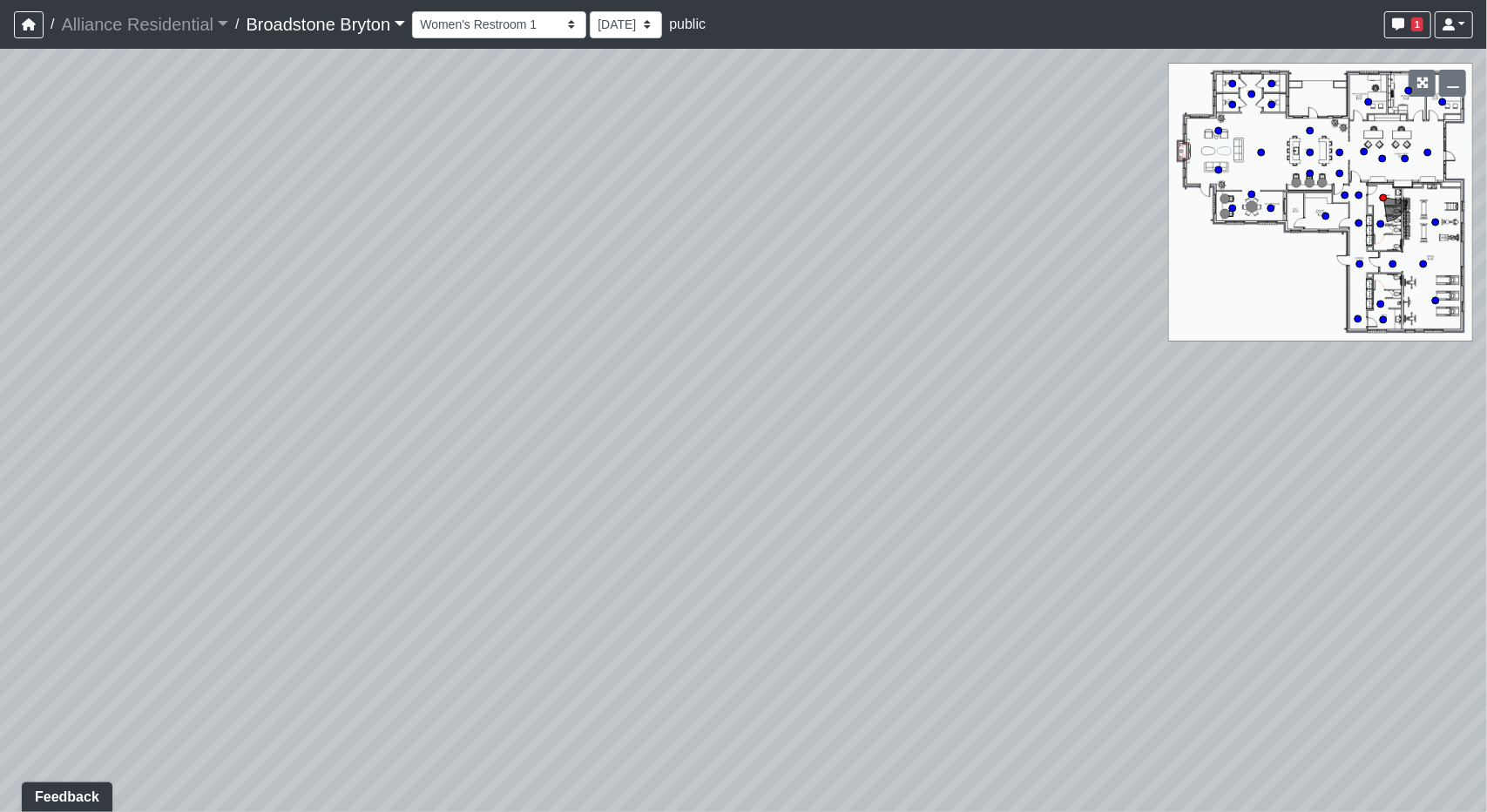
drag, startPoint x: 881, startPoint y: 498, endPoint x: 380, endPoint y: 613, distance: 514.0
click at [380, 613] on div "Loading... Kitchen Loading... Living Room Loading... Machines Loading... Weight…" at bounding box center [743, 430] width 1487 height 763
drag, startPoint x: 701, startPoint y: 422, endPoint x: 648, endPoint y: 600, distance: 185.7
click at [648, 600] on div "Loading... Kitchen Loading... Living Room Loading... Machines Loading... Weight…" at bounding box center [743, 430] width 1487 height 763
drag, startPoint x: 805, startPoint y: 349, endPoint x: 446, endPoint y: 304, distance: 361.8
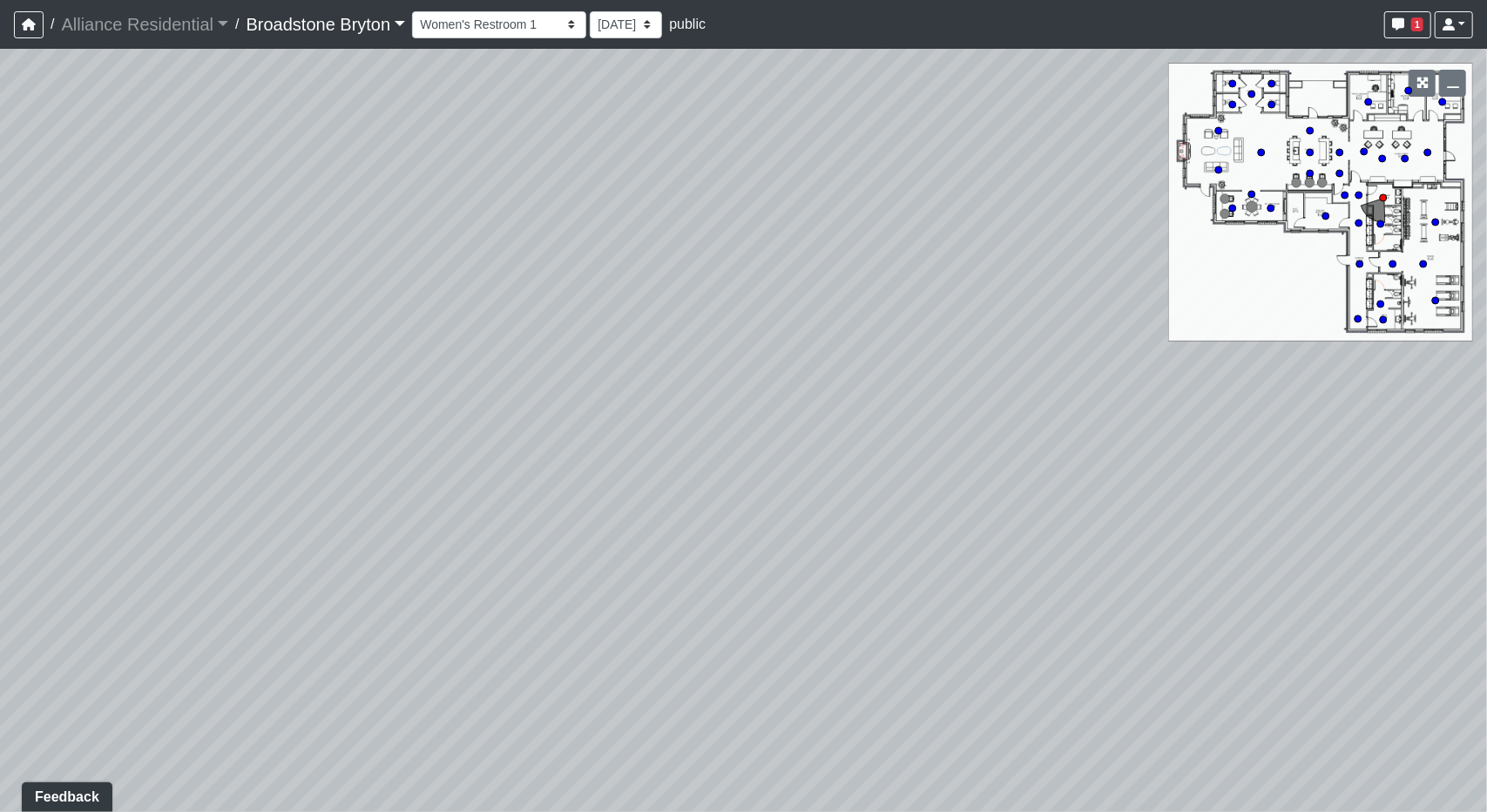
click at [446, 304] on div "Loading... Kitchen Loading... Living Room Loading... Machines Loading... Weight…" at bounding box center [743, 430] width 1487 height 763
drag, startPoint x: 527, startPoint y: 405, endPoint x: 12, endPoint y: 266, distance: 533.4
click at [12, 266] on div "Loading... Kitchen Loading... Living Room Loading... Machines Loading... Weight…" at bounding box center [743, 430] width 1487 height 763
drag, startPoint x: 928, startPoint y: 473, endPoint x: 682, endPoint y: 392, distance: 259.0
click at [682, 392] on div "Loading... Kitchen Loading... Living Room Loading... Machines Loading... Weight…" at bounding box center [743, 430] width 1487 height 763
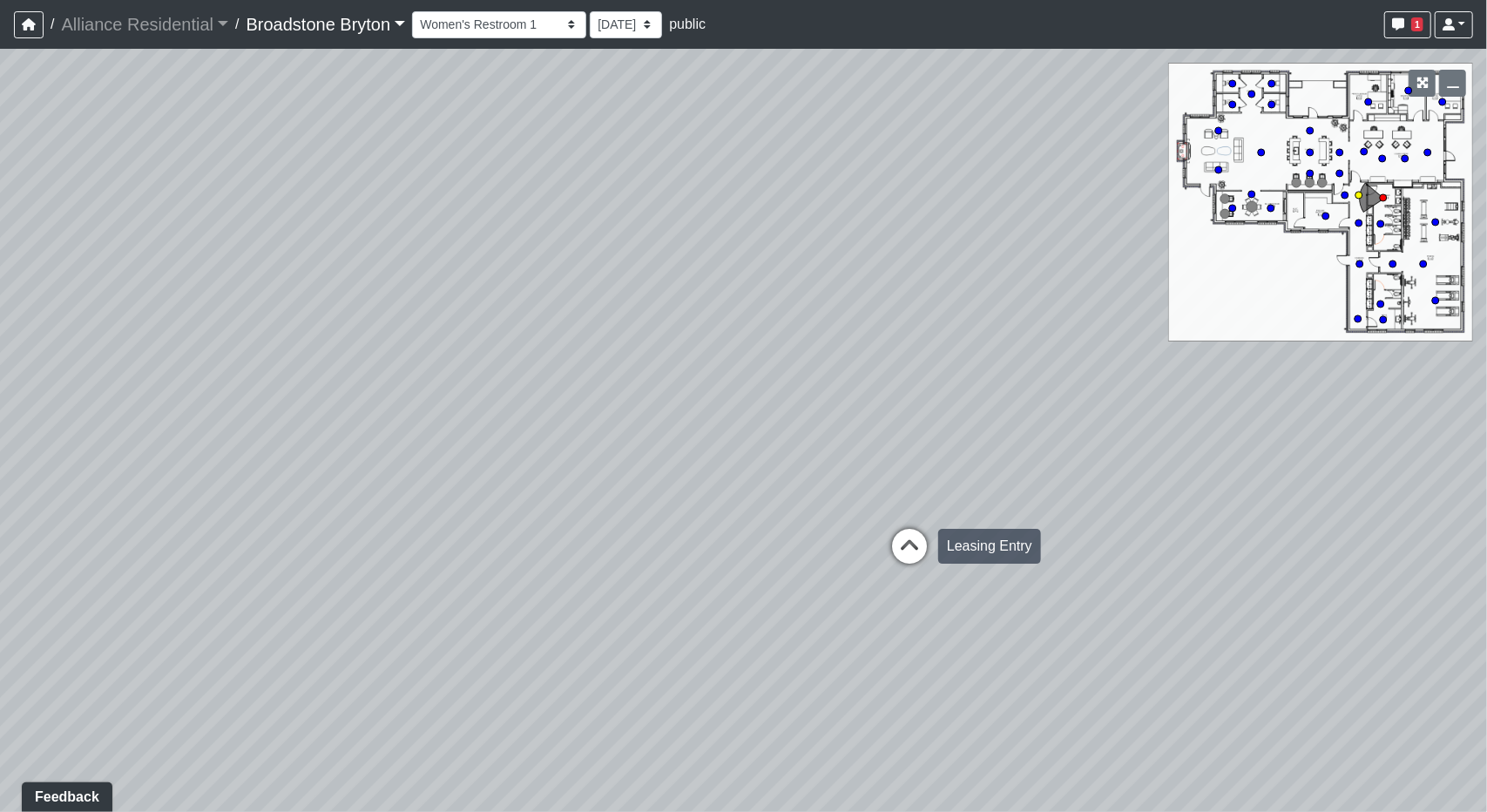
click at [923, 550] on icon at bounding box center [910, 555] width 53 height 53
drag, startPoint x: 429, startPoint y: 559, endPoint x: 1072, endPoint y: 619, distance: 645.8
click at [1072, 619] on div "Loading... Kitchen Loading... Living Room Loading... Machines Loading... Weight…" at bounding box center [743, 430] width 1487 height 763
drag, startPoint x: 568, startPoint y: 410, endPoint x: 1154, endPoint y: 556, distance: 603.9
click at [1154, 556] on div "Loading... Kitchen Loading... Living Room Loading... Machines Loading... Weight…" at bounding box center [743, 430] width 1487 height 763
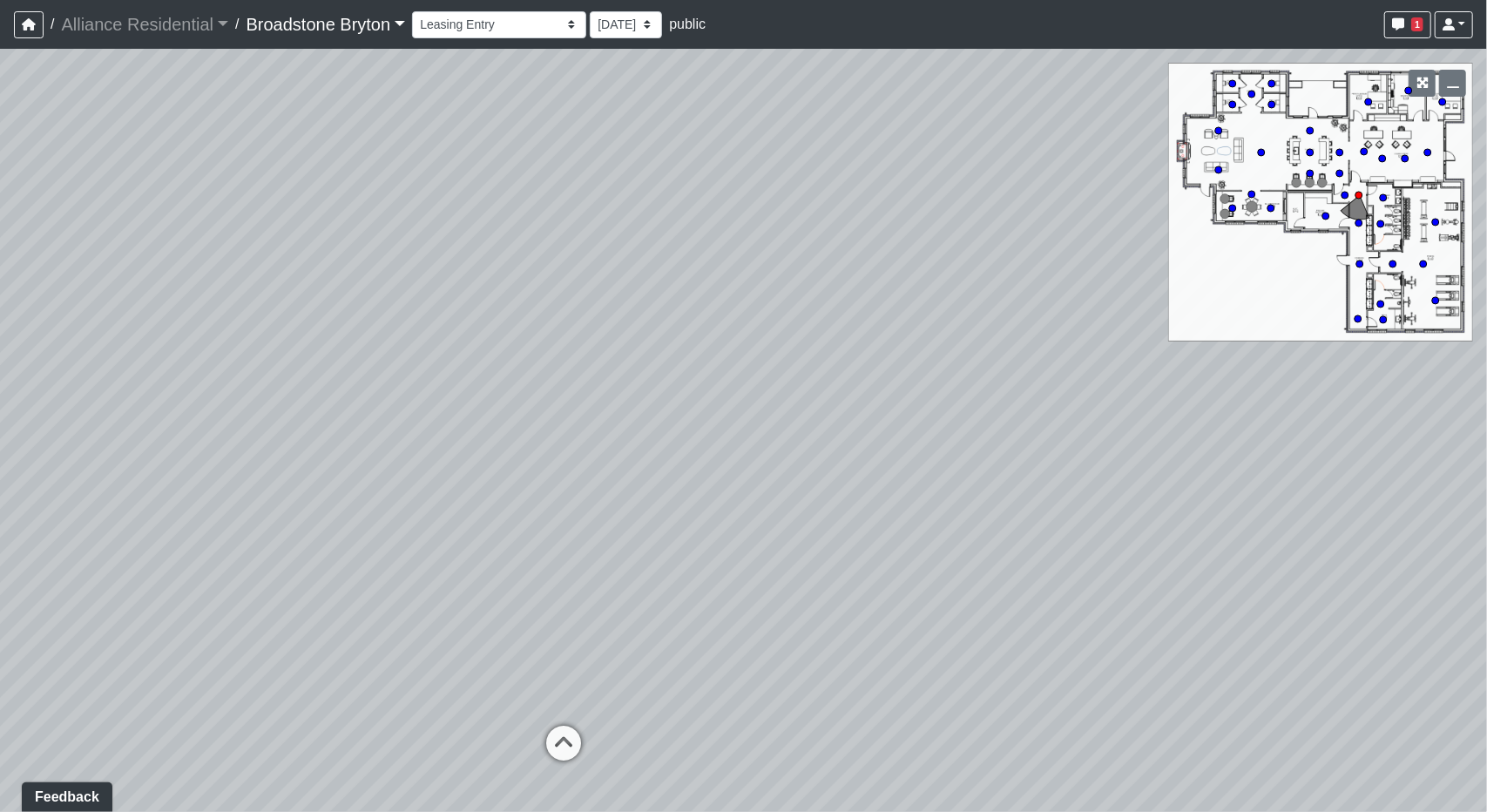
drag, startPoint x: 206, startPoint y: 192, endPoint x: 279, endPoint y: 204, distance: 74.0
click at [279, 204] on div "Loading... Kitchen Loading... Living Room Loading... Machines Loading... Weight…" at bounding box center [743, 430] width 1487 height 763
click at [561, 721] on div "Loading... Package Entry" at bounding box center [565, 742] width 53 height 53
click at [502, 623] on icon at bounding box center [528, 628] width 53 height 53
drag, startPoint x: 310, startPoint y: 541, endPoint x: 1198, endPoint y: 530, distance: 888.1
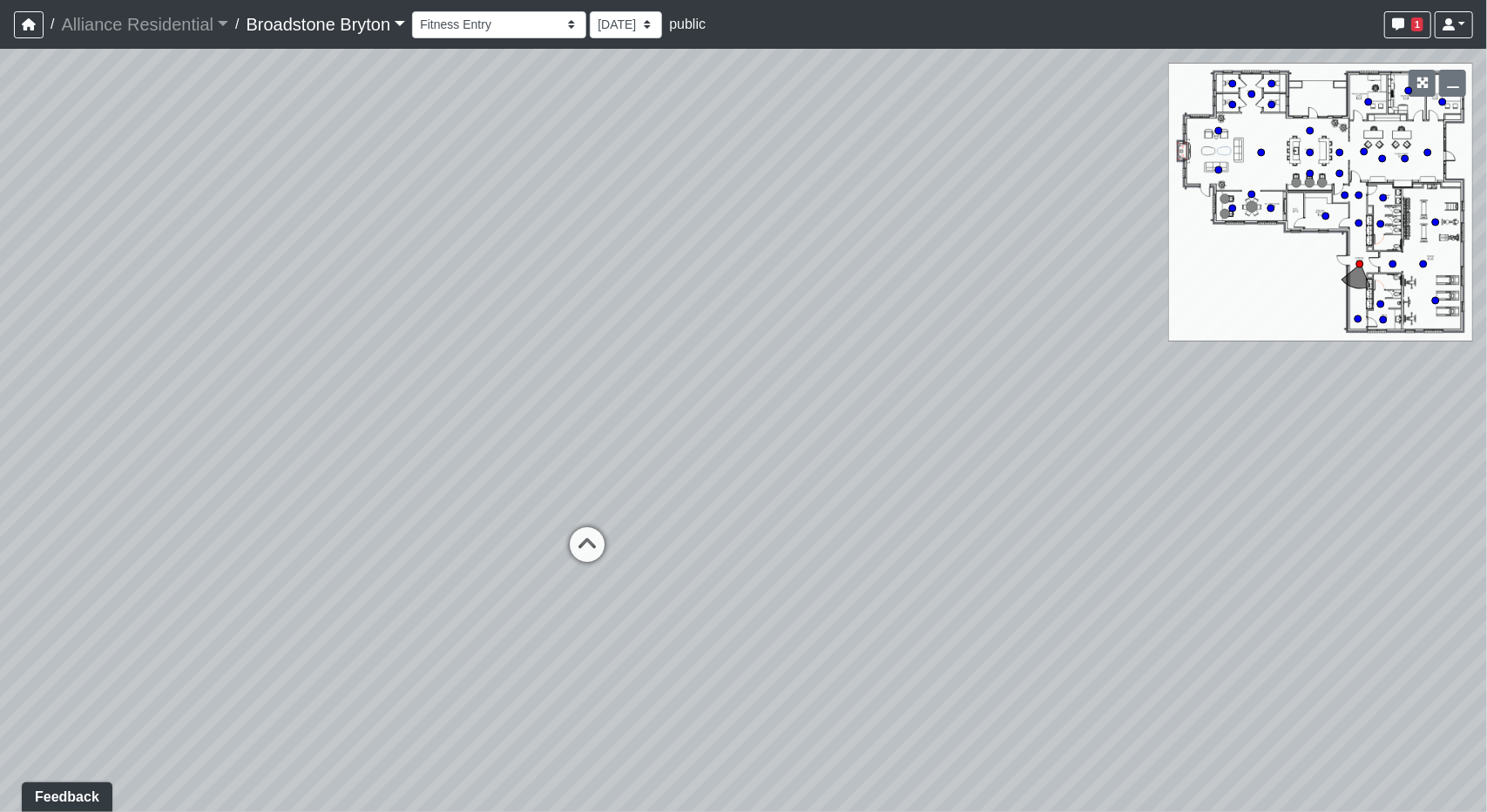
click at [1201, 530] on div "Loading... Kitchen Loading... Living Room Loading... Machines Loading... Weight…" at bounding box center [743, 430] width 1487 height 763
drag, startPoint x: 438, startPoint y: 509, endPoint x: 892, endPoint y: 472, distance: 455.5
click at [892, 472] on div "Loading... Kitchen Loading... Living Room Loading... Machines Loading... Weight…" at bounding box center [743, 430] width 1487 height 763
click at [432, 656] on icon at bounding box center [435, 668] width 53 height 53
drag, startPoint x: 594, startPoint y: 391, endPoint x: 642, endPoint y: 405, distance: 50.0
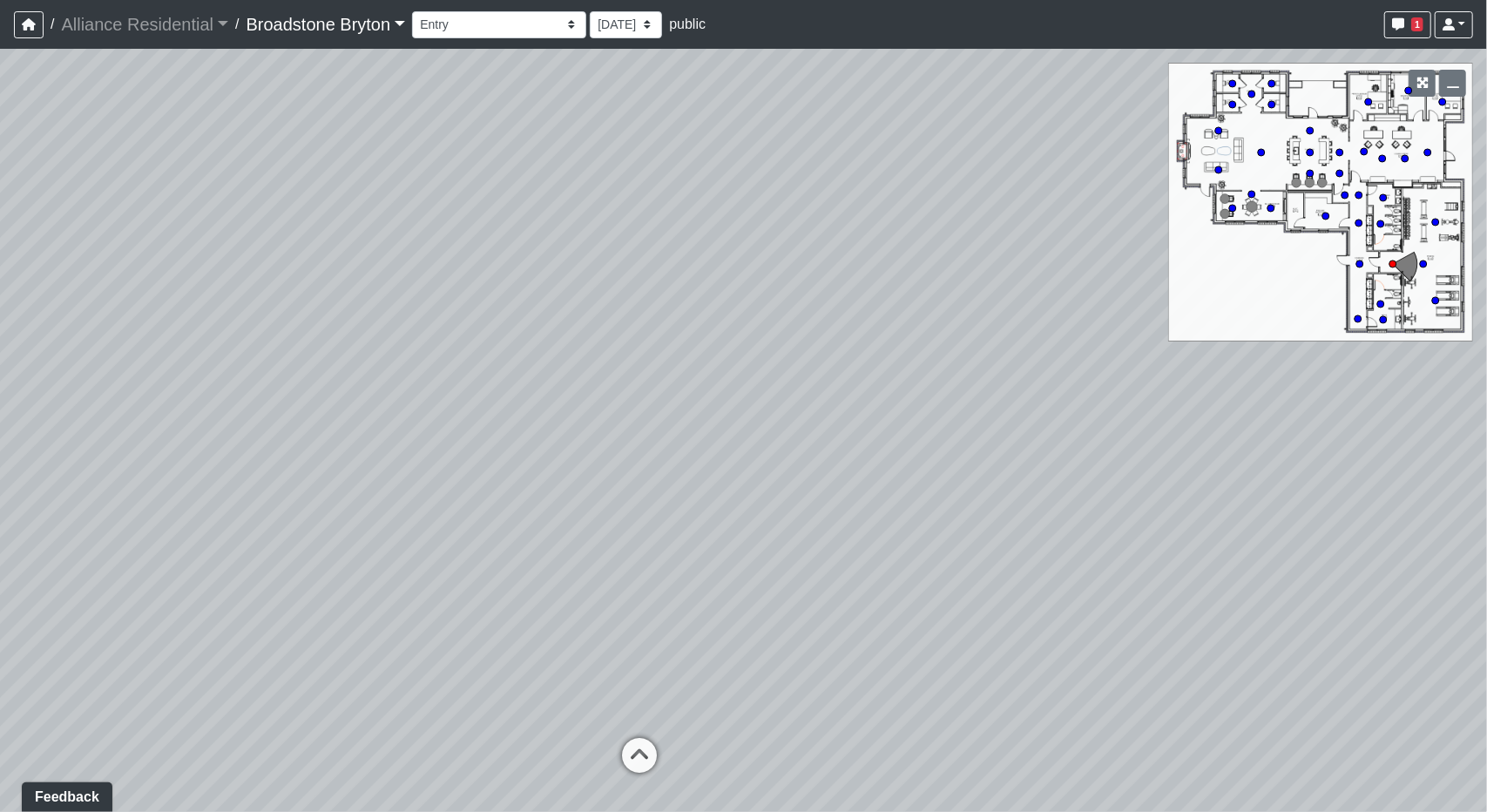
click at [642, 405] on div "Loading... Kitchen Loading... Living Room Loading... Machines Loading... Weight…" at bounding box center [743, 430] width 1487 height 763
click at [655, 747] on icon at bounding box center [640, 764] width 53 height 53
select select "9yVZ7Mgcm9GtGShv9oK8gp"
drag, startPoint x: 474, startPoint y: 315, endPoint x: 1115, endPoint y: 373, distance: 643.6
click at [1115, 373] on div "Loading... Kitchen Loading... Living Room Loading... Machines Loading... Weight…" at bounding box center [743, 430] width 1487 height 763
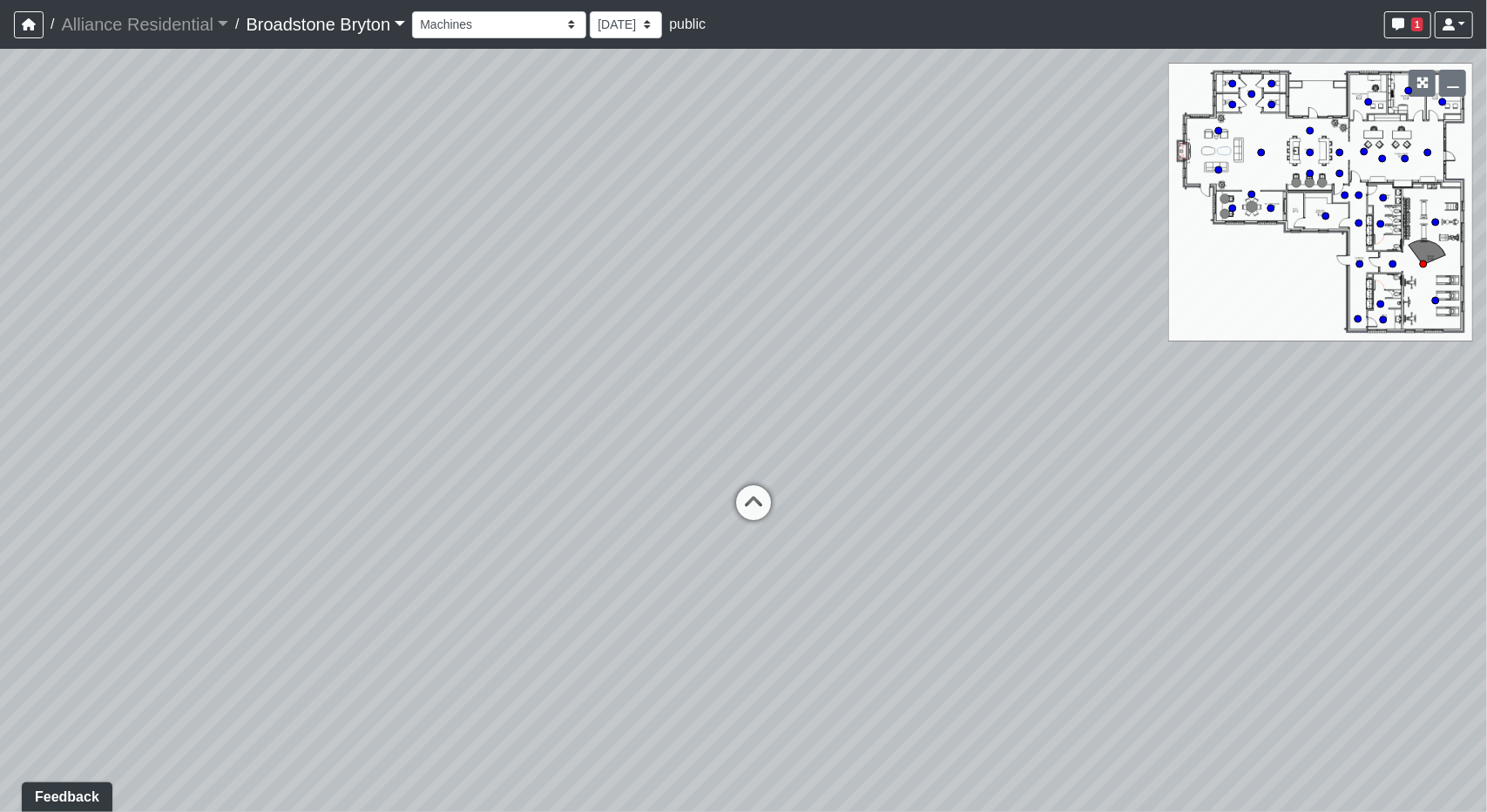
drag, startPoint x: 699, startPoint y: 505, endPoint x: 1253, endPoint y: 408, distance: 562.4
click at [1253, 408] on div "Loading... Kitchen Loading... Living Room Loading... Machines Loading... Weight…" at bounding box center [743, 430] width 1487 height 763
drag, startPoint x: 561, startPoint y: 429, endPoint x: 855, endPoint y: 426, distance: 294.0
click at [855, 426] on div "Loading... Kitchen Loading... Living Room Loading... Machines Loading... Weight…" at bounding box center [743, 430] width 1487 height 763
drag, startPoint x: 622, startPoint y: 215, endPoint x: 127, endPoint y: 246, distance: 496.0
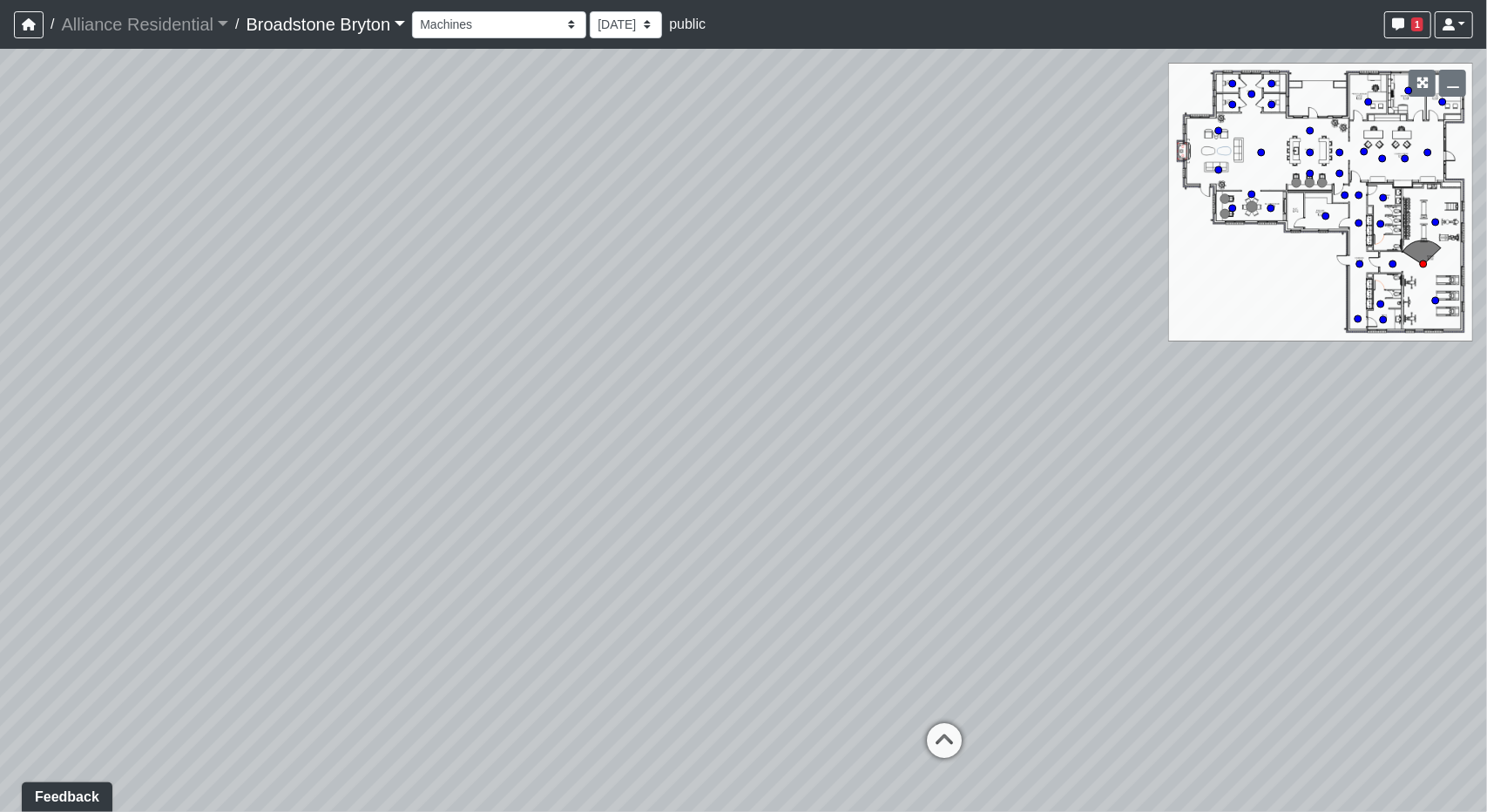
click at [143, 248] on div "Loading... Kitchen Loading... Living Room Loading... Machines Loading... Weight…" at bounding box center [743, 430] width 1487 height 763
drag, startPoint x: 793, startPoint y: 389, endPoint x: 37, endPoint y: 203, distance: 778.5
click at [37, 203] on div "Loading... Kitchen Loading... Living Room Loading... Machines Loading... Weight…" at bounding box center [743, 430] width 1487 height 763
drag, startPoint x: 892, startPoint y: 359, endPoint x: 421, endPoint y: 304, distance: 474.2
click at [421, 304] on div "Loading... Kitchen Loading... Living Room Loading... Machines Loading... Weight…" at bounding box center [743, 430] width 1487 height 763
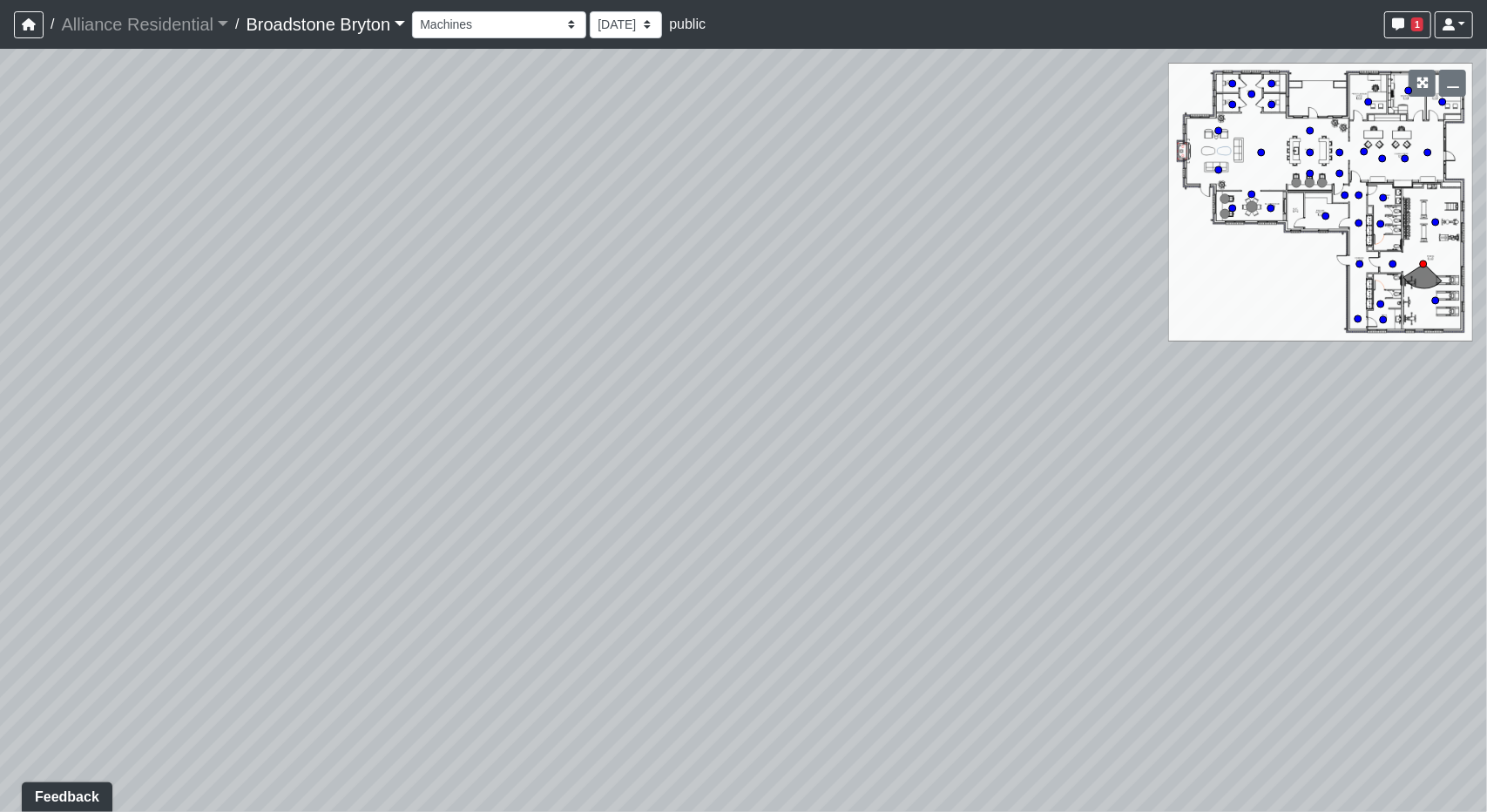
drag, startPoint x: 713, startPoint y: 347, endPoint x: 531, endPoint y: 85, distance: 319.0
click at [531, 85] on div "Loading... Kitchen Loading... Living Room Loading... Machines Loading... Weight…" at bounding box center [743, 430] width 1487 height 763
drag, startPoint x: 574, startPoint y: 152, endPoint x: 600, endPoint y: 725, distance: 573.6
click at [600, 725] on div "Loading... Kitchen Loading... Living Room Loading... Machines Loading... Weight…" at bounding box center [743, 430] width 1487 height 763
click at [847, 407] on div "Loading... Kitchen Loading... Living Room Loading... Machines Loading... Weight…" at bounding box center [743, 430] width 1487 height 763
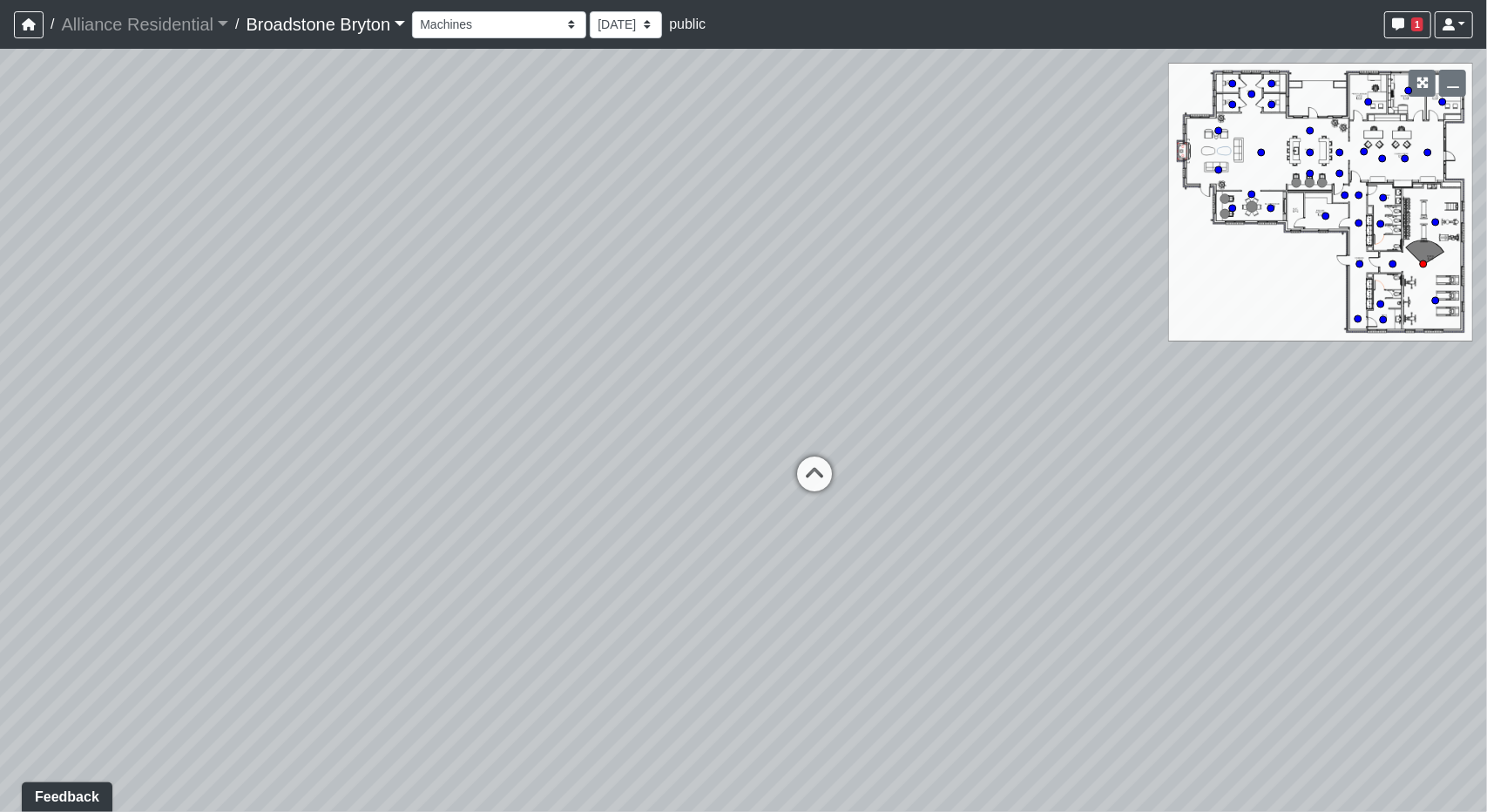
drag, startPoint x: 1027, startPoint y: 400, endPoint x: 1200, endPoint y: 413, distance: 173.5
click at [1200, 413] on div "Loading... Kitchen Loading... Living Room Loading... Machines Loading... Weight…" at bounding box center [743, 430] width 1487 height 763
drag, startPoint x: 1134, startPoint y: 303, endPoint x: 1218, endPoint y: 307, distance: 84.1
click at [1218, 307] on div "Loading... Kitchen Loading... Living Room Loading... Machines Loading... Weight…" at bounding box center [743, 430] width 1487 height 763
drag, startPoint x: 1042, startPoint y: 602, endPoint x: 313, endPoint y: 150, distance: 857.8
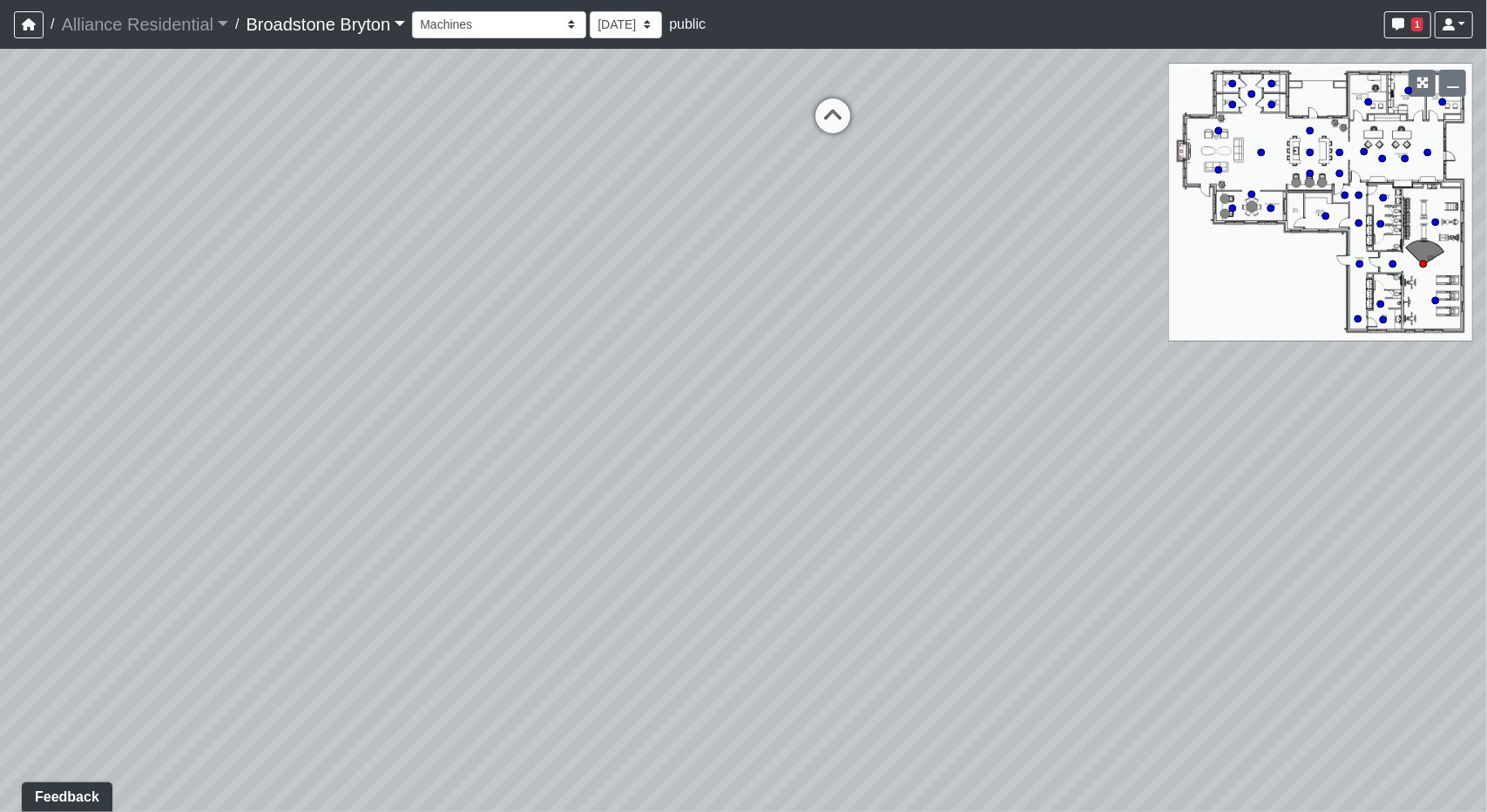
click at [333, 152] on div "Loading... Kitchen Loading... Living Room Loading... Machines Loading... Weight…" at bounding box center [743, 430] width 1487 height 763
drag, startPoint x: 904, startPoint y: 583, endPoint x: 839, endPoint y: 726, distance: 157.1
click at [839, 726] on div "Loading... Kitchen Loading... Living Room Loading... Machines Loading... Weight…" at bounding box center [743, 430] width 1487 height 763
drag, startPoint x: 933, startPoint y: 439, endPoint x: 701, endPoint y: 569, distance: 265.9
click at [701, 569] on div "Loading... Kitchen Loading... Living Room Loading... Machines Loading... Weight…" at bounding box center [743, 430] width 1487 height 763
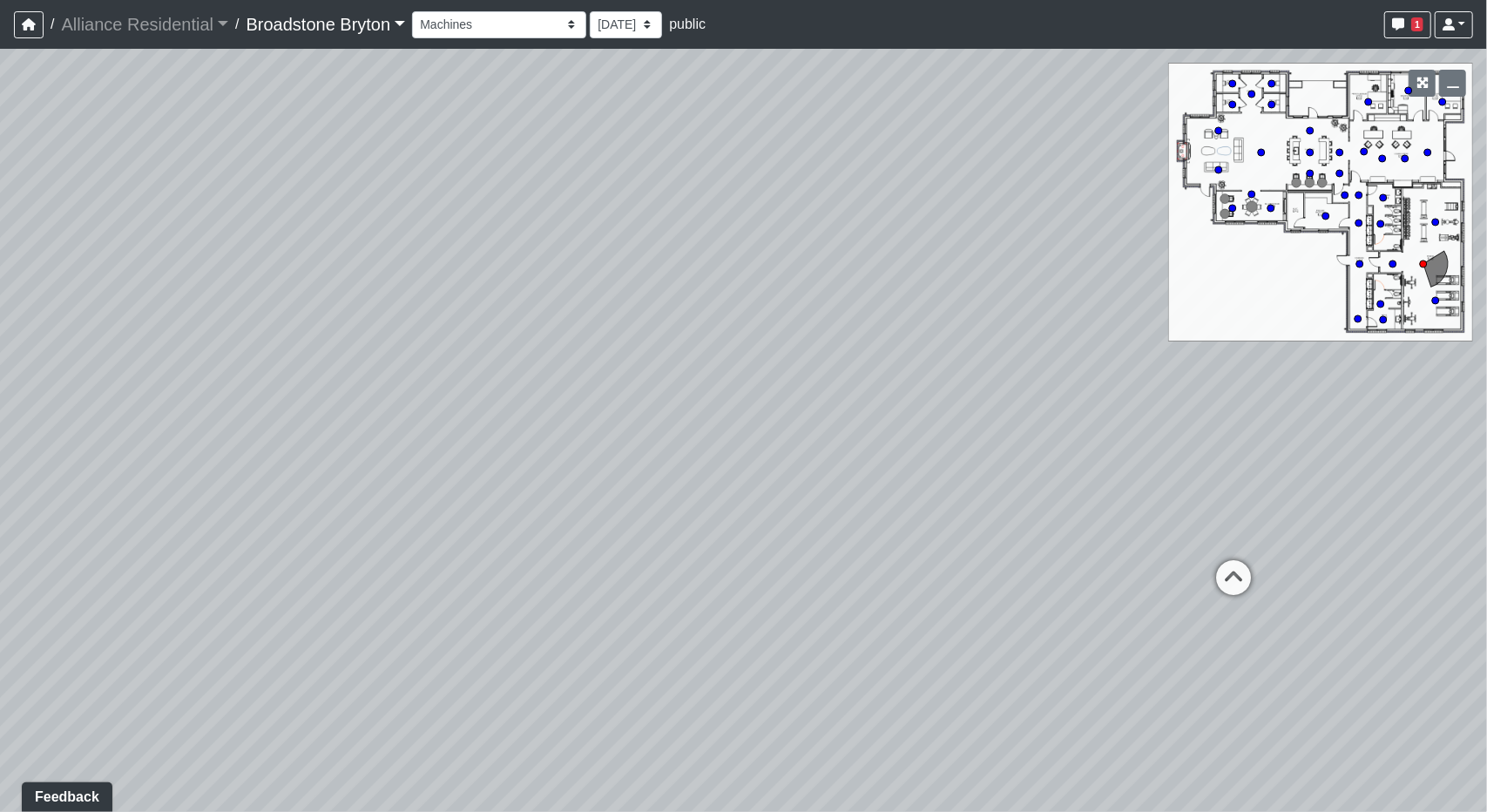
drag, startPoint x: 849, startPoint y: 207, endPoint x: 801, endPoint y: 561, distance: 357.2
click at [801, 561] on div "Loading... Kitchen Loading... Living Room Loading... Machines Loading... Weight…" at bounding box center [743, 430] width 1487 height 763
drag, startPoint x: 892, startPoint y: 616, endPoint x: 548, endPoint y: 364, distance: 426.4
click at [548, 364] on div "Loading... Kitchen Loading... Living Room Loading... Machines Loading... Weight…" at bounding box center [743, 430] width 1487 height 763
click at [174, 608] on div "Loading... Kitchen Loading... Living Room Loading... Machines Loading... Weight…" at bounding box center [743, 430] width 1487 height 763
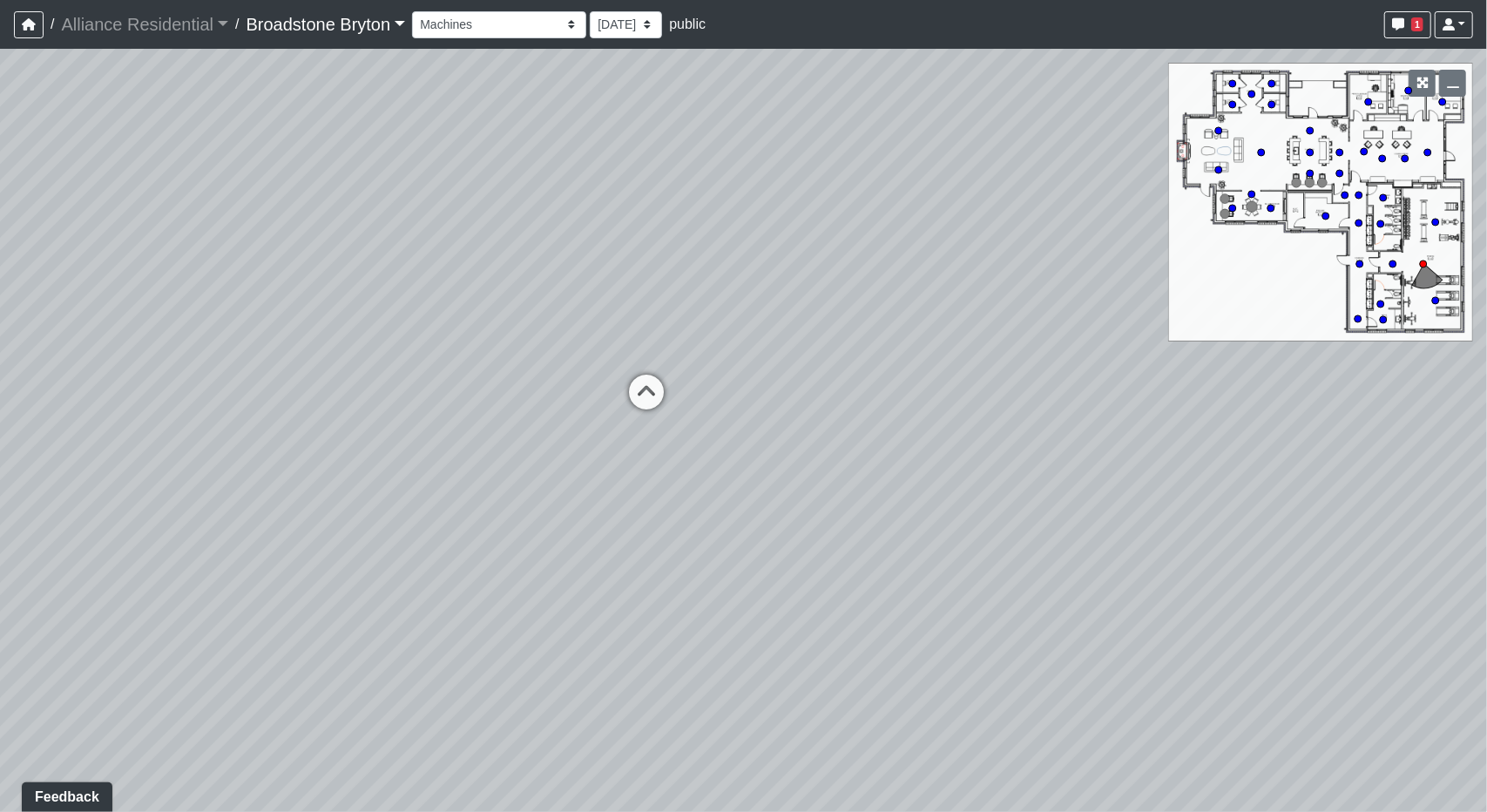
drag, startPoint x: 918, startPoint y: 439, endPoint x: 539, endPoint y: 545, distance: 393.5
click at [539, 545] on div "Loading... Kitchen Loading... Living Room Loading... Machines Loading... Weight…" at bounding box center [743, 430] width 1487 height 763
drag, startPoint x: 732, startPoint y: 412, endPoint x: 551, endPoint y: 180, distance: 294.3
click at [551, 180] on div "Loading... Kitchen Loading... Living Room Loading... Machines Loading... Weight…" at bounding box center [743, 430] width 1487 height 763
drag, startPoint x: 527, startPoint y: 257, endPoint x: 556, endPoint y: 379, distance: 125.4
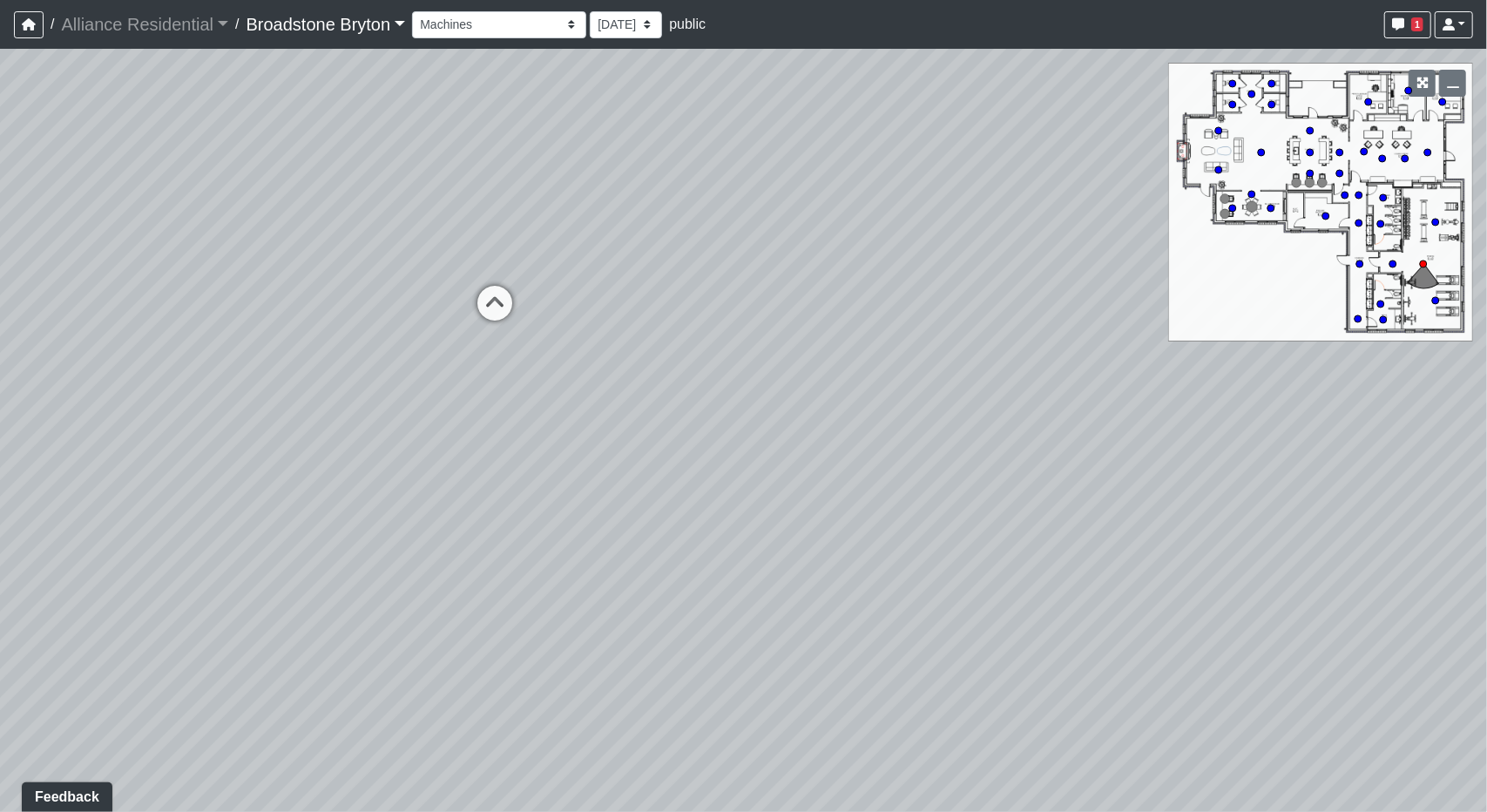
click at [556, 379] on div "Loading... Kitchen Loading... Living Room Loading... Machines Loading... Weight…" at bounding box center [743, 430] width 1487 height 763
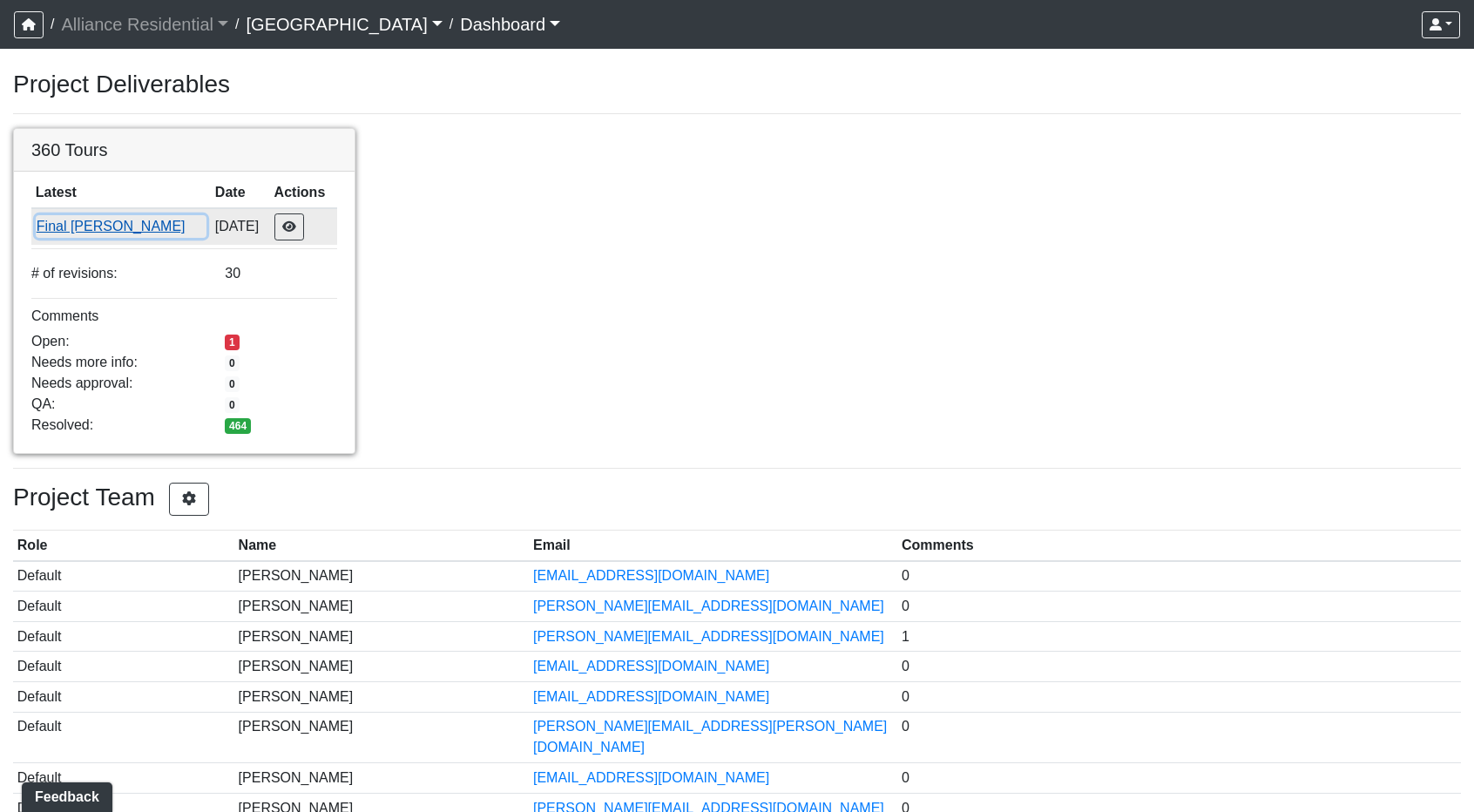
click at [78, 228] on button "Final Ansel" at bounding box center [121, 226] width 171 height 22
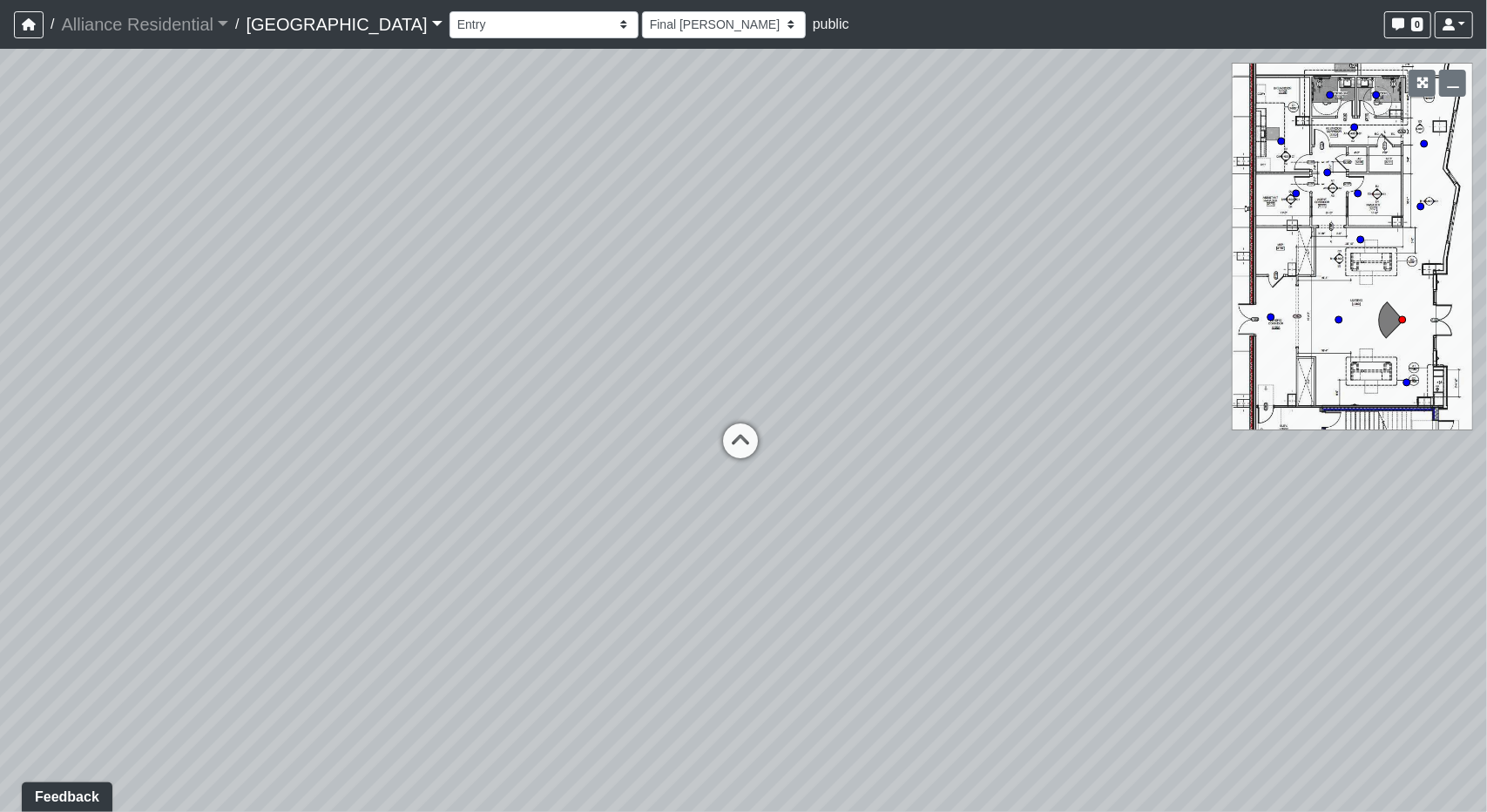
drag, startPoint x: 646, startPoint y: 539, endPoint x: 421, endPoint y: -61, distance: 640.8
click at [421, 0] on html "/ Alliance Residential Alliance Residential Loading... / [GEOGRAPHIC_DATA] [GEO…" at bounding box center [743, 406] width 1487 height 812
drag, startPoint x: 702, startPoint y: 339, endPoint x: 835, endPoint y: 546, distance: 246.0
click at [863, 638] on div "Loading... Leasing Desk Loading... Front Windows Loading... Lobby Loading... Co…" at bounding box center [743, 430] width 1487 height 763
click at [728, 359] on icon at bounding box center [711, 356] width 53 height 53
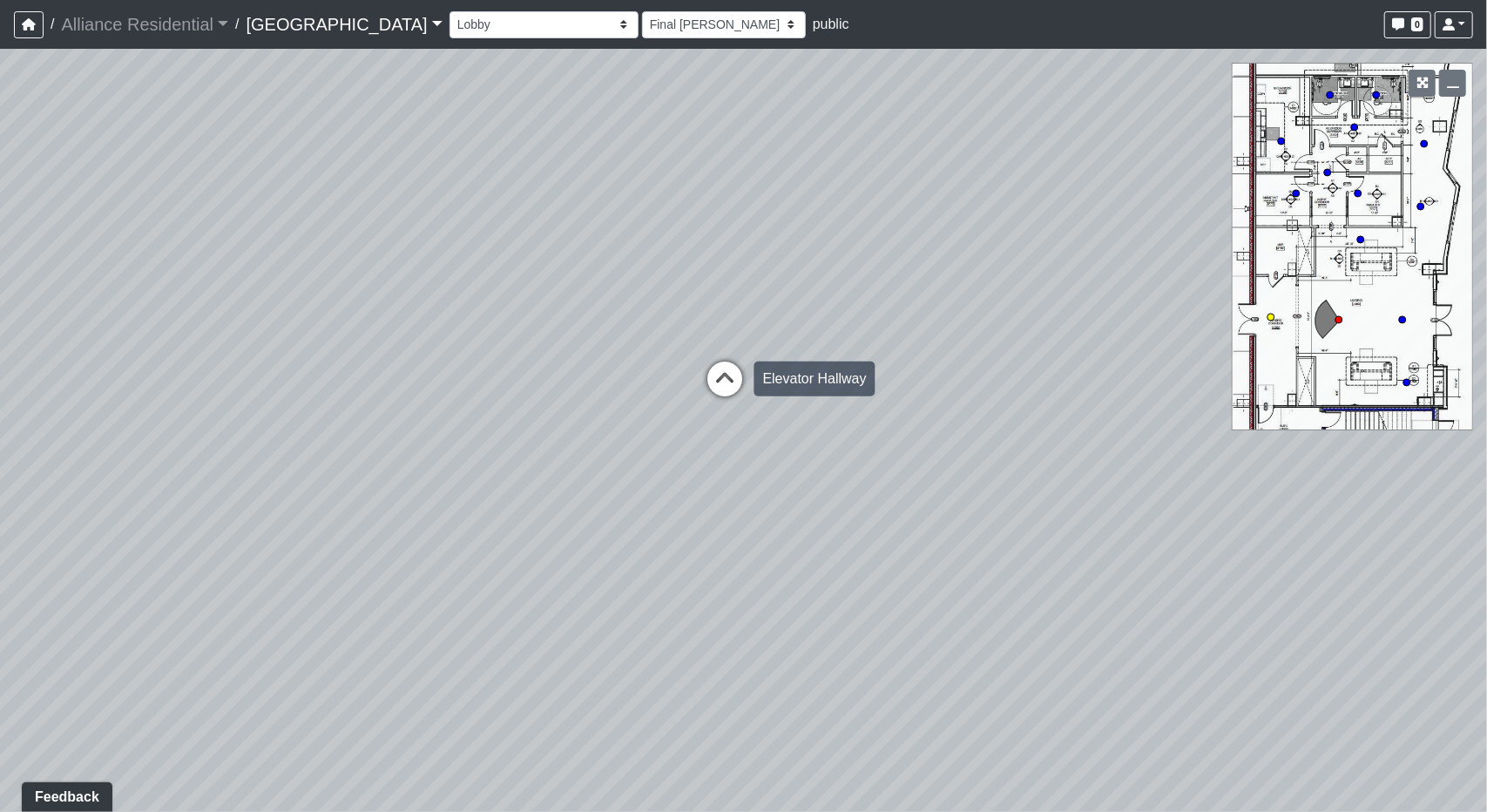
click at [720, 369] on icon at bounding box center [725, 388] width 53 height 53
drag, startPoint x: 653, startPoint y: 405, endPoint x: 804, endPoint y: 81, distance: 357.5
click at [804, 81] on div "Loading... Leasing Desk Loading... Front Windows Loading... Lobby Loading... Co…" at bounding box center [743, 430] width 1487 height 763
select select "leasing-entry"
